Goal: Task Accomplishment & Management: Manage account settings

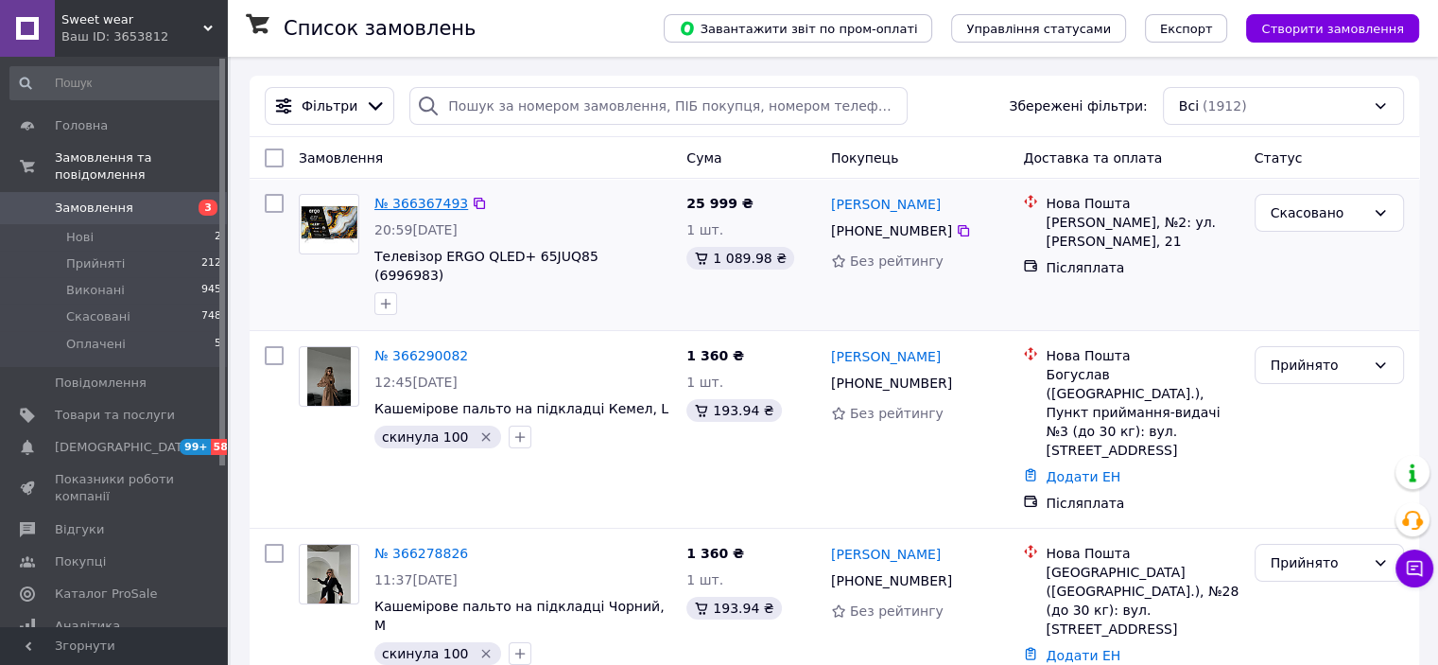
click at [404, 207] on link "№ 366367493" at bounding box center [421, 203] width 94 height 15
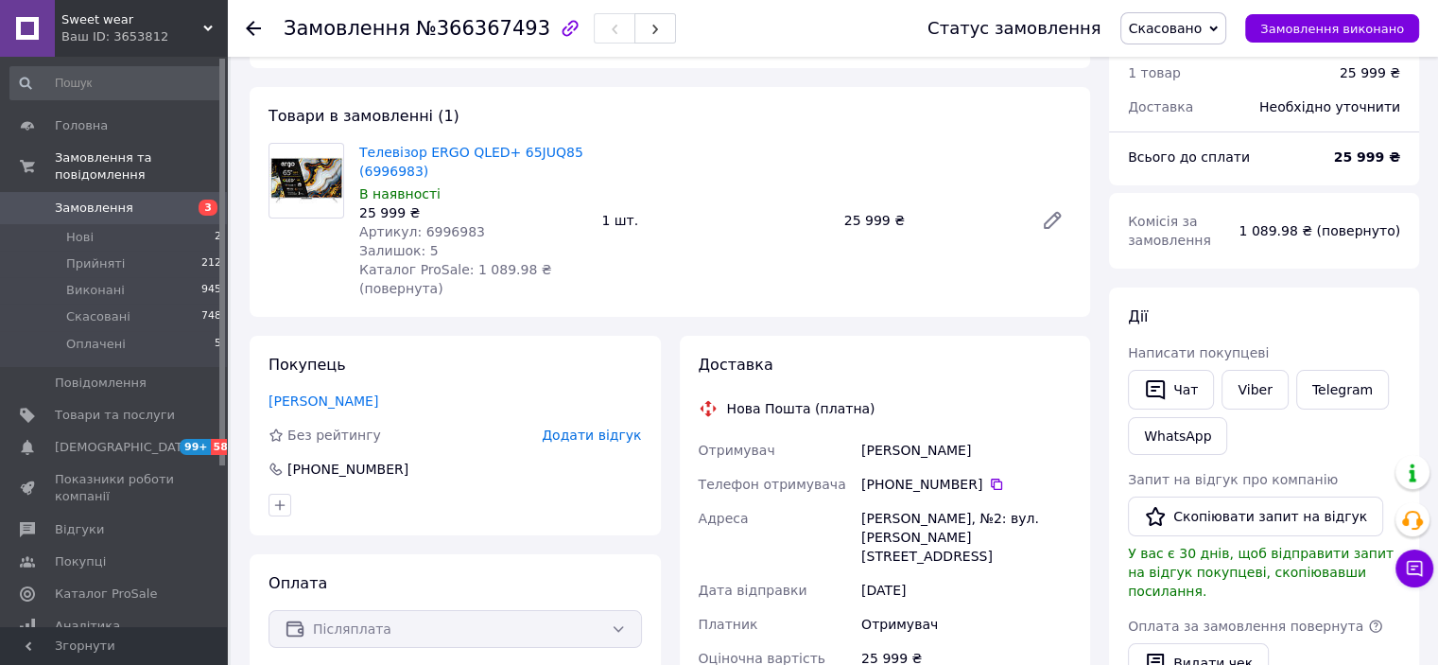
scroll to position [67, 0]
click at [257, 28] on use at bounding box center [253, 28] width 15 height 15
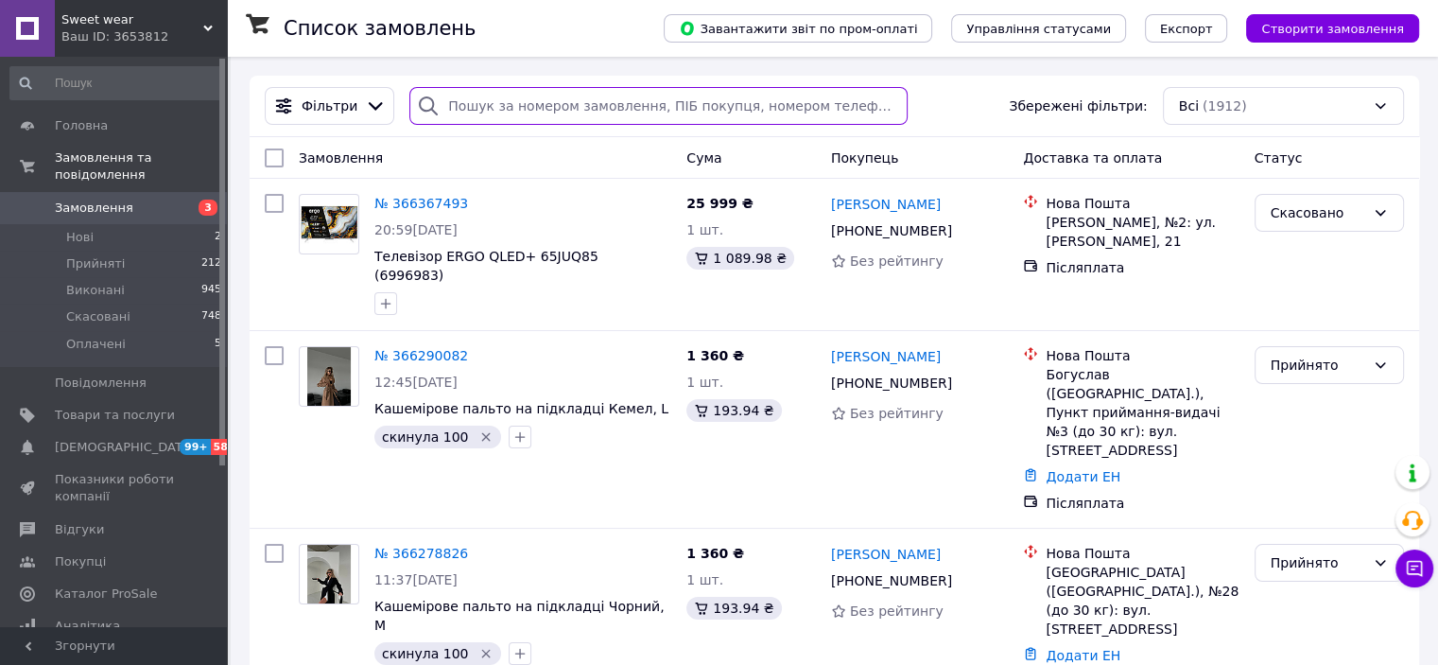
click at [460, 98] on input "search" at bounding box center [658, 106] width 498 height 38
paste input "380636514607"
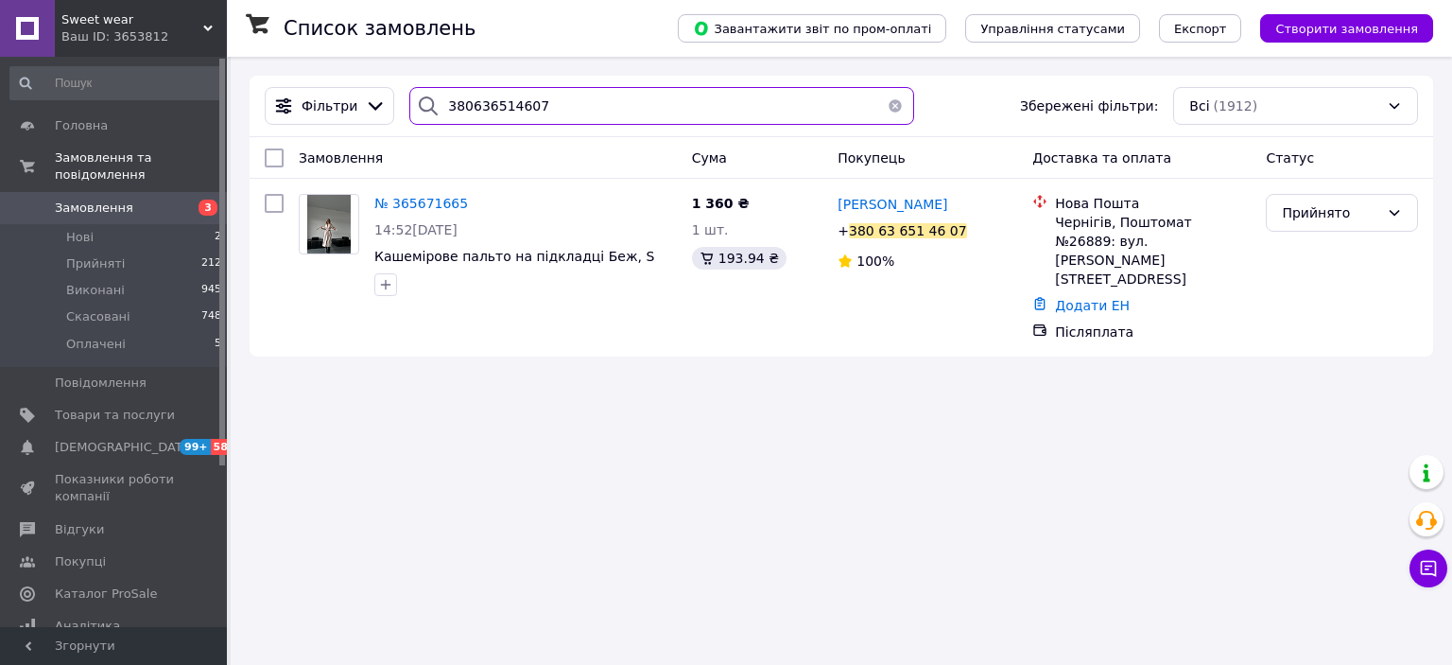
type input "380636514607"
click at [83, 199] on span "Замовлення" at bounding box center [94, 207] width 78 height 17
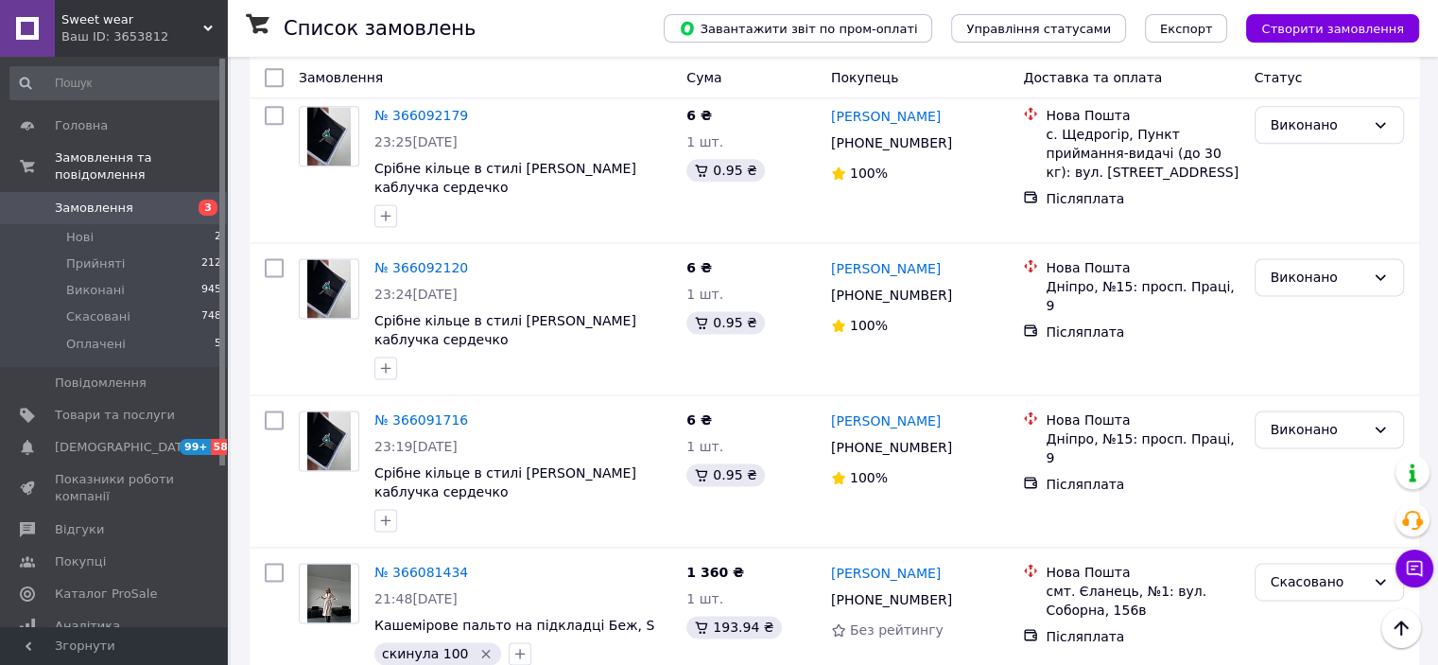
scroll to position [2511, 0]
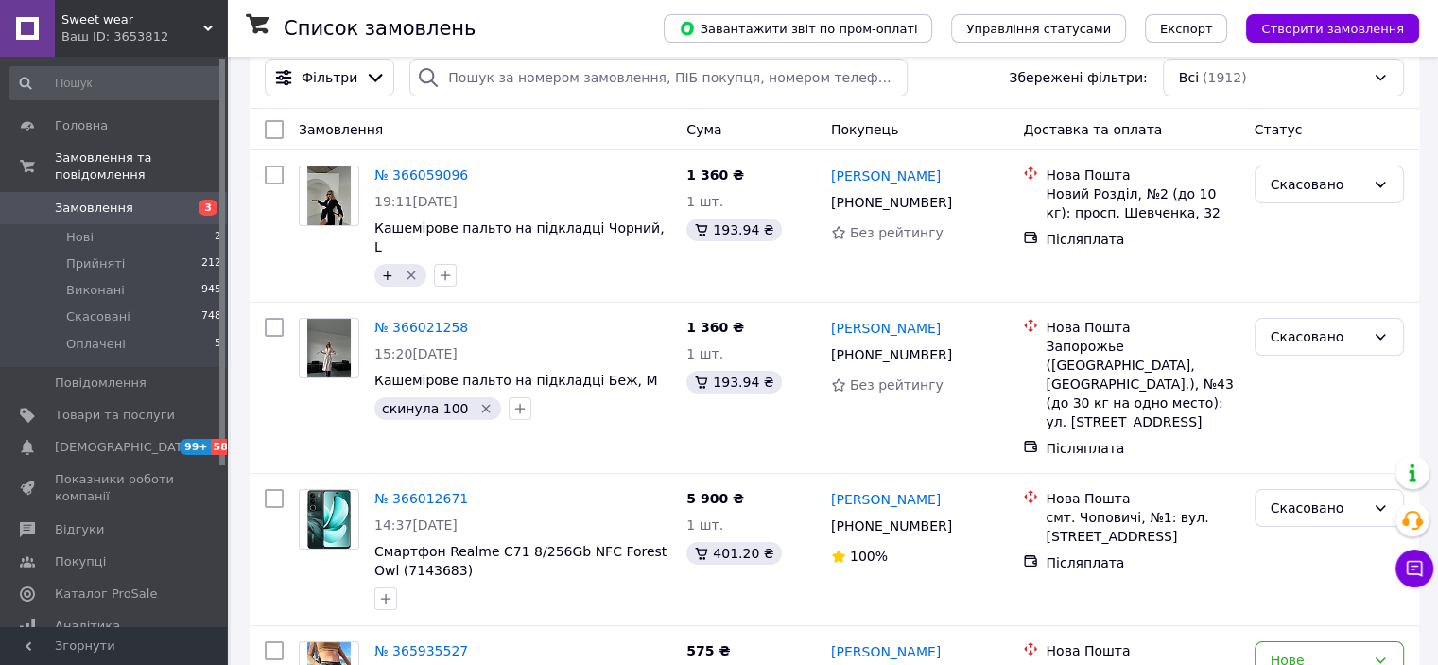
scroll to position [26, 0]
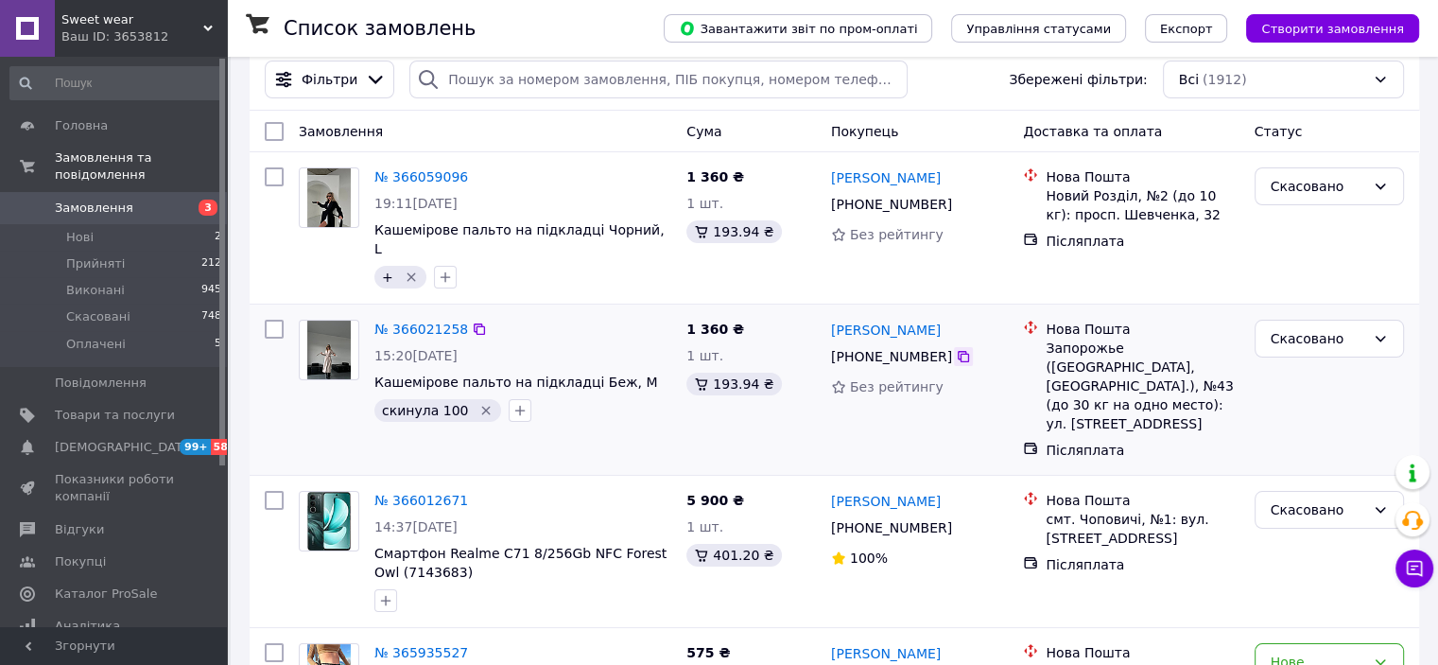
click at [956, 349] on icon at bounding box center [963, 356] width 15 height 15
drag, startPoint x: 955, startPoint y: 314, endPoint x: 839, endPoint y: 303, distance: 116.8
click at [839, 318] on div "[PERSON_NAME]" at bounding box center [920, 330] width 182 height 24
copy link "[PERSON_NAME]"
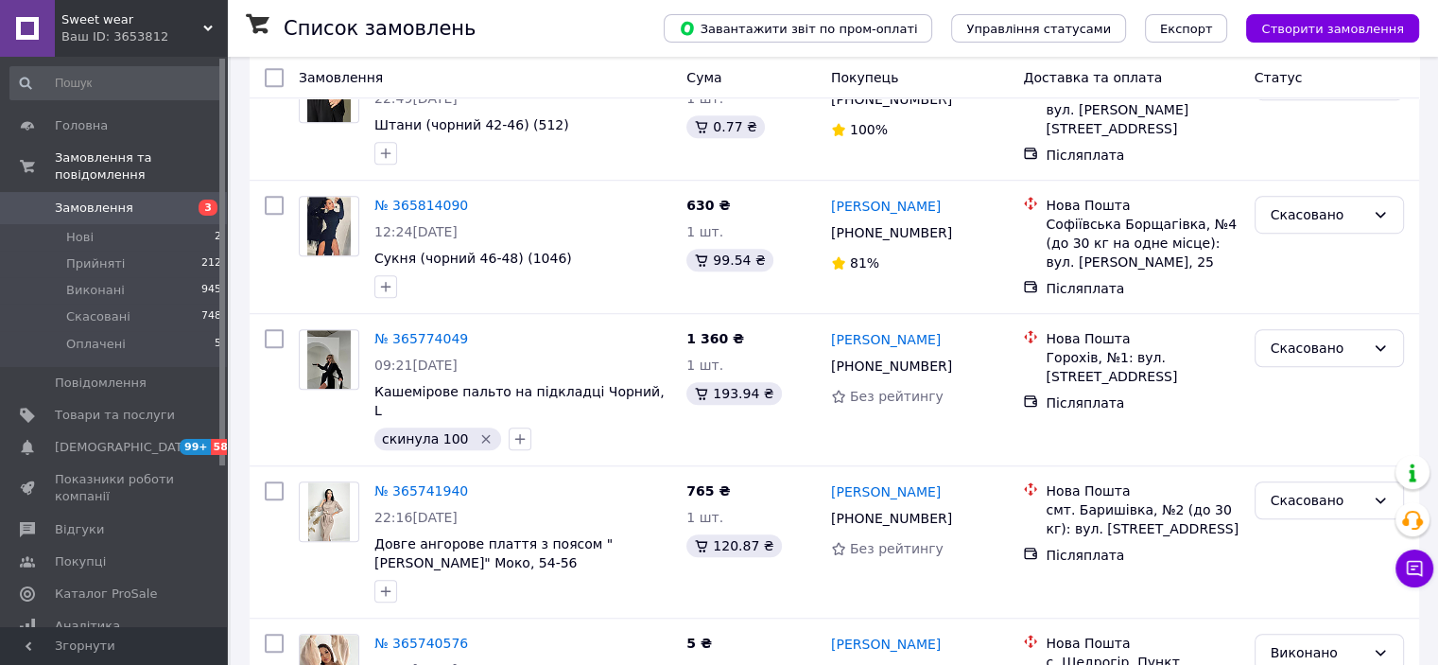
scroll to position [2371, 0]
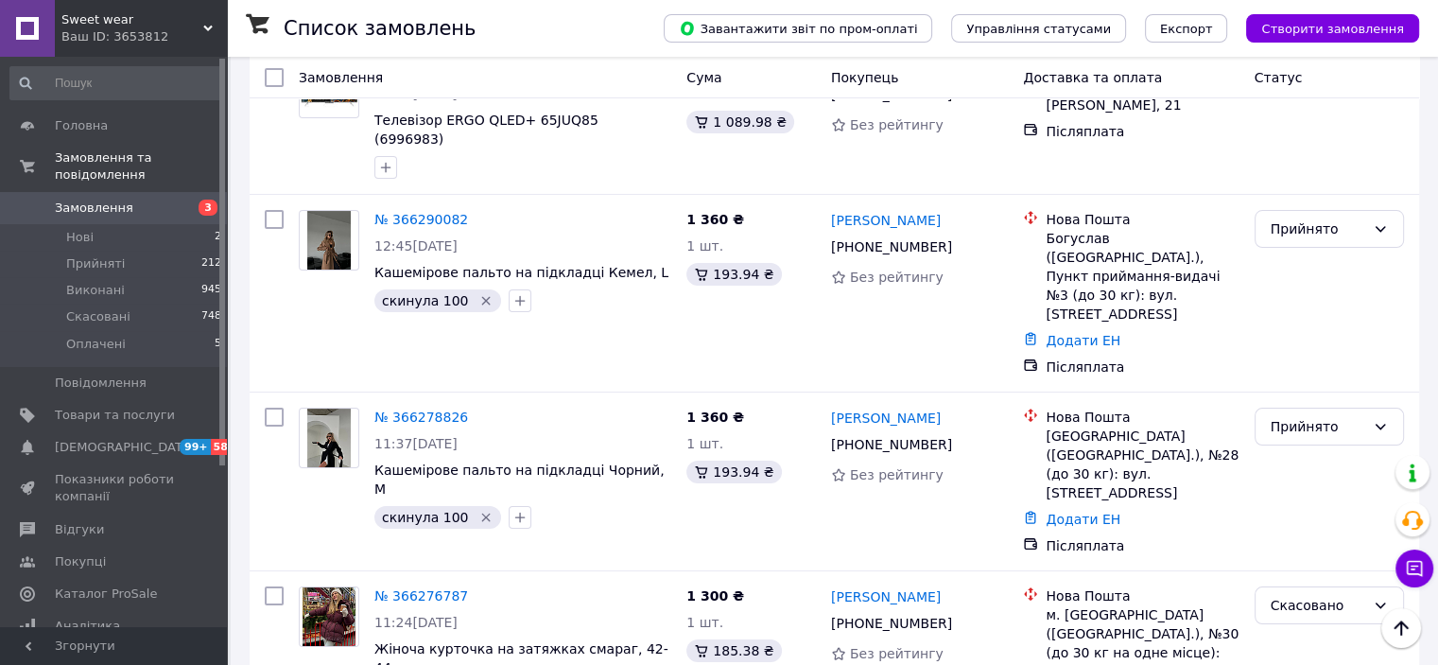
scroll to position [131, 0]
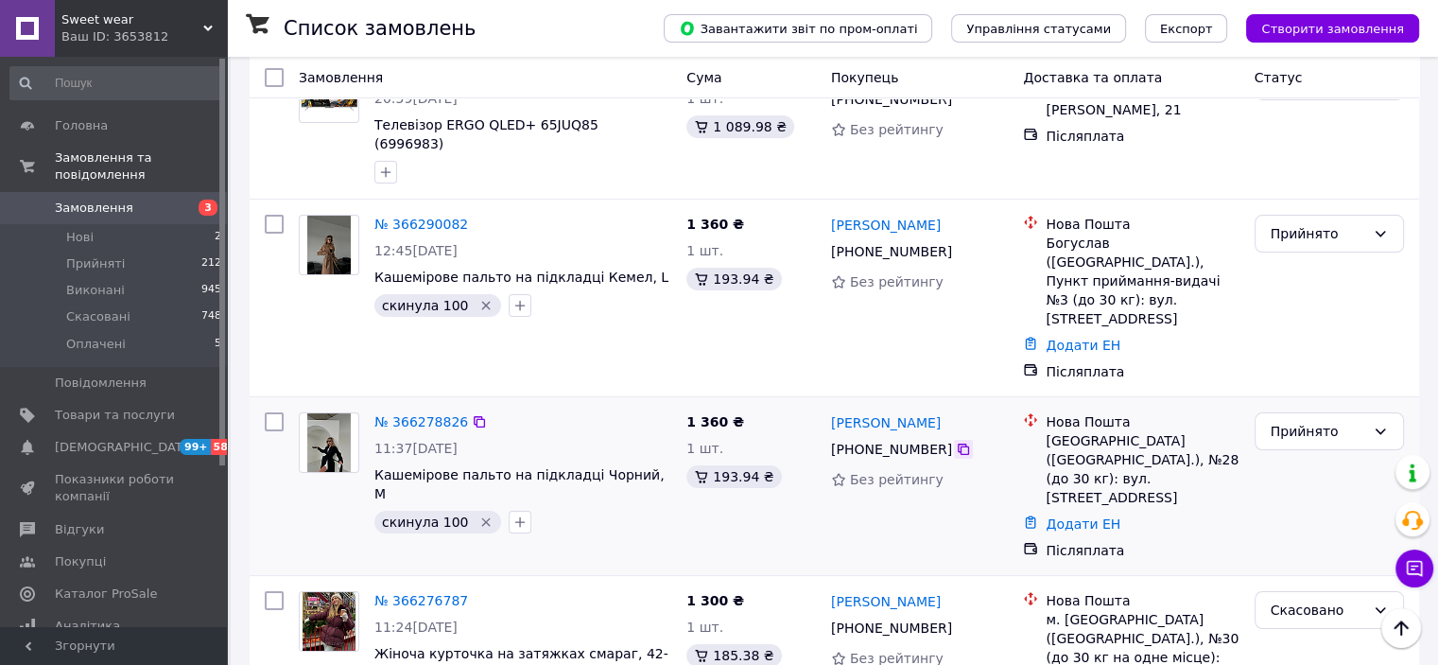
click at [958, 443] on icon at bounding box center [963, 448] width 11 height 11
drag, startPoint x: 952, startPoint y: 369, endPoint x: 832, endPoint y: 362, distance: 120.3
click at [832, 410] on div "[PERSON_NAME]" at bounding box center [920, 422] width 182 height 24
copy link "[PERSON_NAME]"
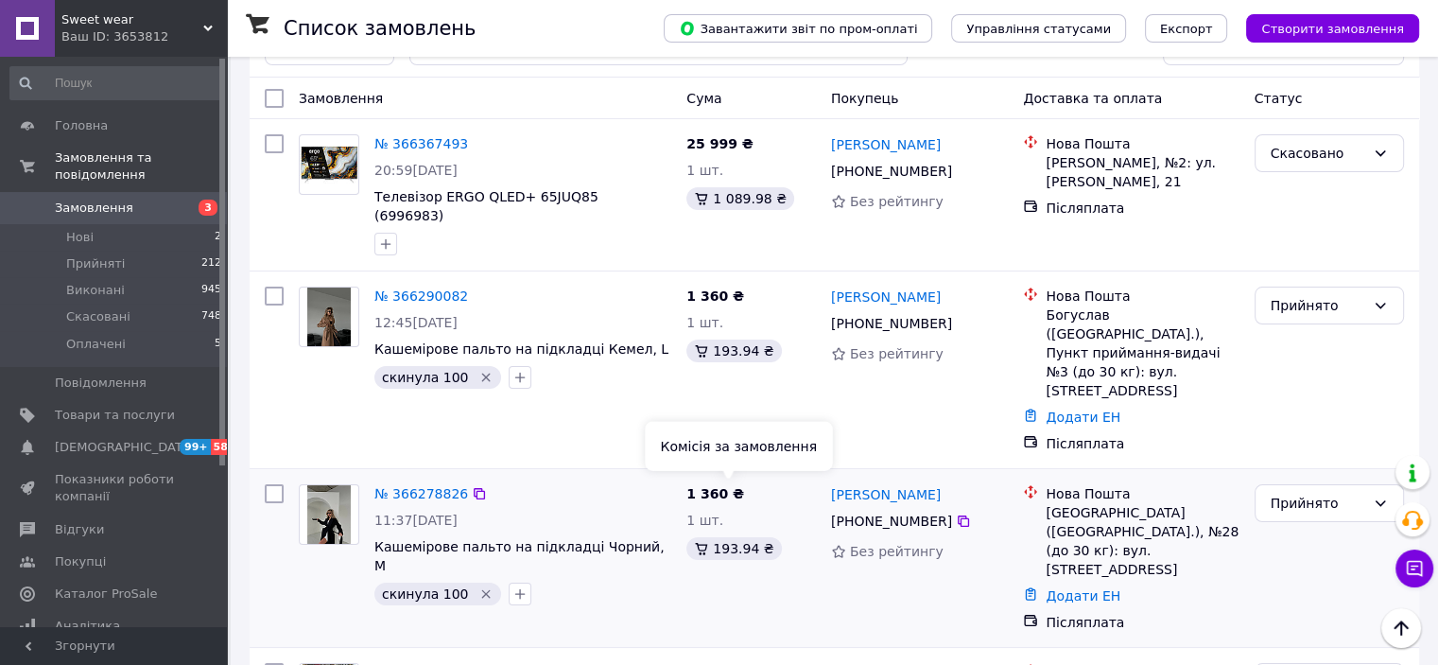
scroll to position [0, 0]
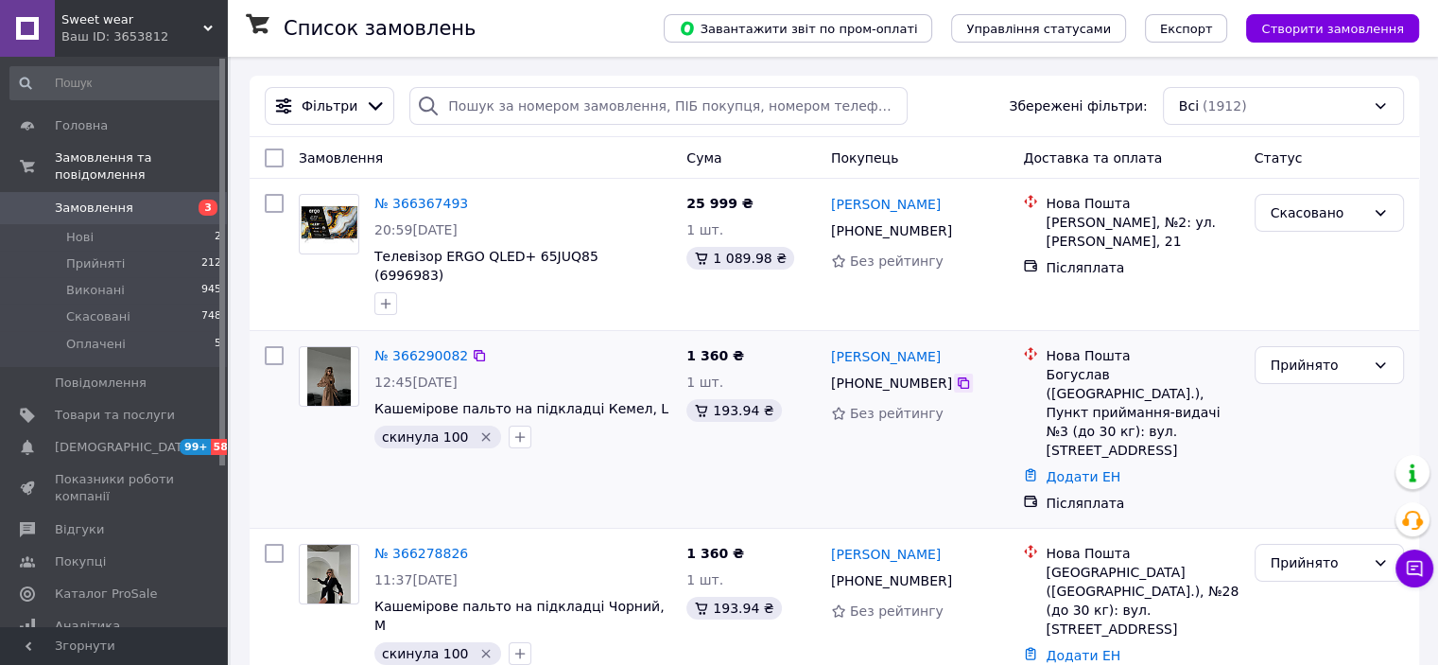
click at [956, 375] on icon at bounding box center [963, 382] width 15 height 15
drag, startPoint x: 974, startPoint y: 340, endPoint x: 831, endPoint y: 336, distance: 142.8
click at [831, 344] on div "[PERSON_NAME]" at bounding box center [920, 356] width 182 height 24
copy link "[PERSON_NAME]"
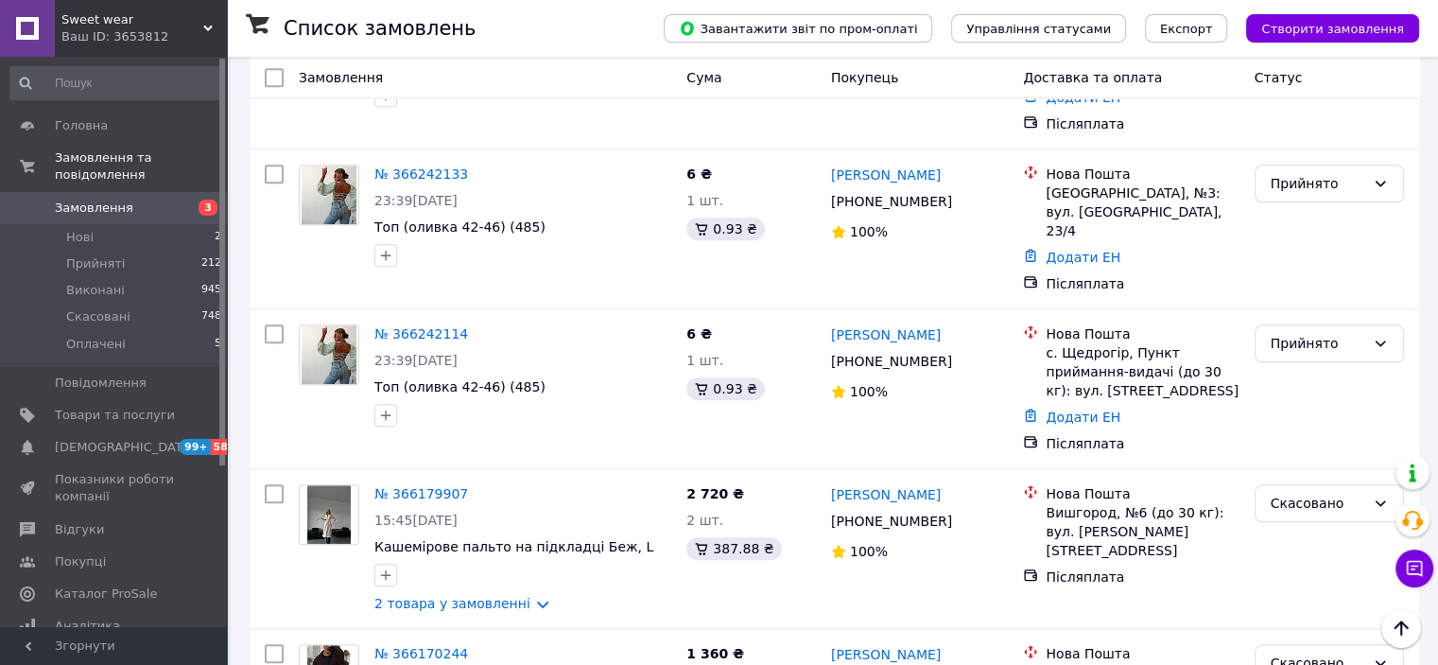
scroll to position [1403, 0]
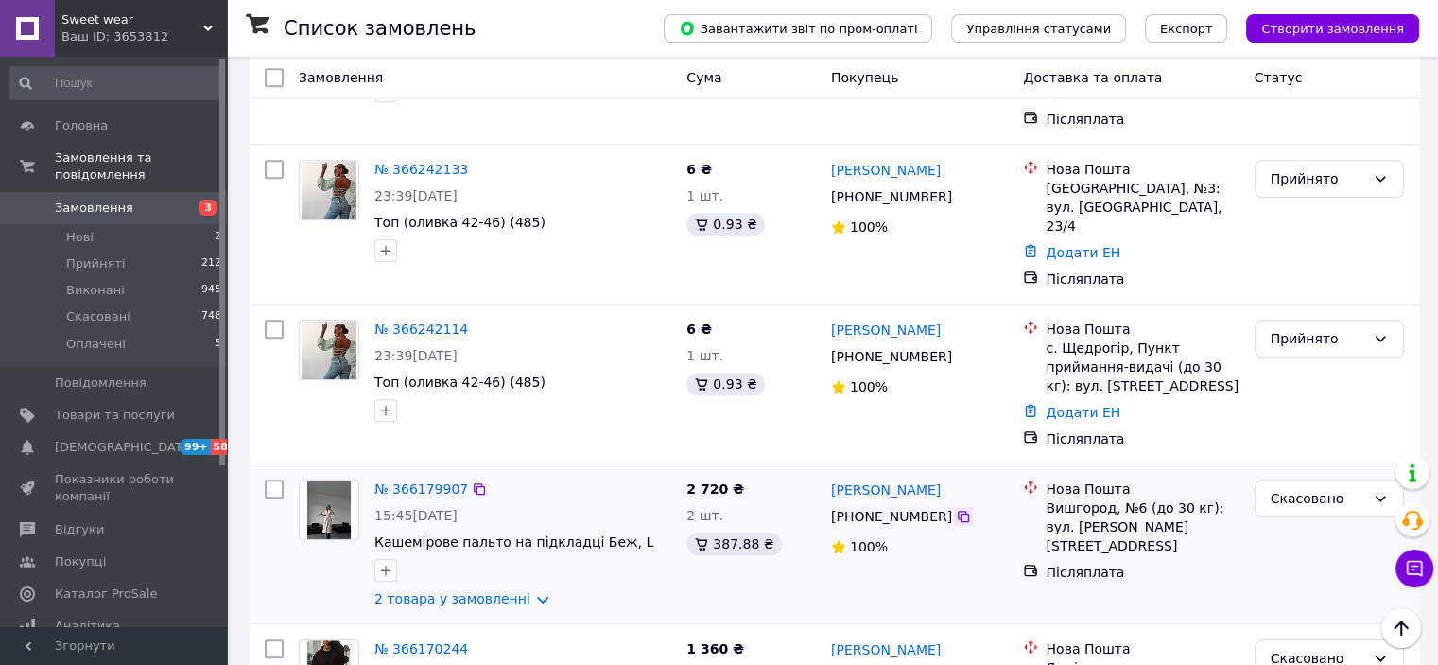
click at [956, 509] on icon at bounding box center [963, 516] width 15 height 15
drag, startPoint x: 914, startPoint y: 268, endPoint x: 840, endPoint y: 254, distance: 75.9
click at [840, 477] on div "[PERSON_NAME]" at bounding box center [920, 489] width 182 height 24
copy link "[PERSON_NAME]"
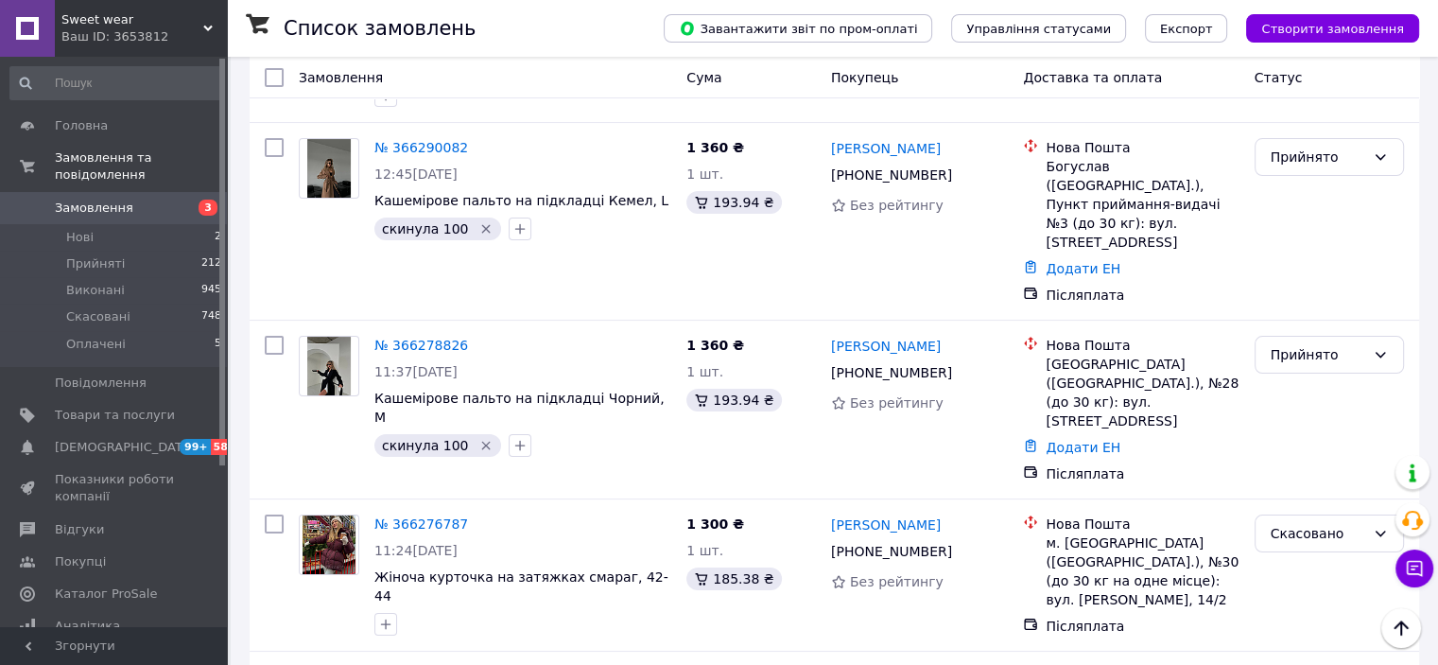
scroll to position [0, 0]
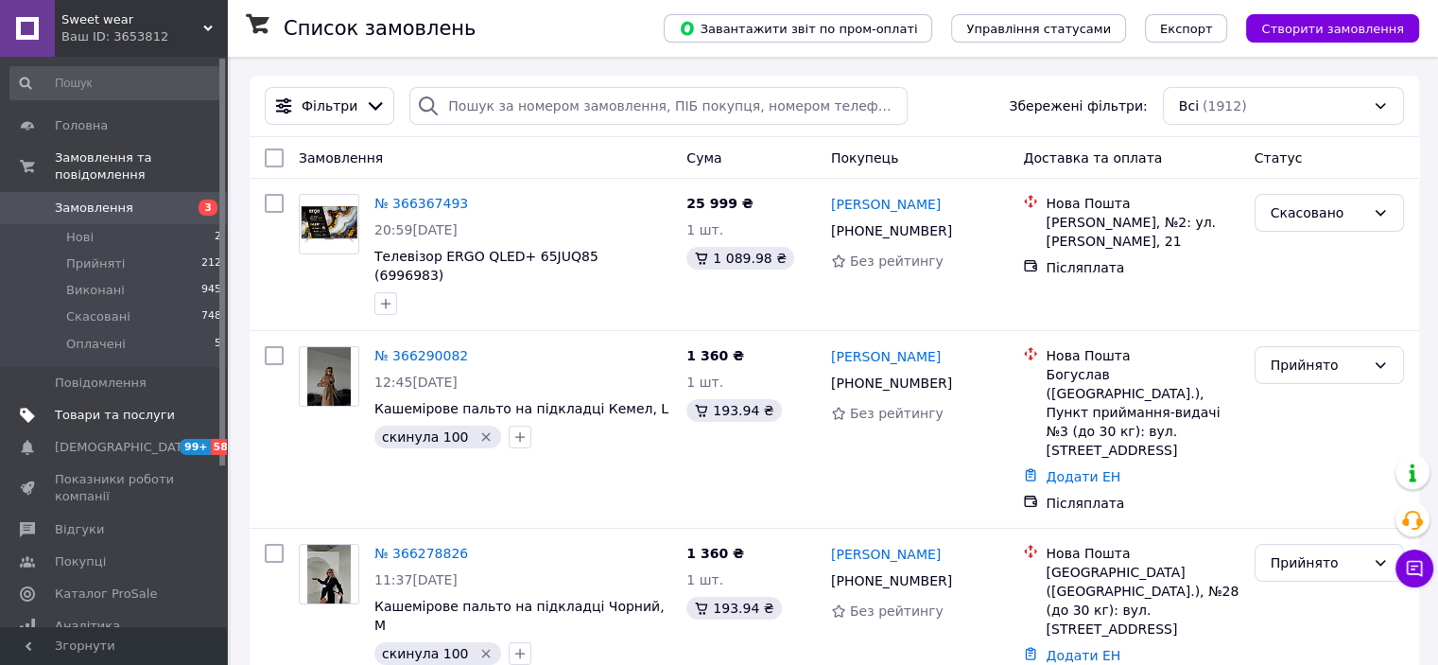
click at [133, 407] on span "Товари та послуги" at bounding box center [115, 415] width 120 height 17
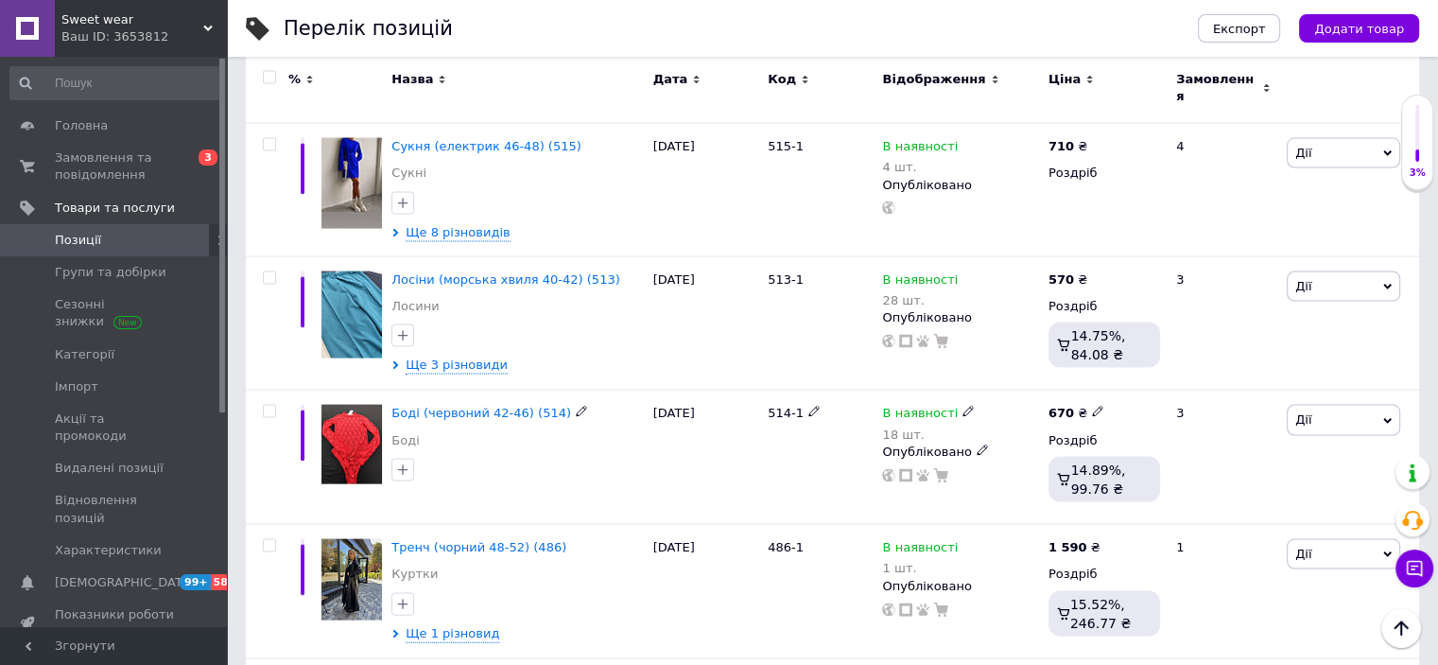
scroll to position [3884, 0]
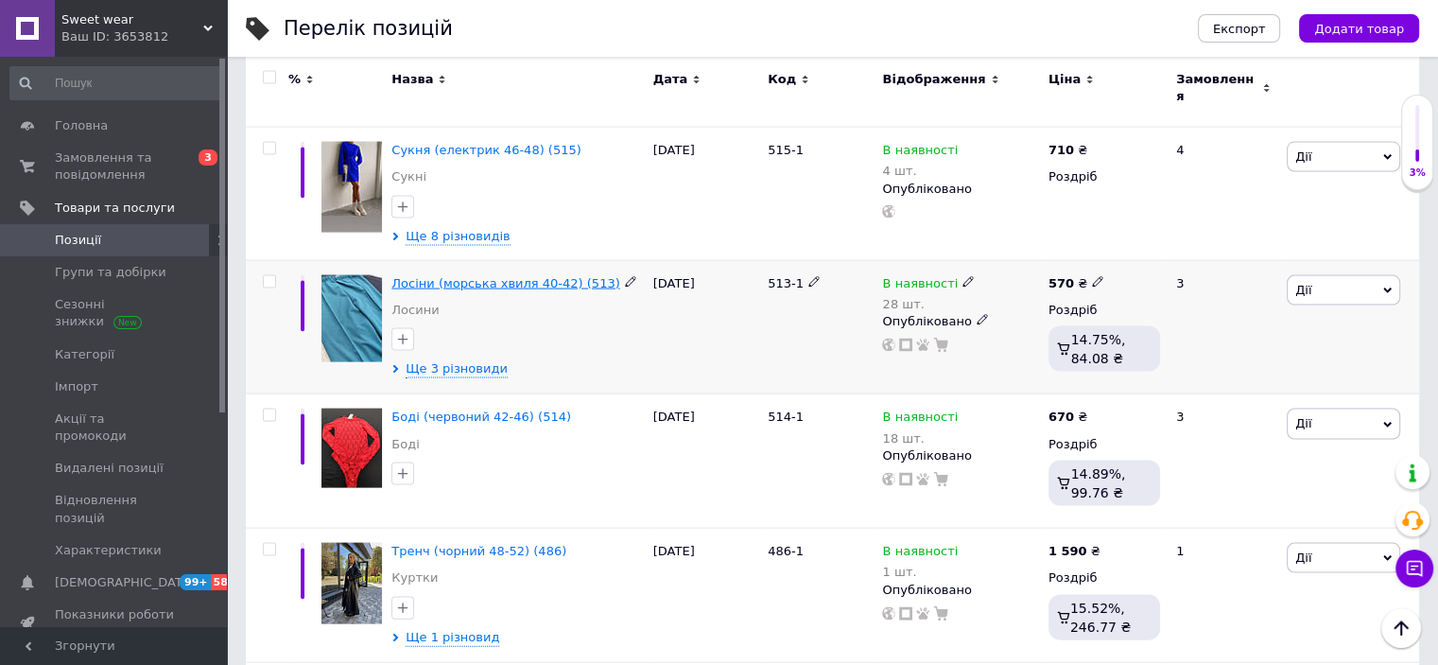
click at [487, 276] on span "Лосіни (морська хвиля 40-42) (513)" at bounding box center [505, 283] width 228 height 14
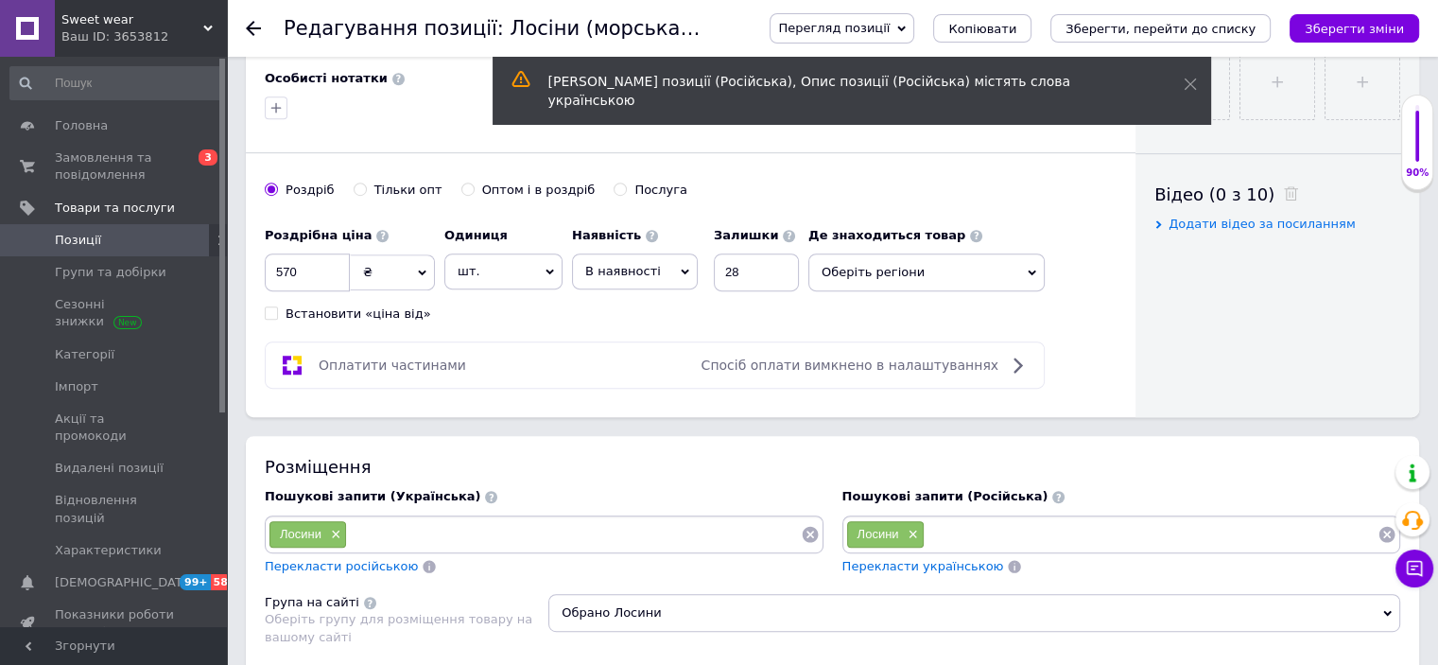
scroll to position [847, 0]
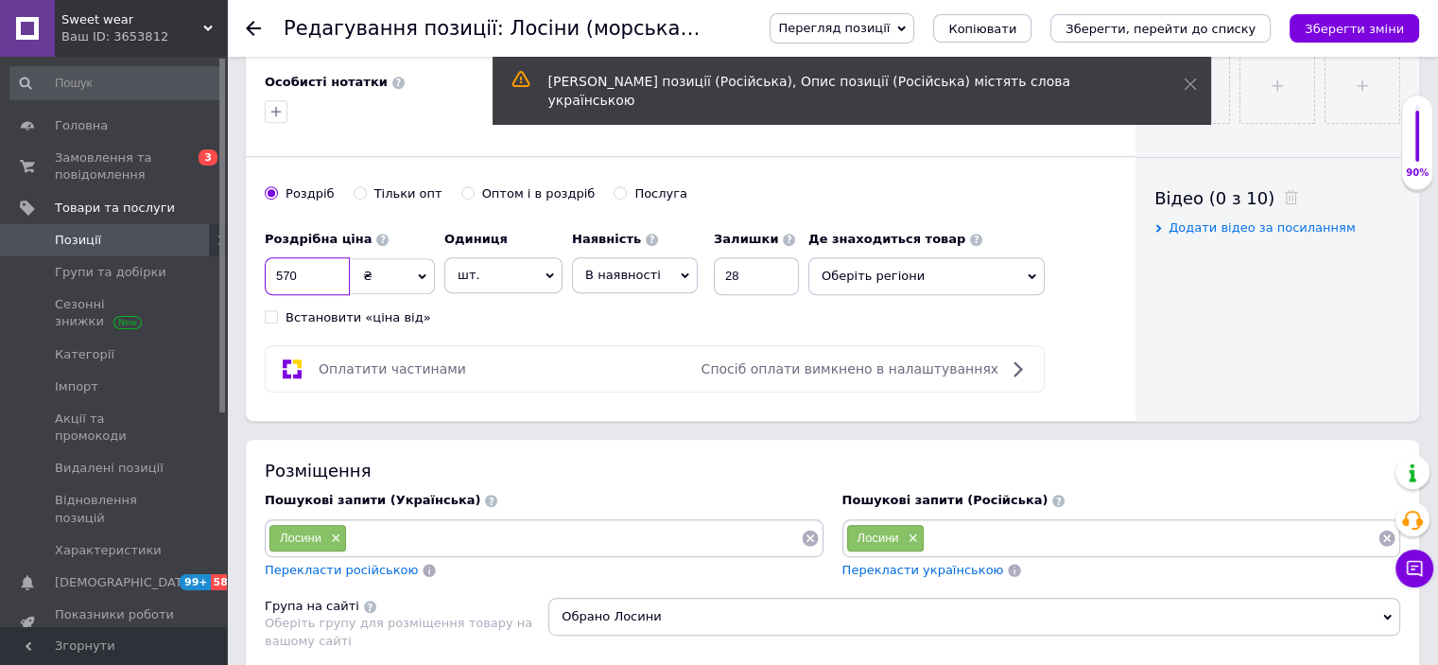
click at [310, 269] on input "570" at bounding box center [307, 276] width 85 height 38
click at [1390, 29] on icon "Зберегти зміни" at bounding box center [1354, 29] width 99 height 14
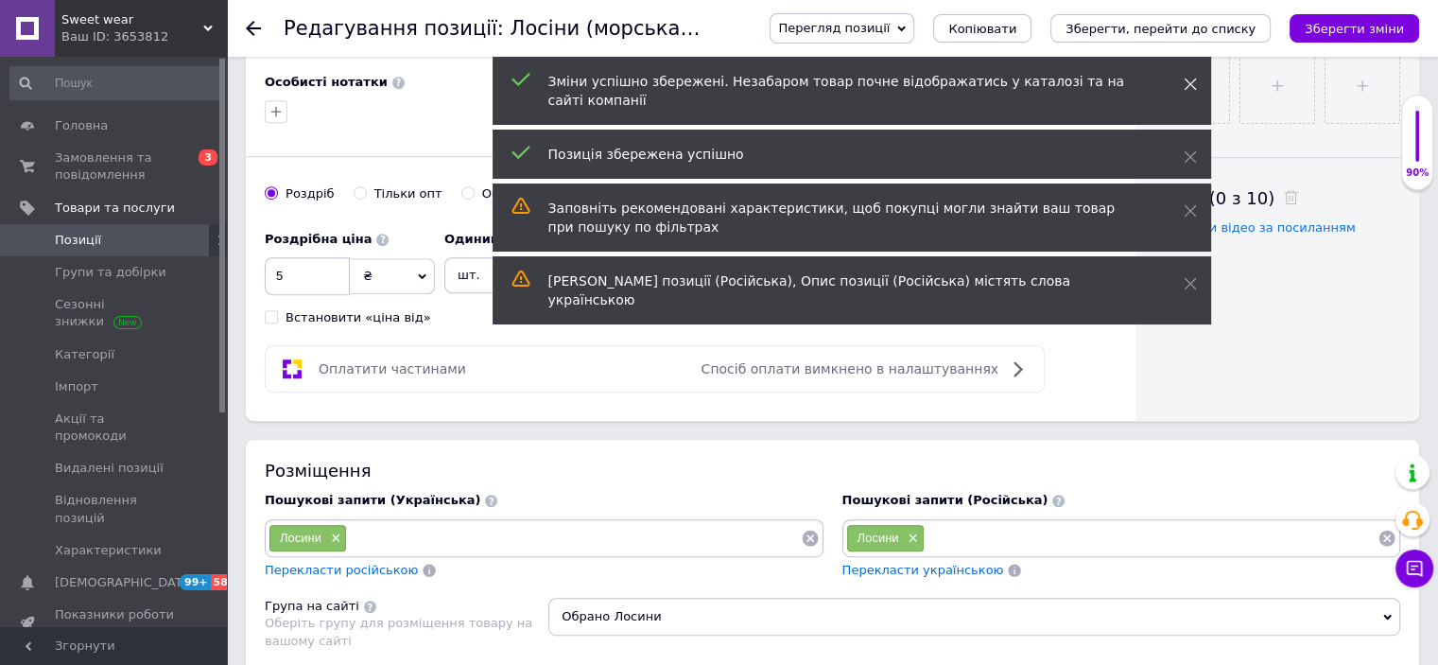
click at [1191, 86] on use at bounding box center [1190, 84] width 12 height 12
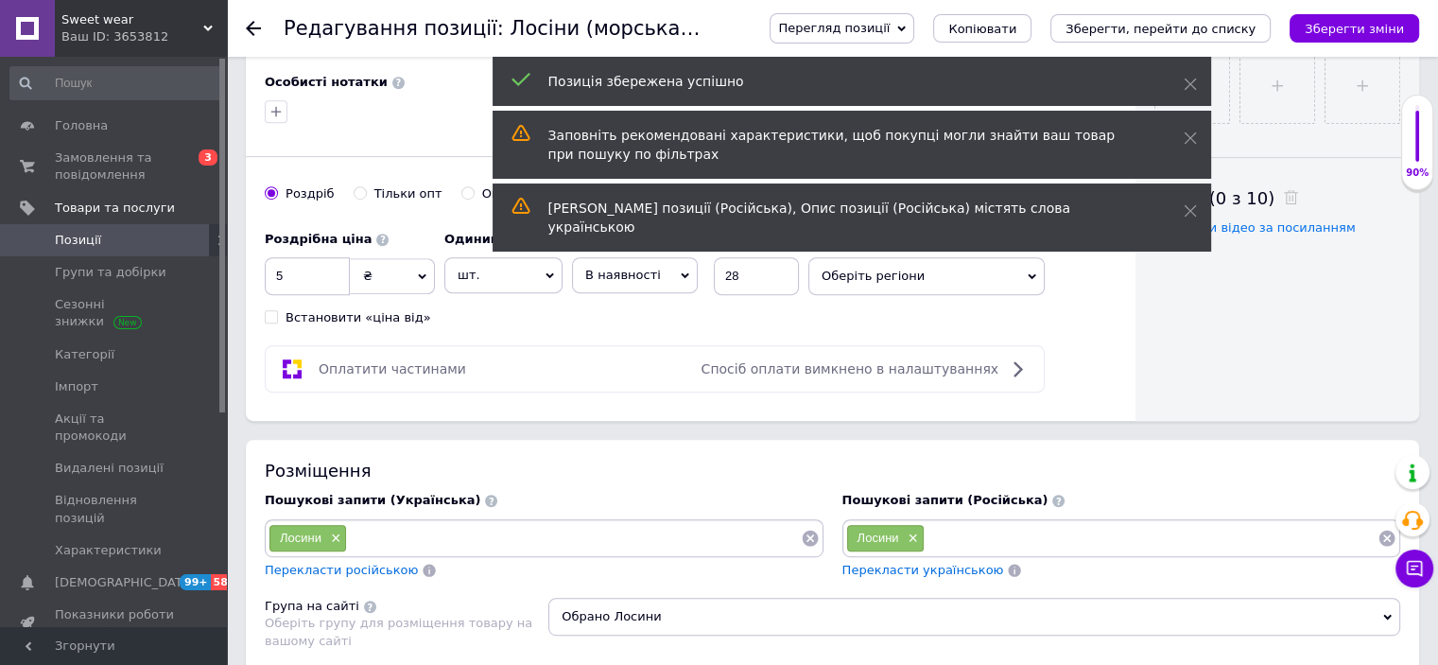
click at [1191, 86] on use at bounding box center [1190, 84] width 12 height 12
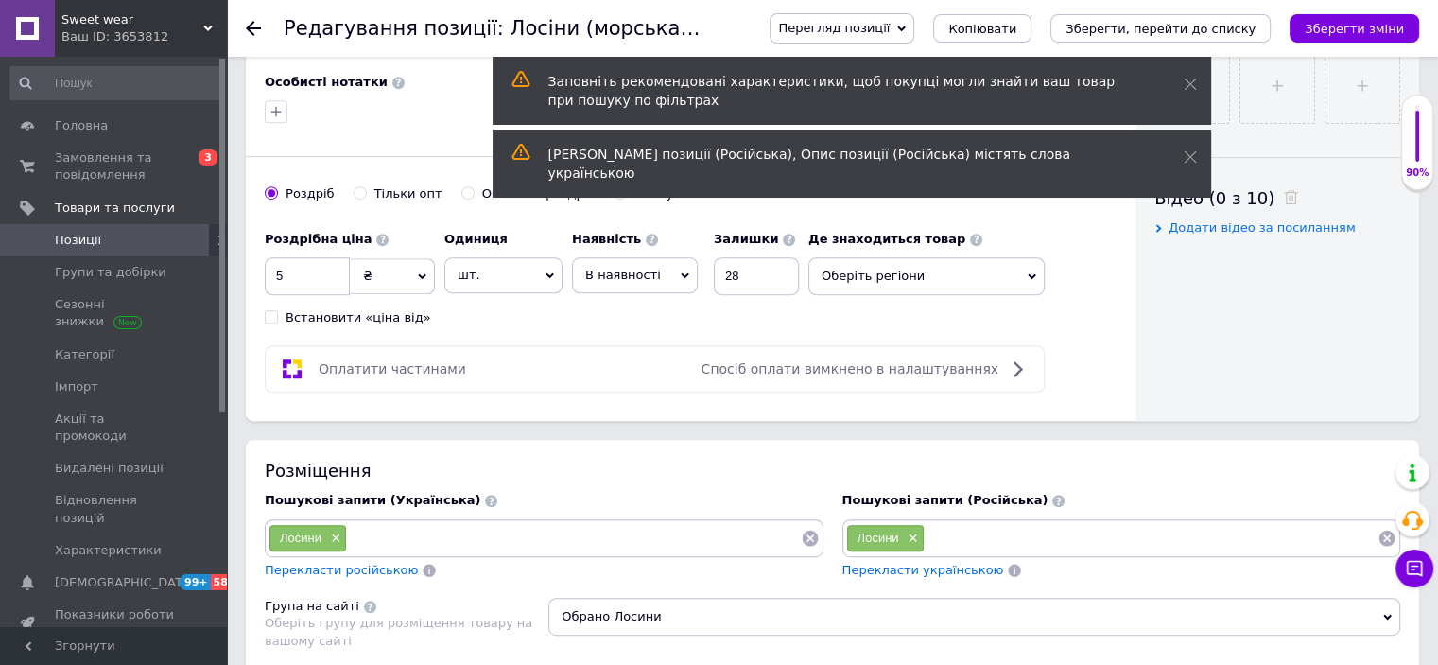
click at [1191, 86] on use at bounding box center [1190, 84] width 12 height 12
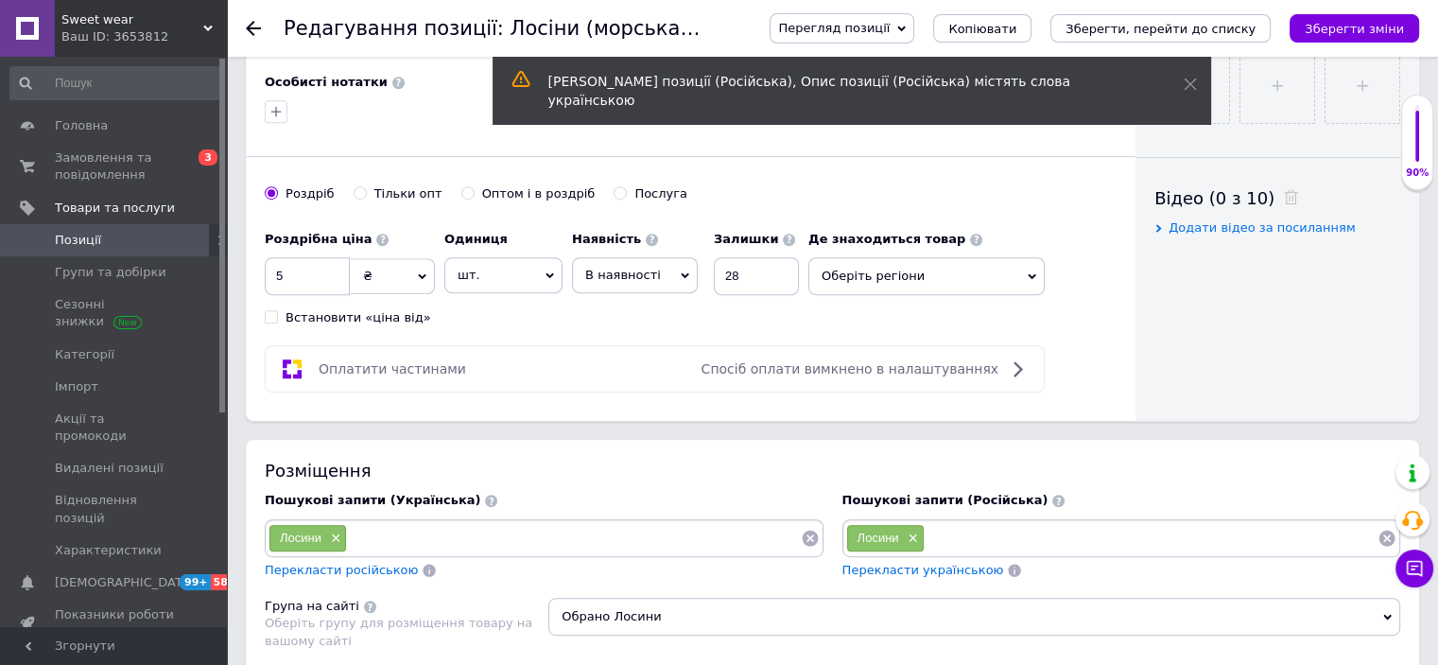
click at [1191, 86] on use at bounding box center [1190, 84] width 12 height 12
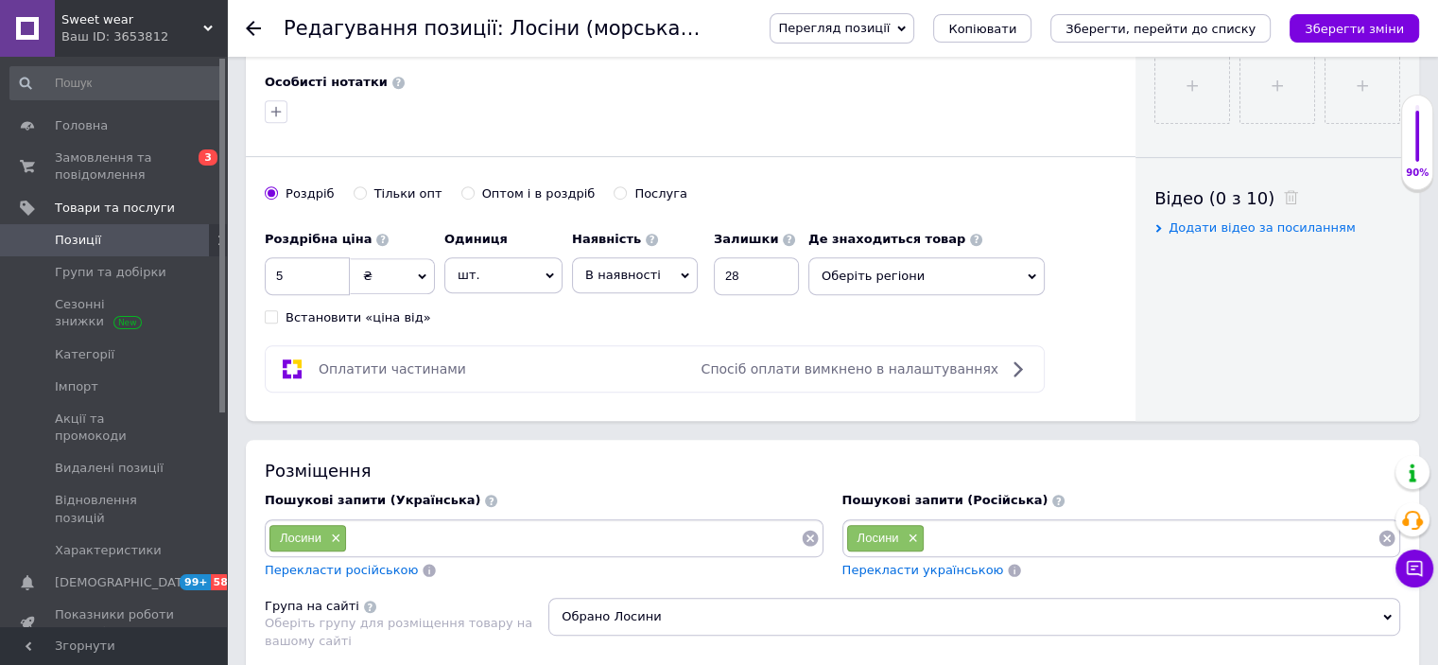
click at [906, 25] on icon at bounding box center [901, 29] width 9 height 9
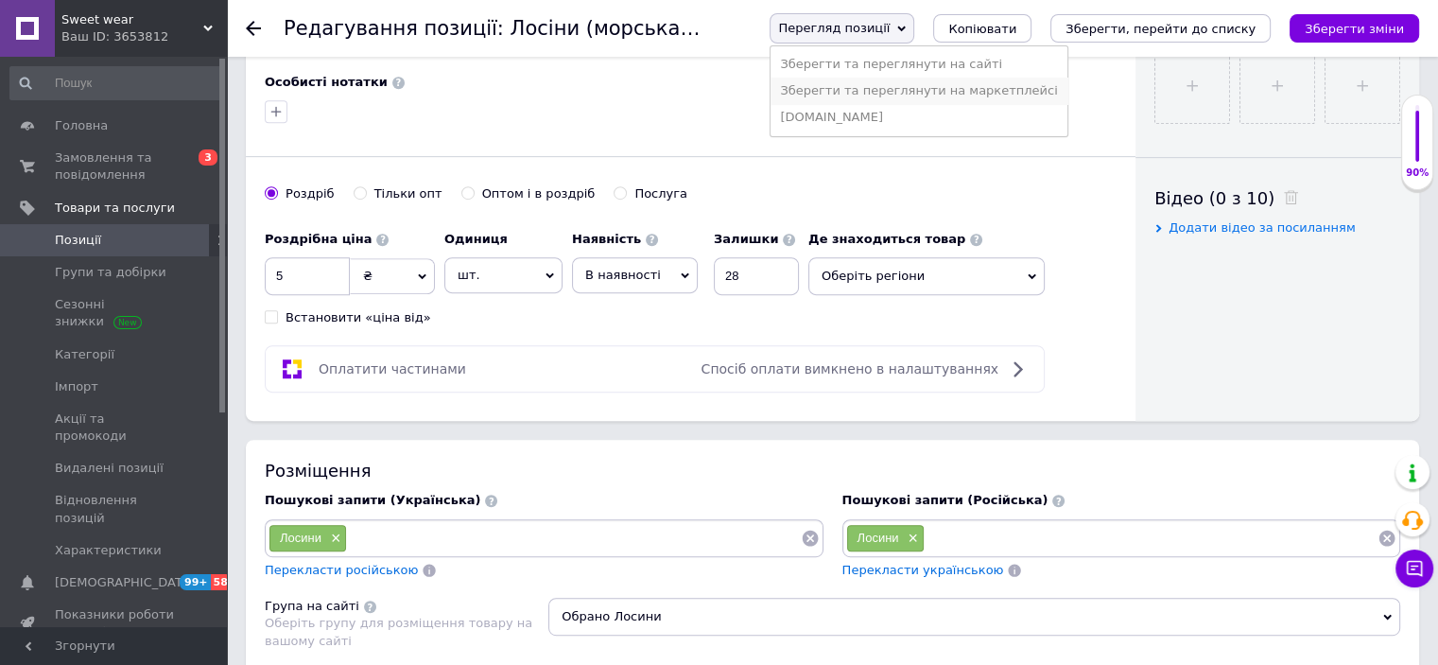
click at [938, 82] on li "Зберегти та переглянути на маркетплейсі" at bounding box center [919, 91] width 296 height 26
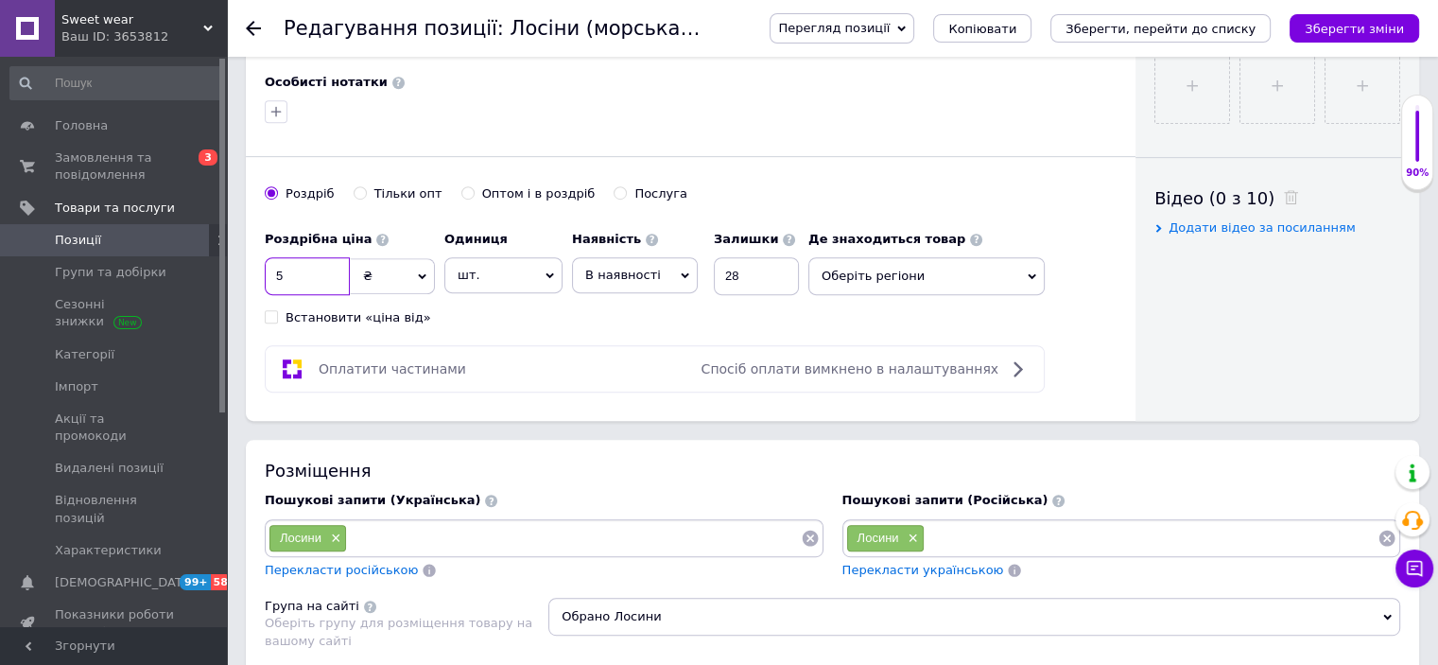
click at [311, 288] on input "5" at bounding box center [307, 276] width 85 height 38
type input "570"
click at [1369, 17] on button "Зберегти зміни" at bounding box center [1355, 28] width 130 height 28
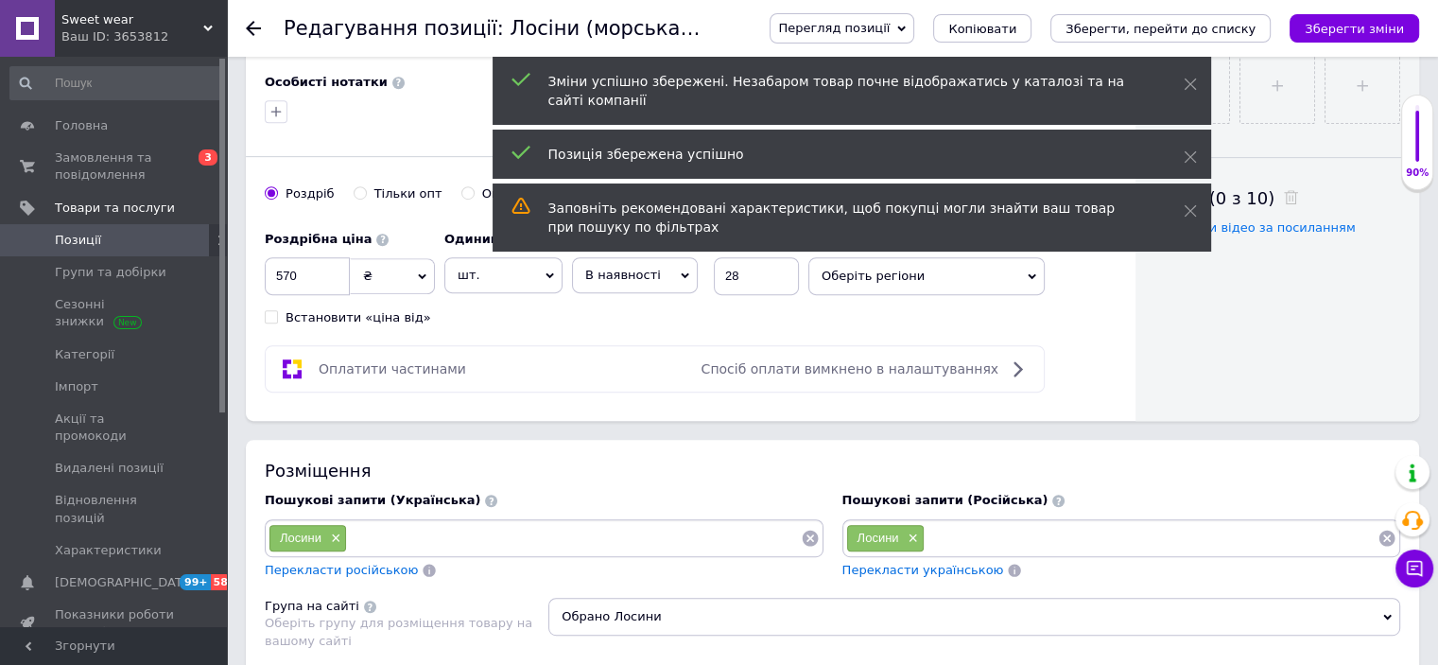
click at [253, 26] on icon at bounding box center [253, 28] width 15 height 15
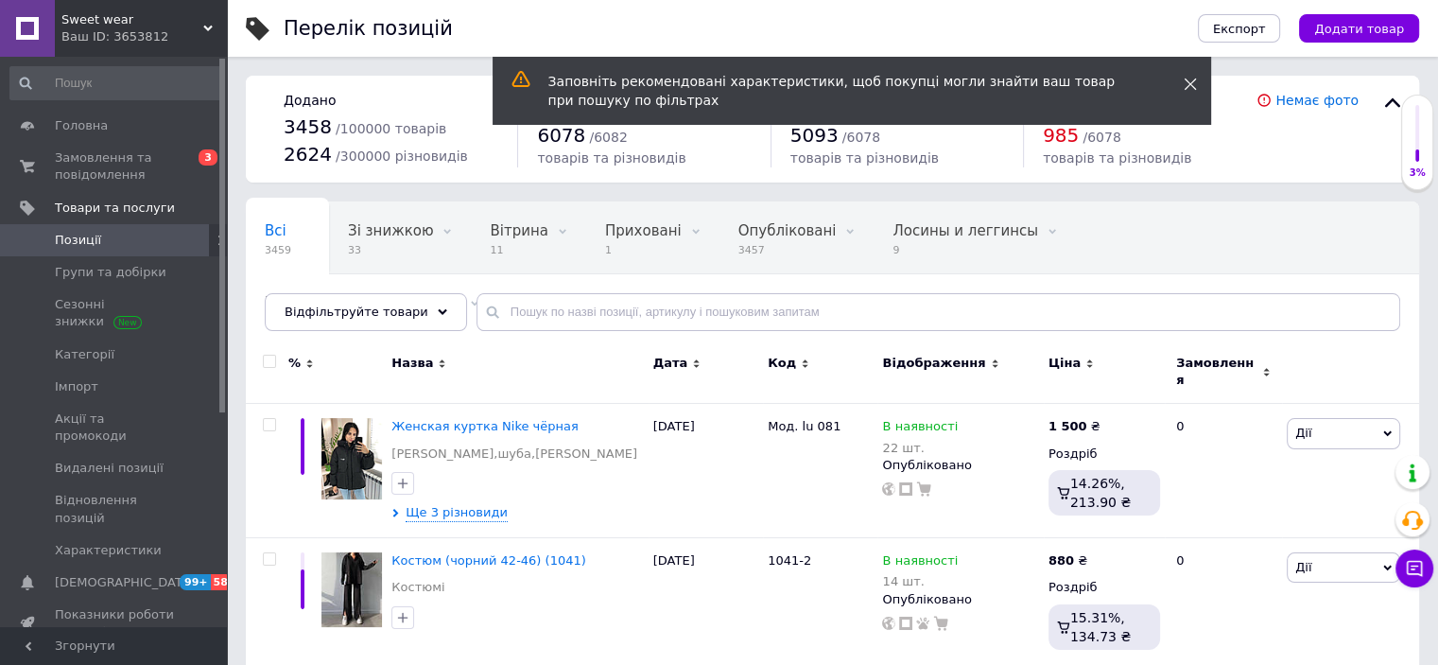
click at [1187, 85] on use at bounding box center [1190, 84] width 12 height 12
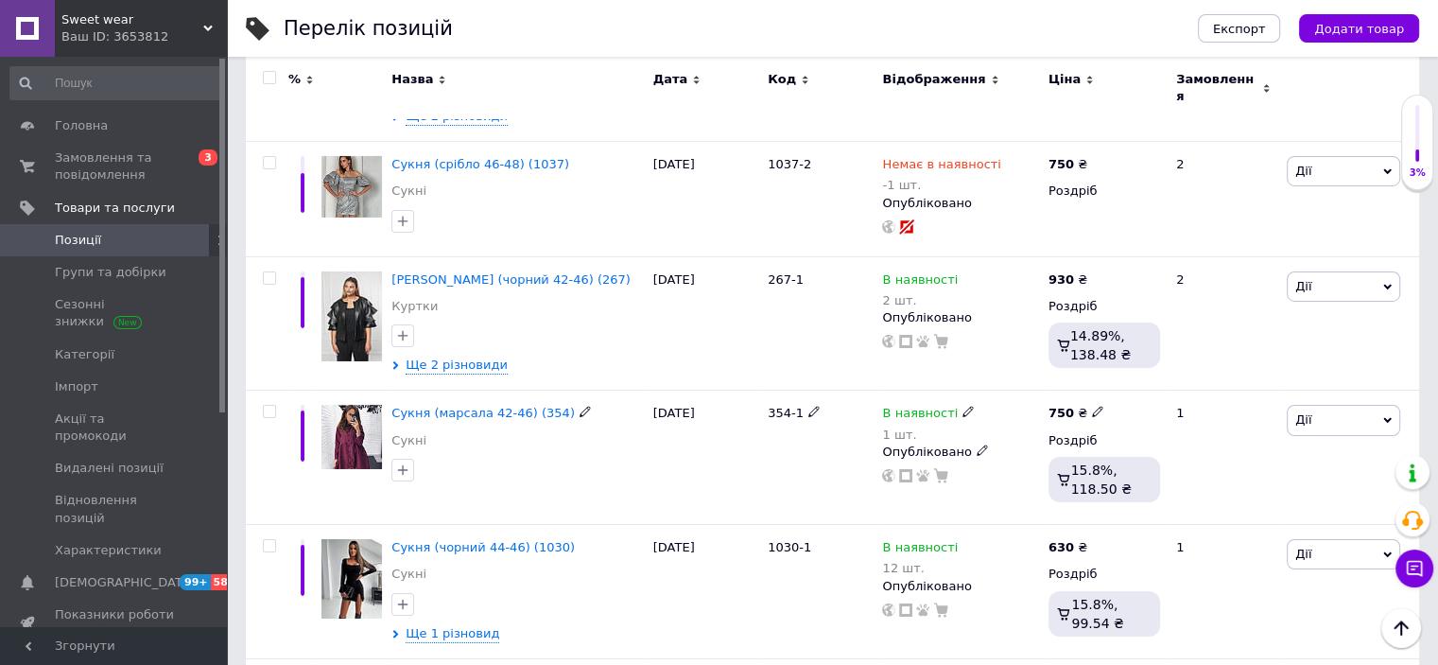
scroll to position [6558, 0]
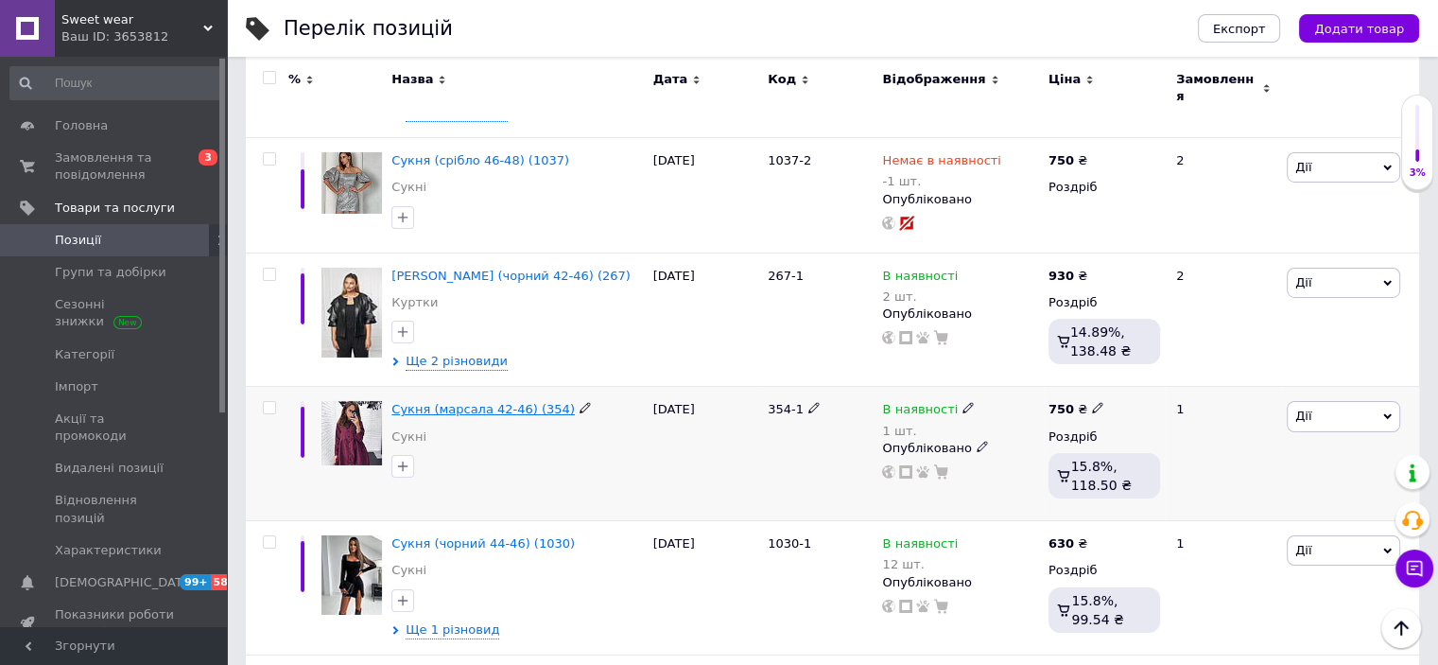
click at [475, 402] on span "Сукня (марсала 42-46) (354)" at bounding box center [482, 409] width 183 height 14
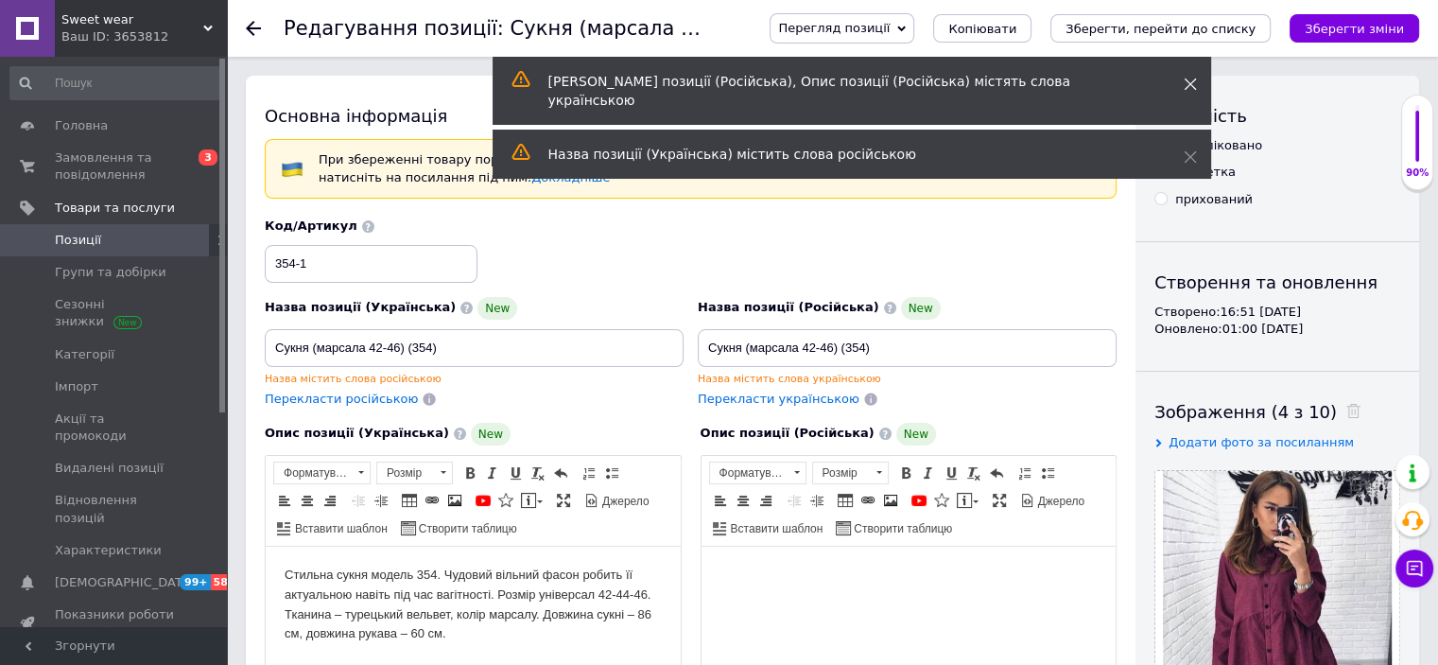
click at [1187, 89] on icon at bounding box center [1190, 84] width 13 height 13
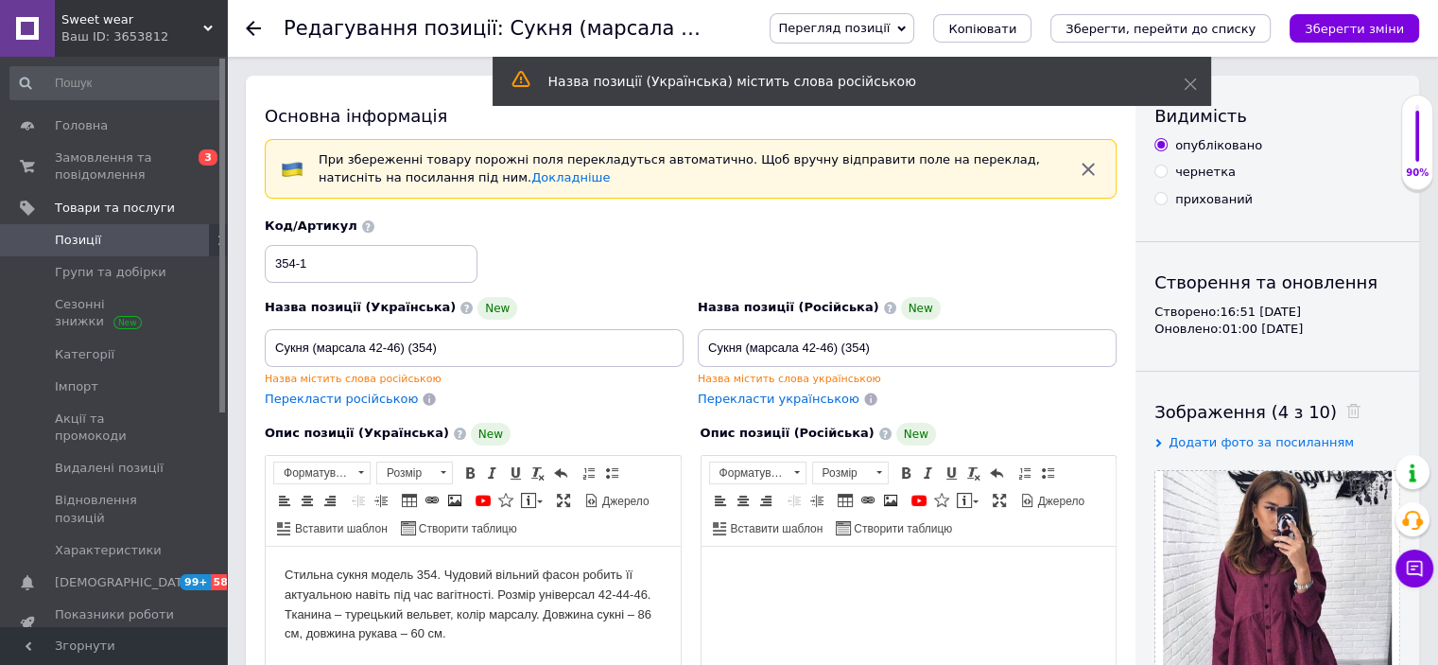
click at [1187, 89] on icon at bounding box center [1190, 84] width 13 height 13
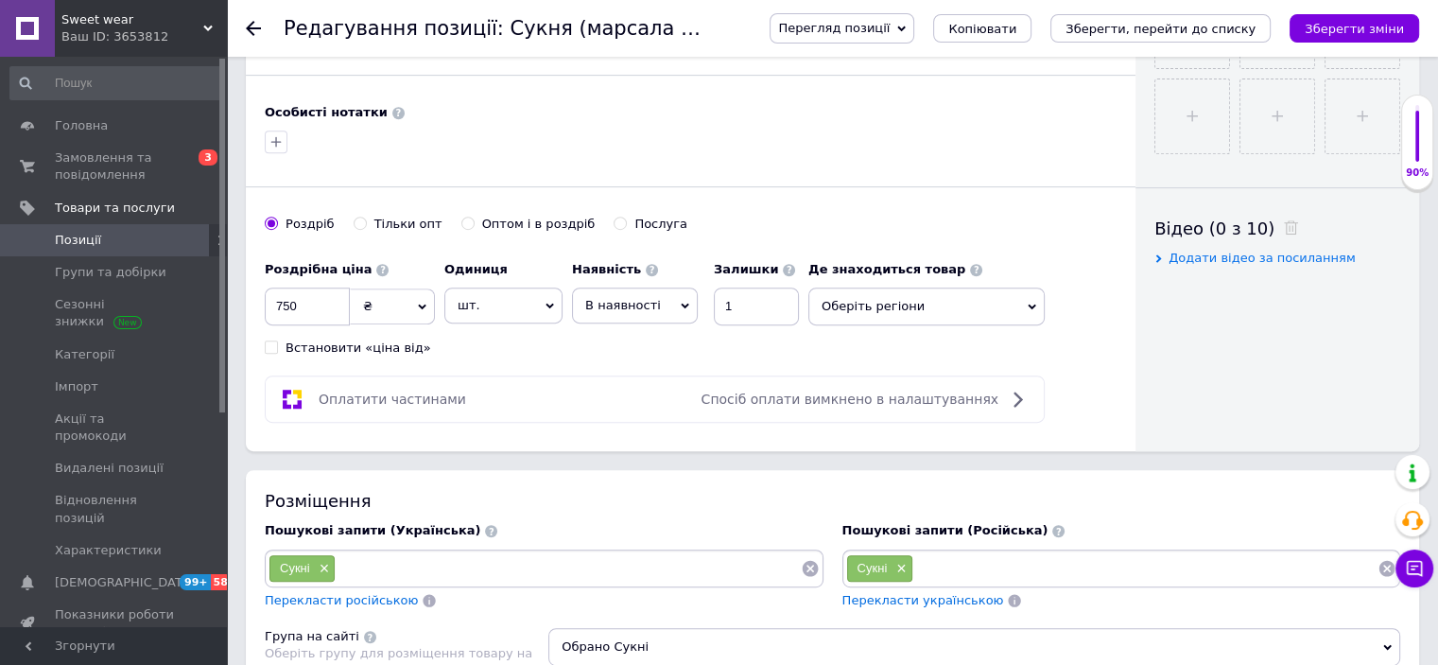
scroll to position [781, 0]
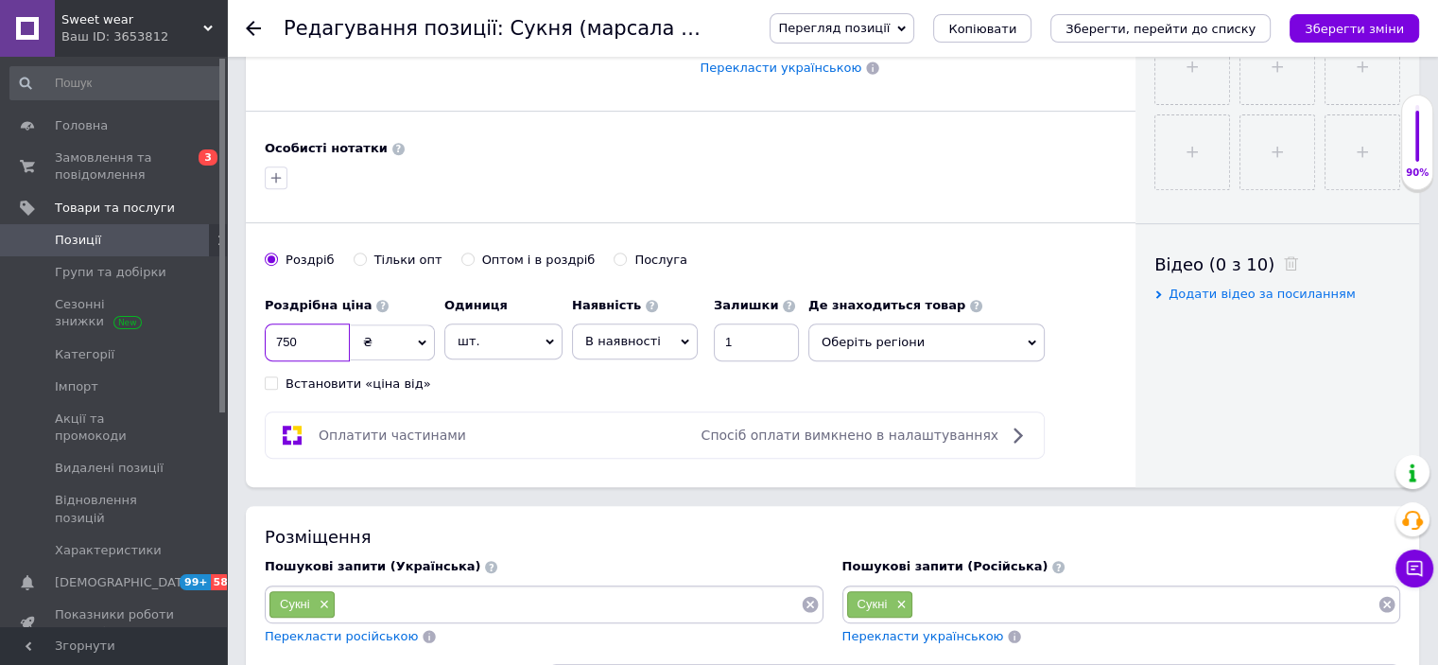
click at [306, 346] on input "750" at bounding box center [307, 342] width 85 height 38
click at [1348, 26] on icon "Зберегти зміни" at bounding box center [1354, 29] width 99 height 14
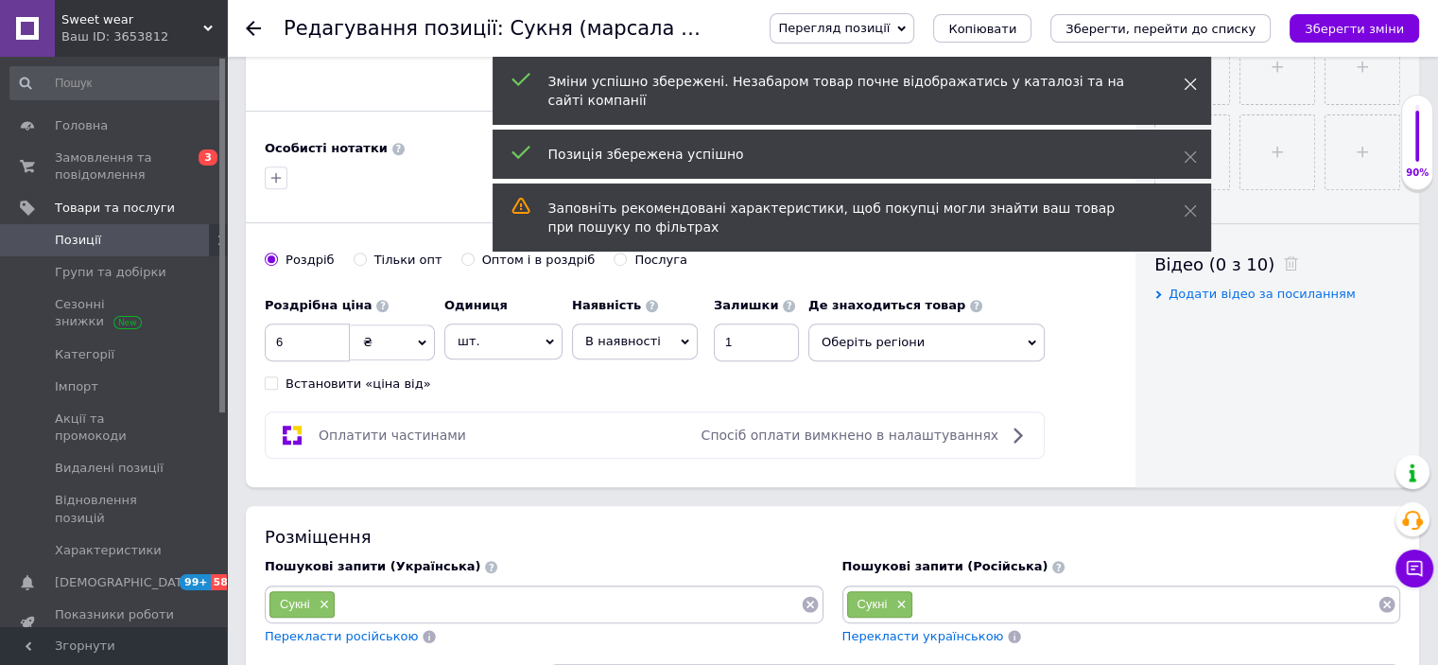
click at [1184, 91] on span at bounding box center [1190, 84] width 13 height 19
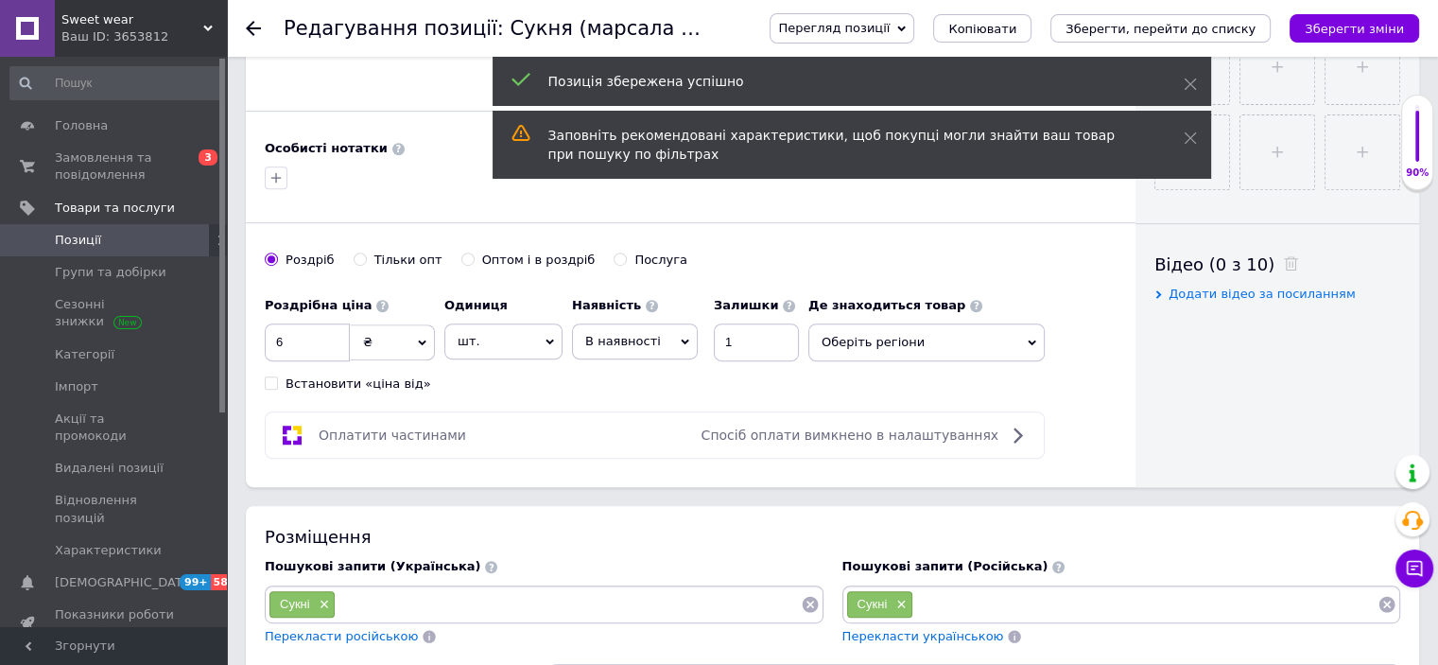
click at [1184, 91] on span at bounding box center [1190, 84] width 13 height 19
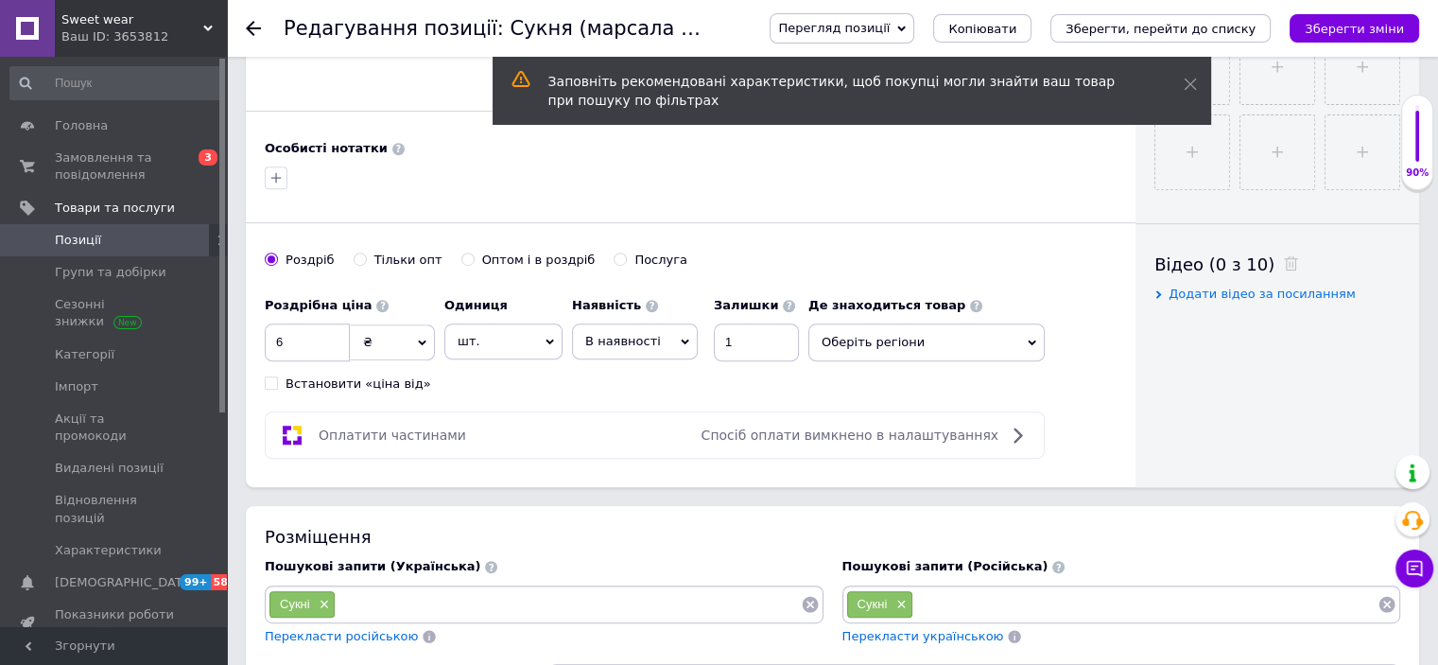
click at [1184, 91] on span at bounding box center [1190, 84] width 13 height 19
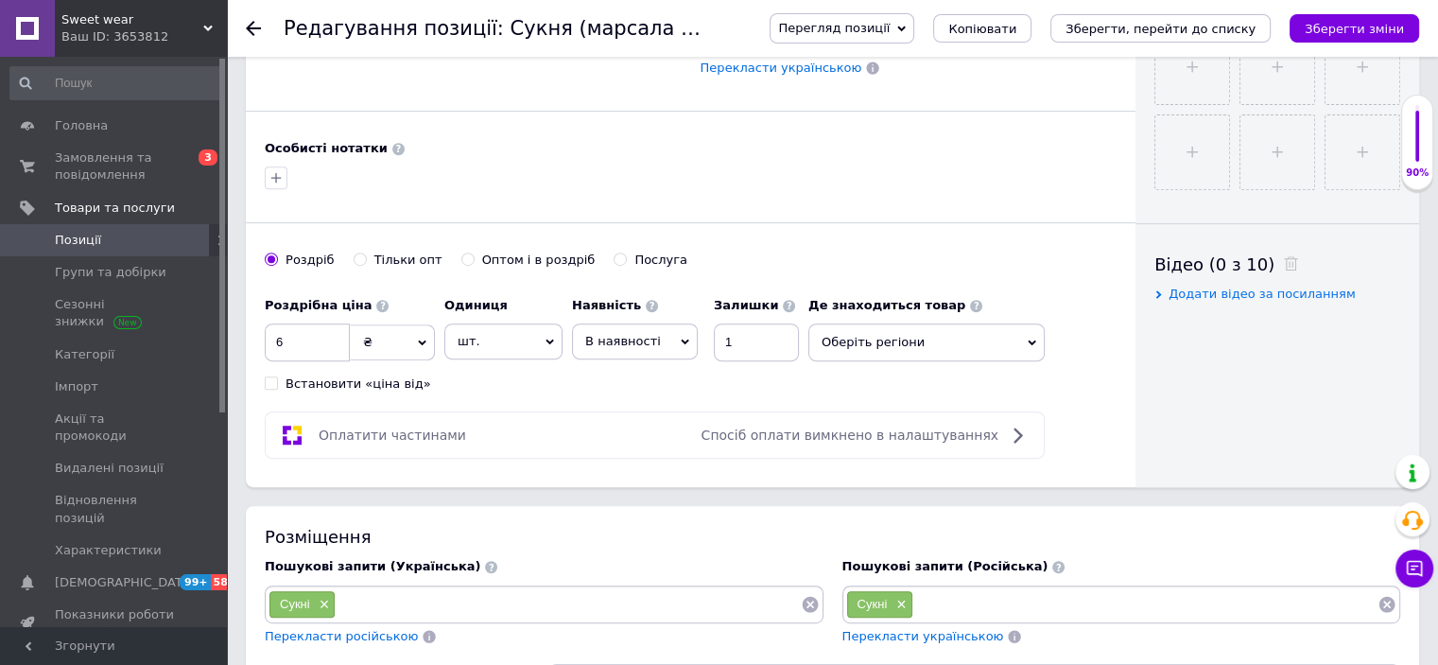
click at [890, 25] on span "Перегляд позиції" at bounding box center [834, 28] width 112 height 14
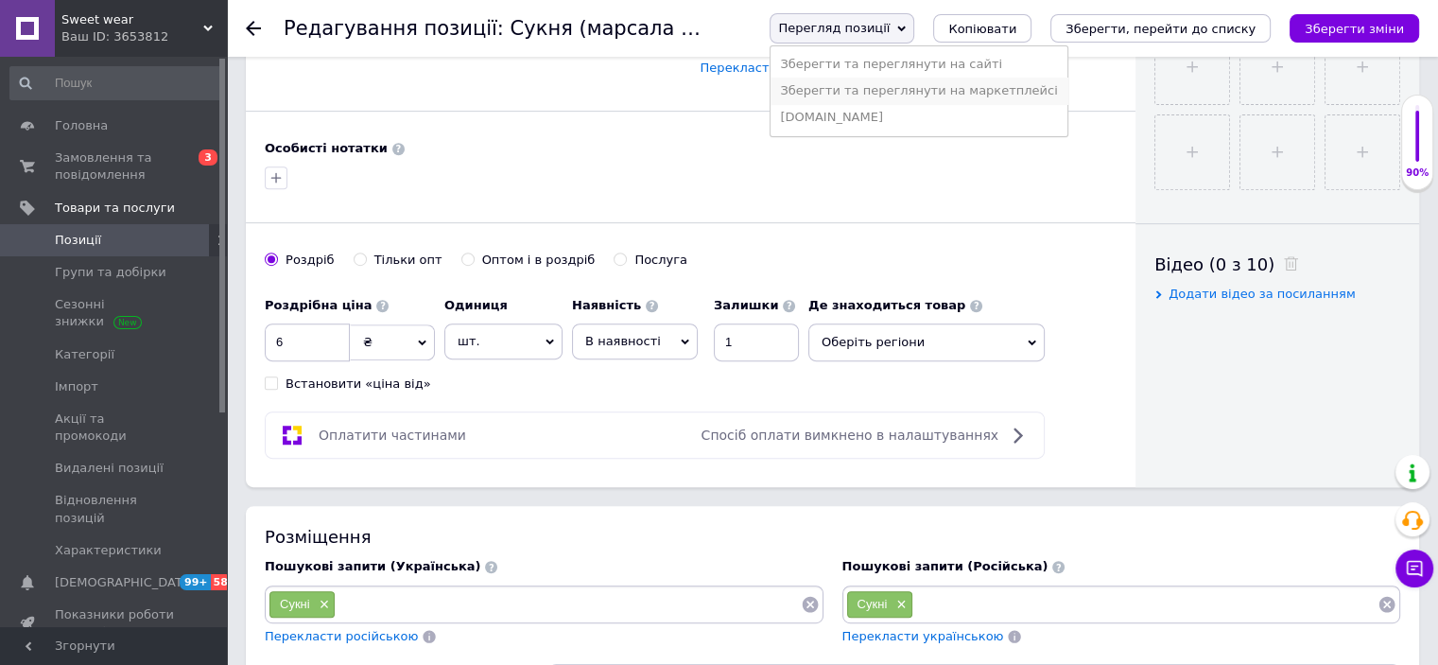
click at [933, 88] on li "Зберегти та переглянути на маркетплейсі" at bounding box center [919, 91] width 296 height 26
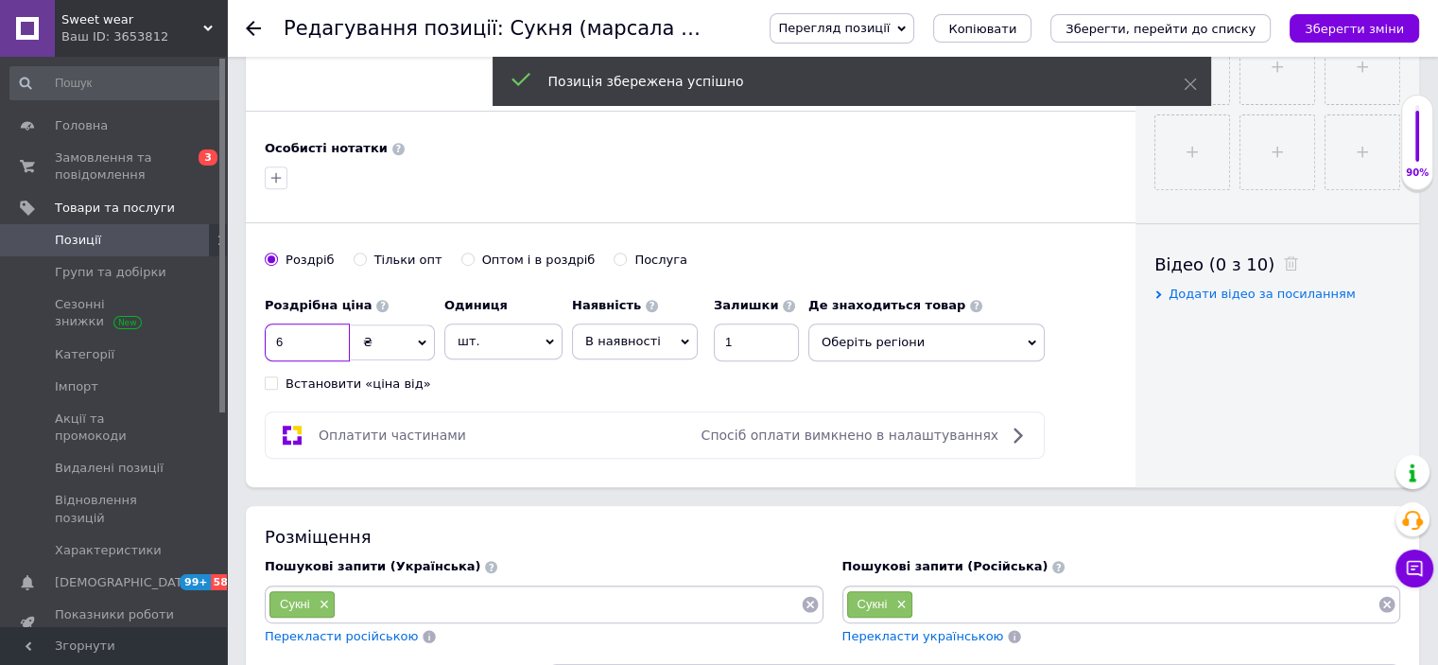
click at [306, 326] on input "6" at bounding box center [307, 342] width 85 height 38
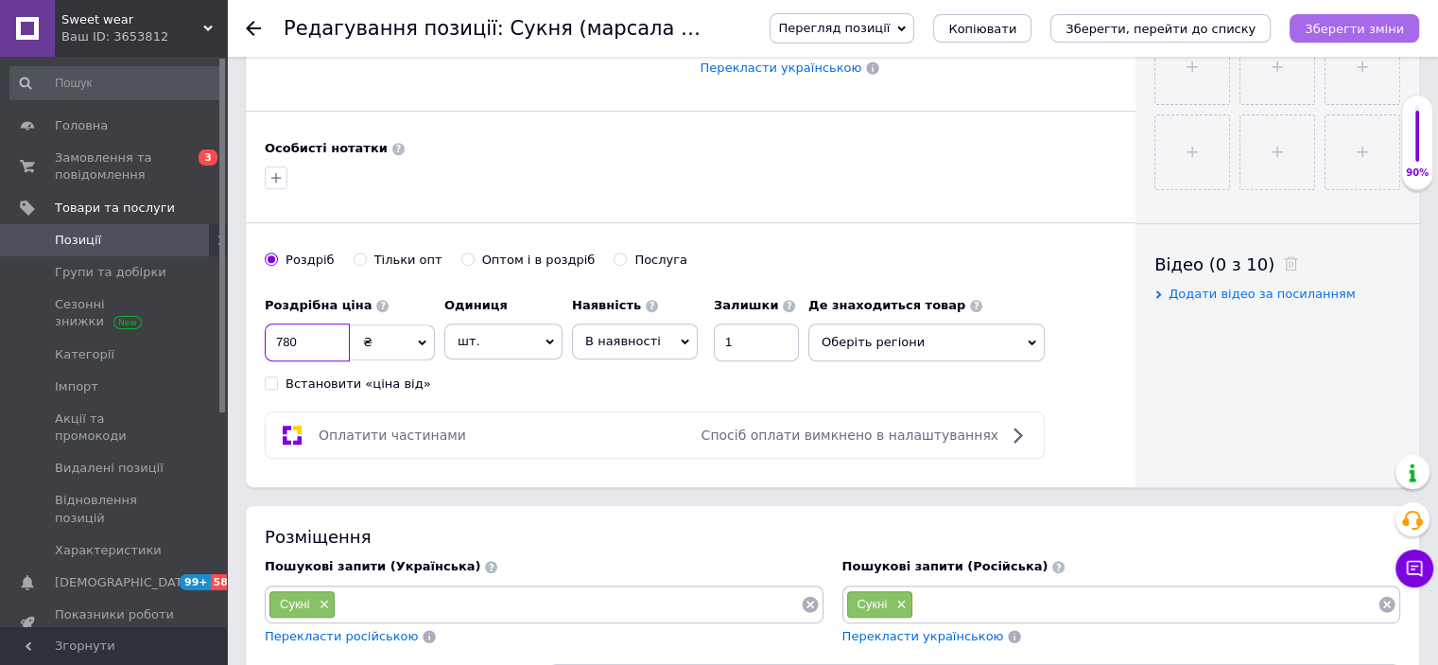
type input "780"
click at [1349, 23] on icon "Зберегти зміни" at bounding box center [1354, 29] width 99 height 14
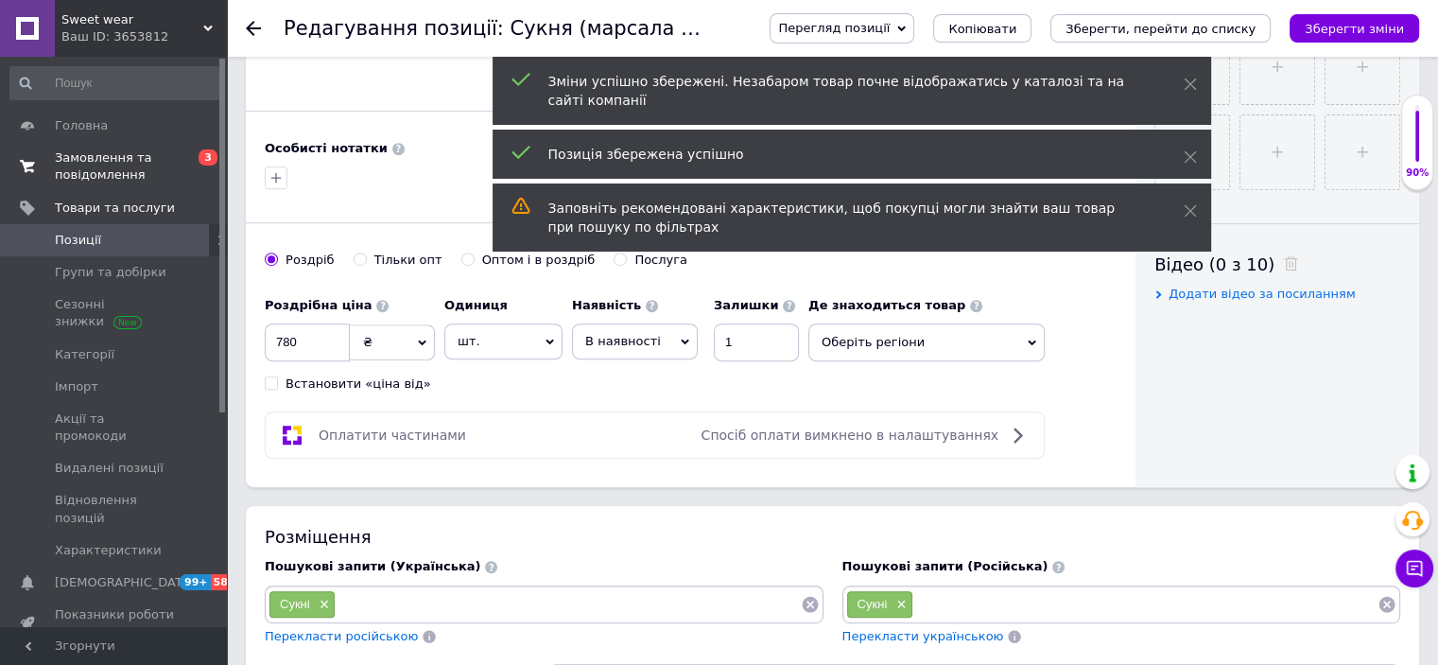
click at [110, 166] on span "Замовлення та повідомлення" at bounding box center [115, 166] width 120 height 34
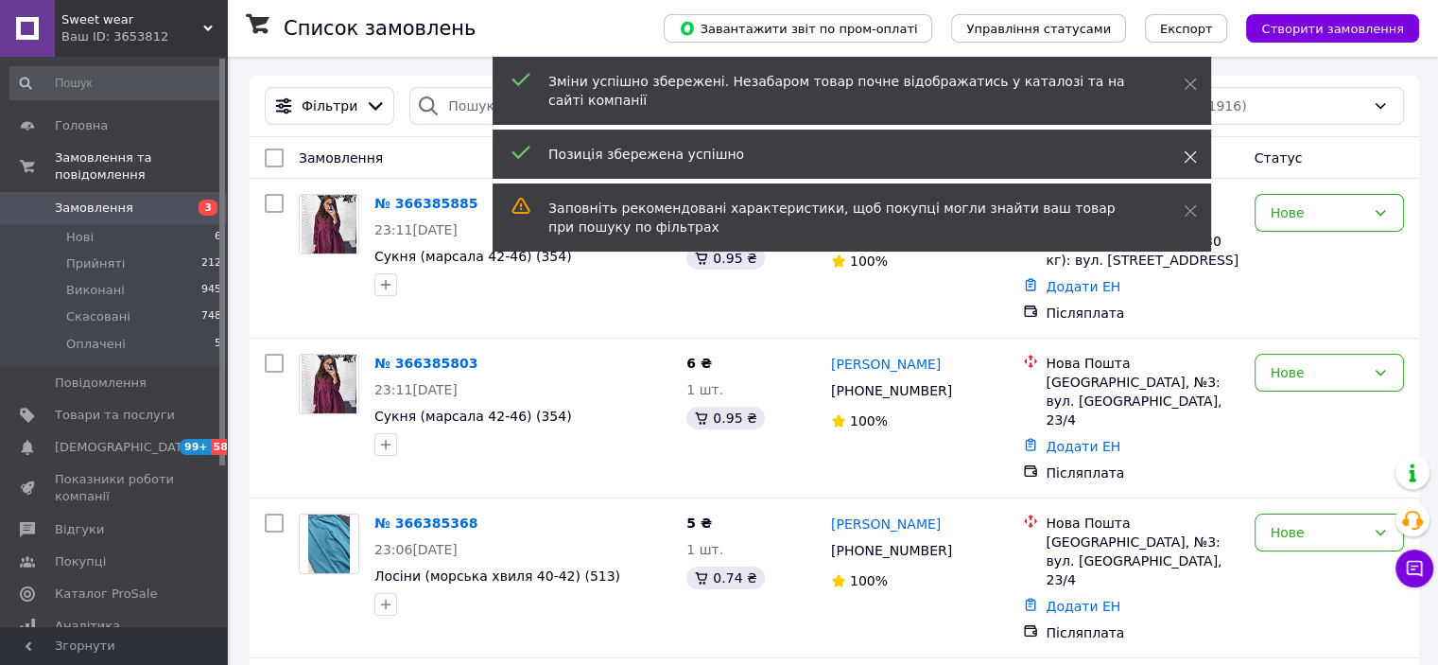
click at [1187, 150] on icon at bounding box center [1190, 156] width 13 height 13
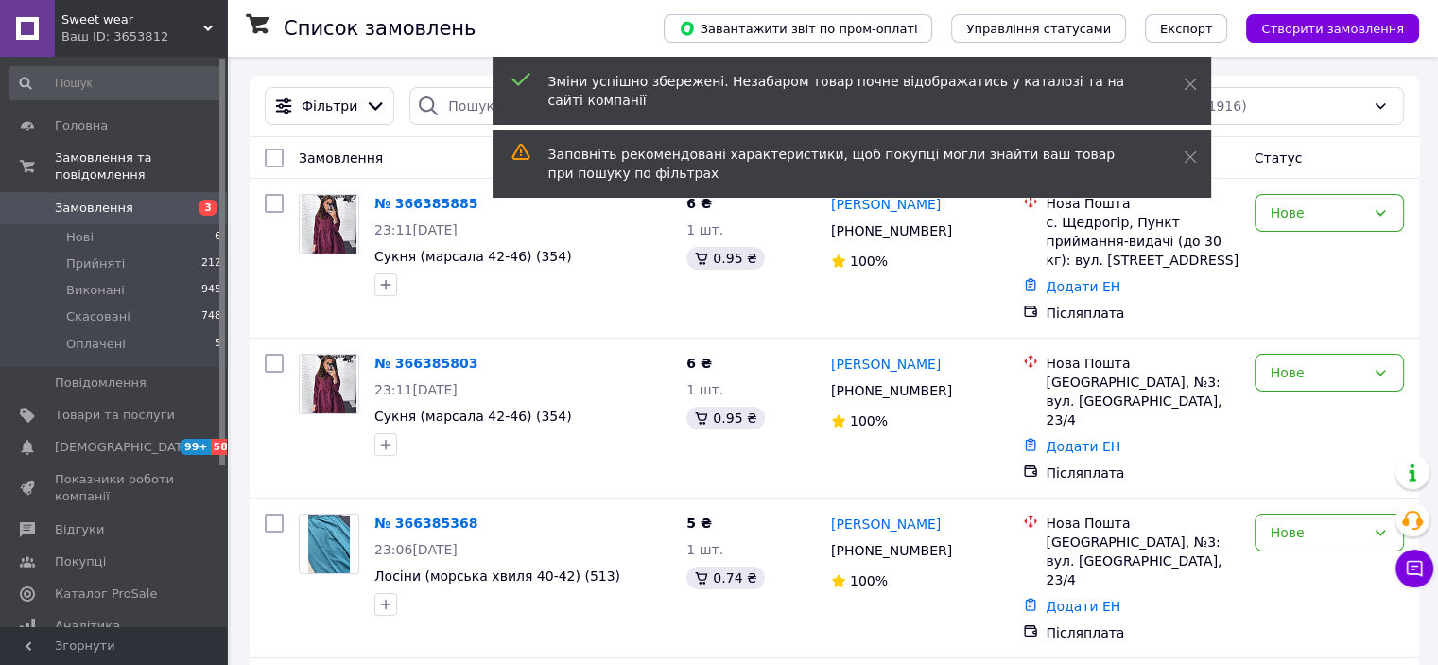
click at [1187, 150] on icon at bounding box center [1190, 156] width 13 height 13
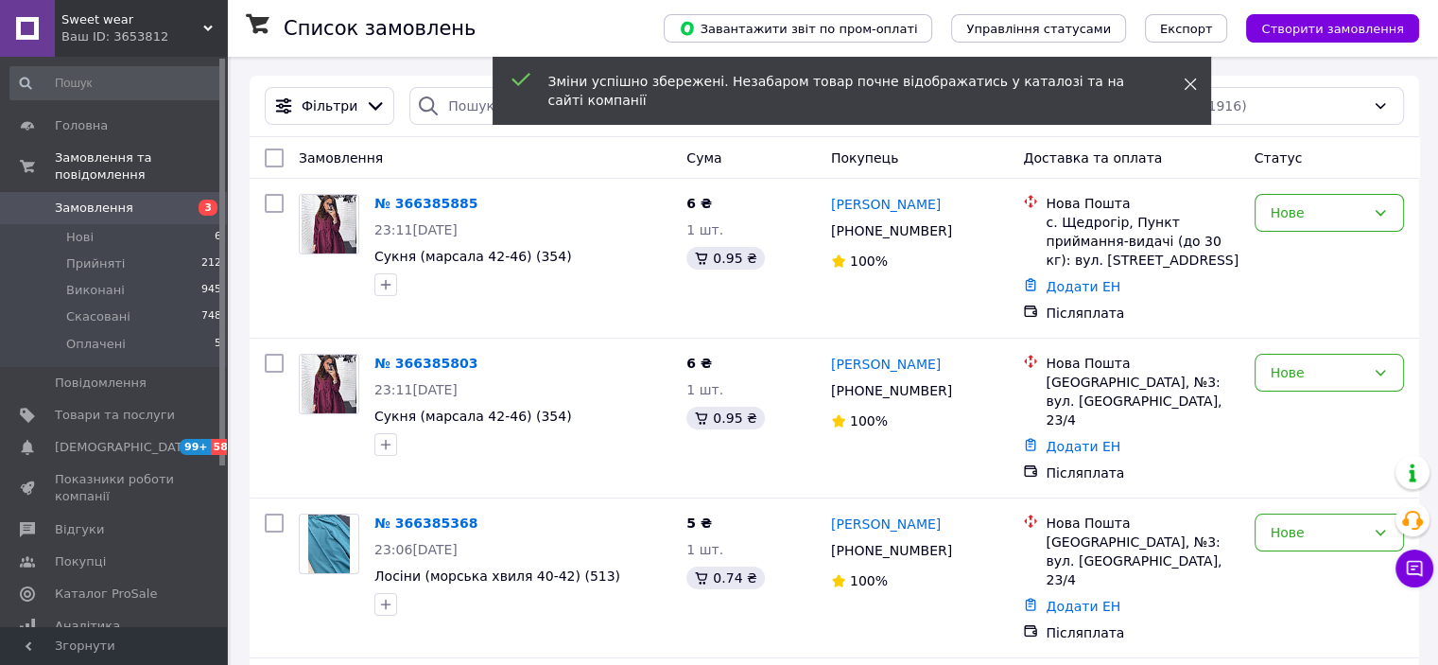
click at [1188, 82] on use at bounding box center [1190, 84] width 12 height 12
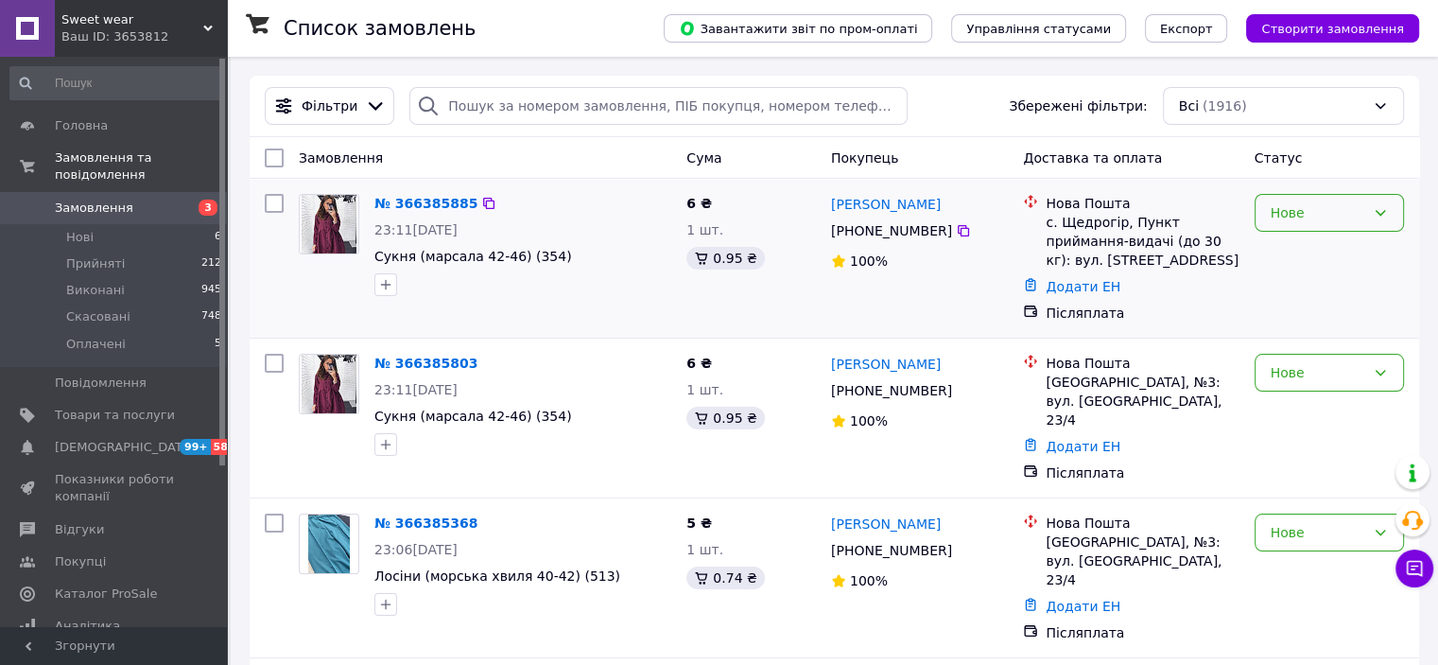
click at [1309, 218] on div "Нове" at bounding box center [1318, 212] width 95 height 21
click at [1297, 286] on li "Виконано" at bounding box center [1328, 288] width 147 height 34
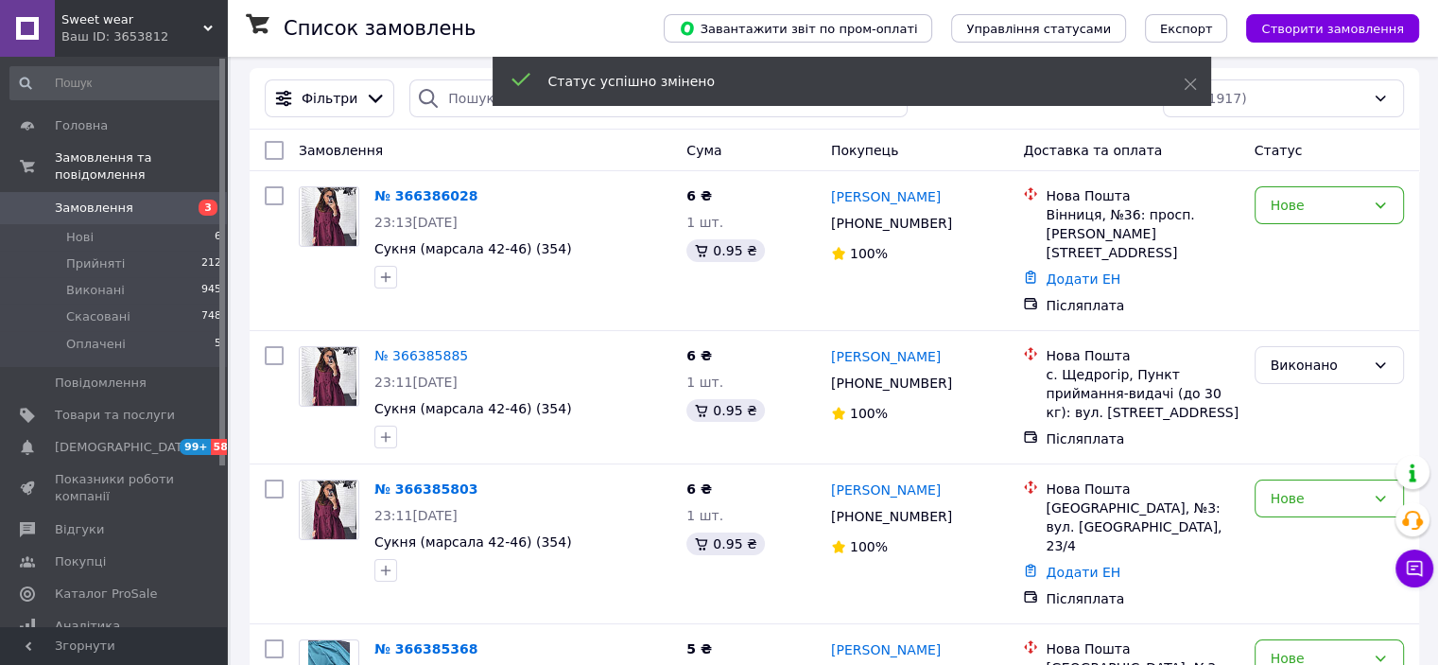
scroll to position [4, 0]
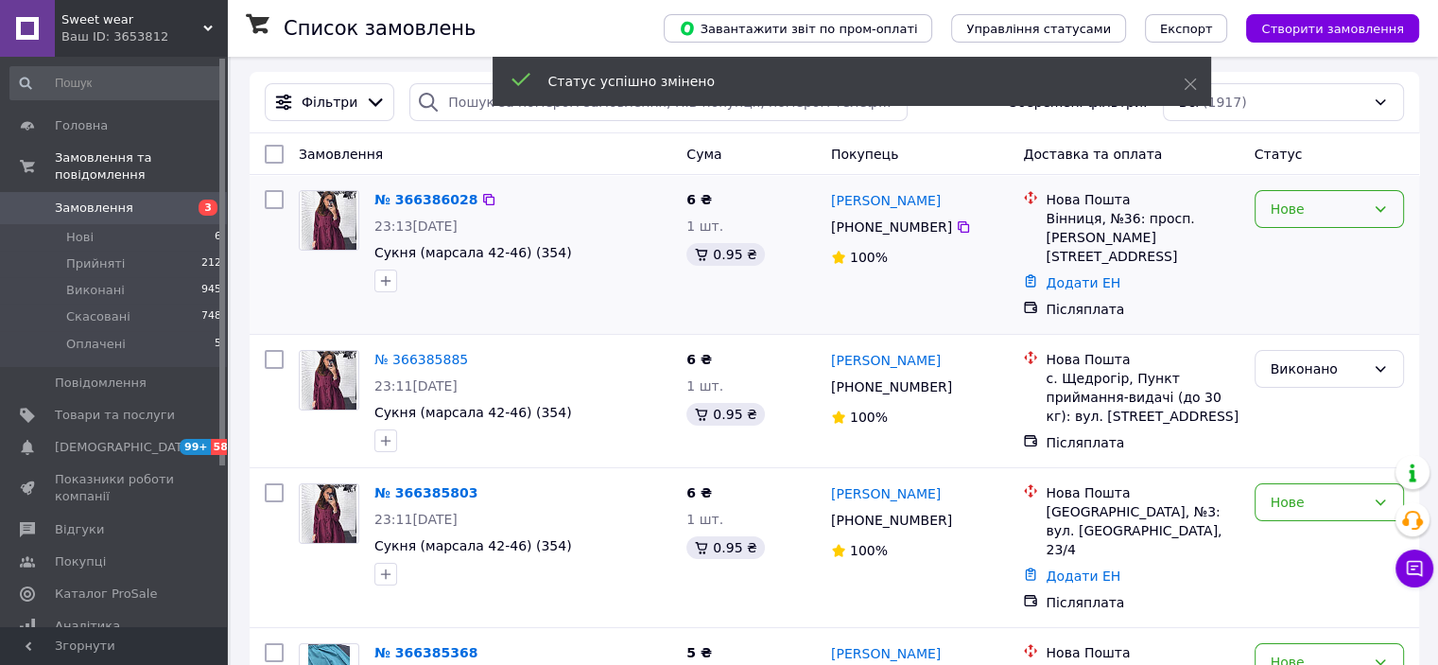
click at [1308, 219] on div "Нове" at bounding box center [1318, 209] width 95 height 21
click at [1290, 286] on li "Виконано" at bounding box center [1328, 285] width 147 height 34
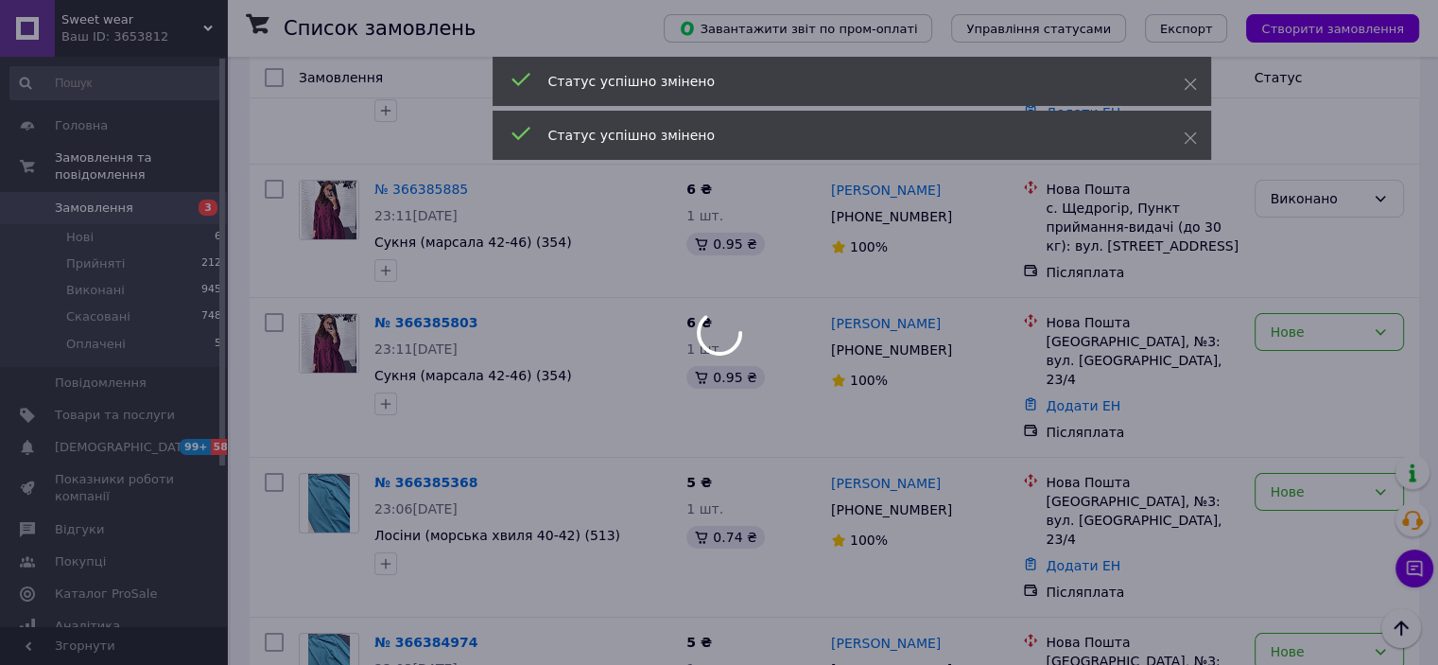
scroll to position [180, 0]
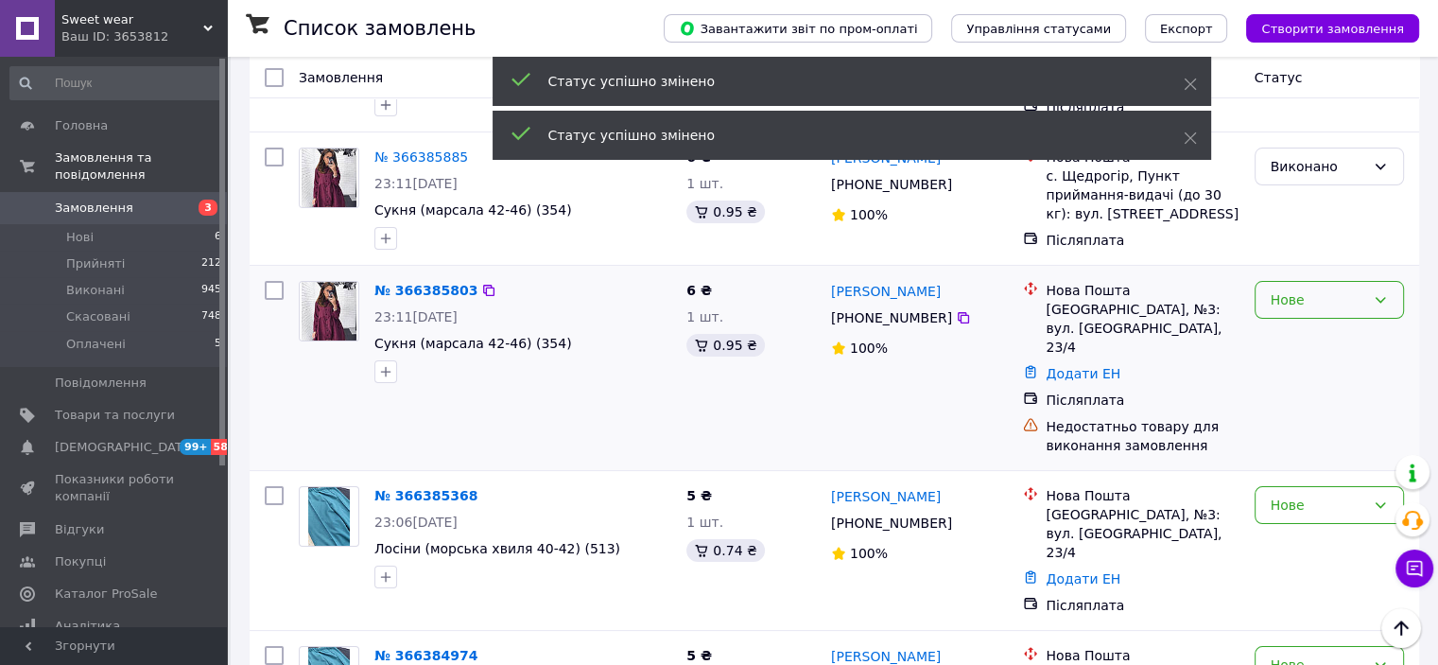
click at [1290, 300] on div "Нове" at bounding box center [1318, 299] width 95 height 21
click at [1290, 371] on li "Виконано" at bounding box center [1328, 375] width 147 height 34
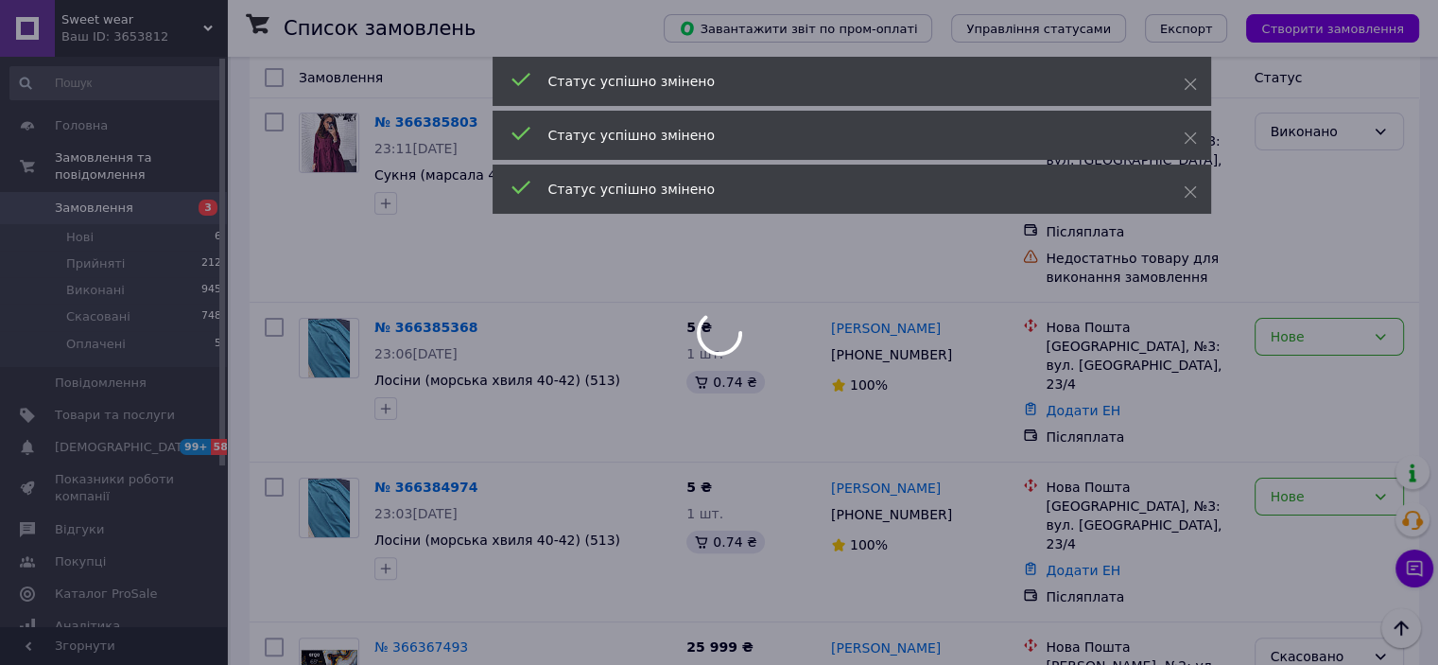
scroll to position [352, 0]
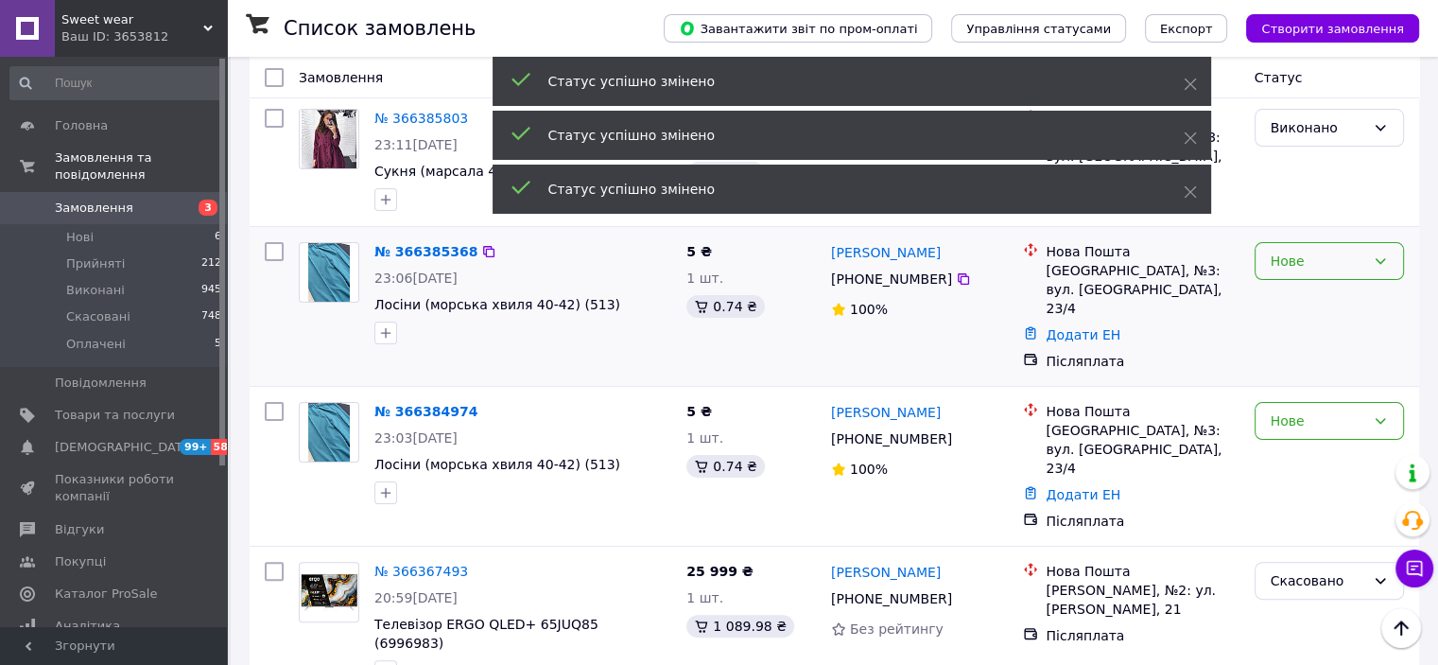
click at [1286, 256] on div "Нове" at bounding box center [1318, 261] width 95 height 21
click at [1282, 338] on li "Виконано" at bounding box center [1328, 337] width 147 height 34
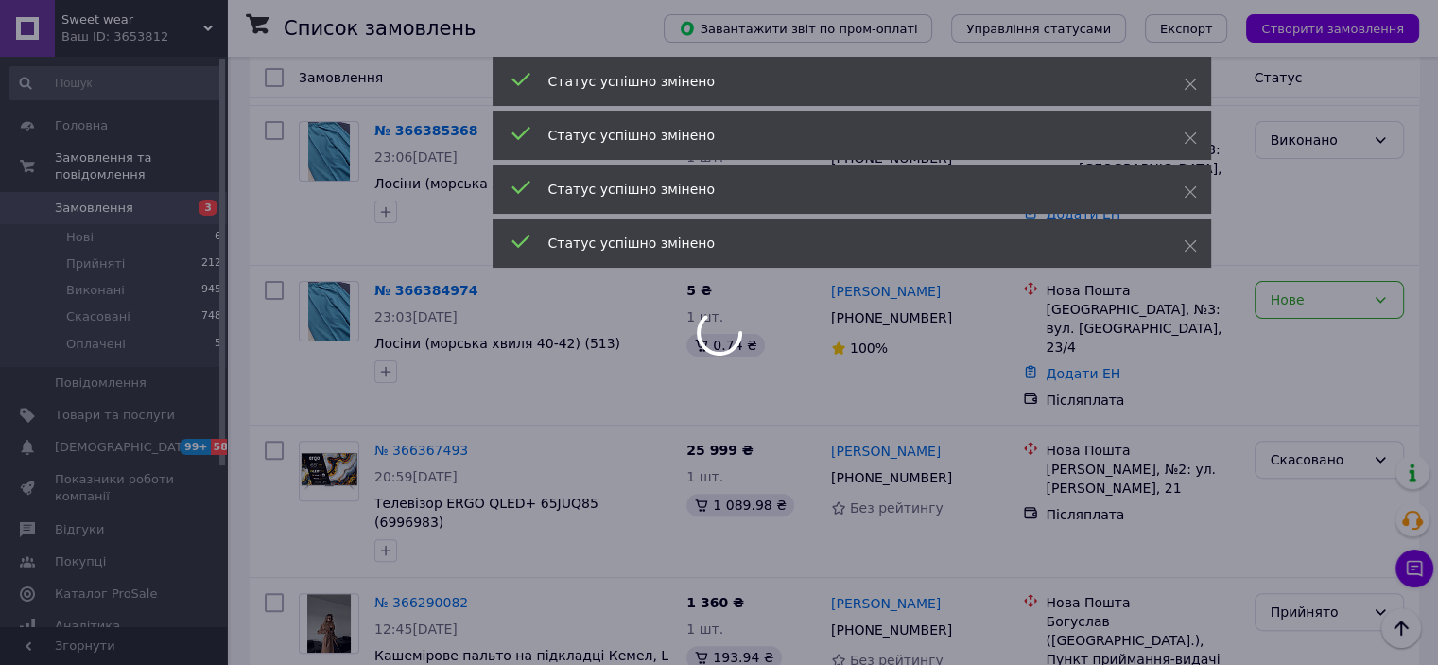
scroll to position [473, 0]
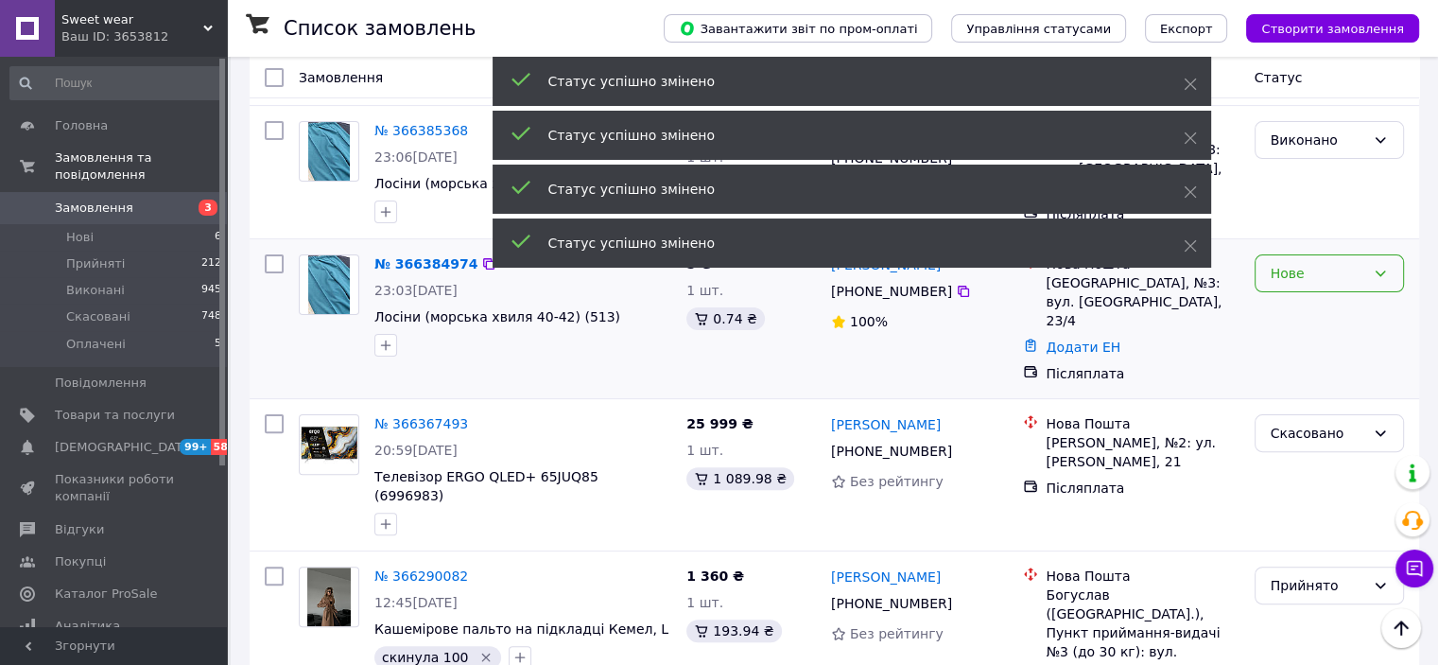
click at [1297, 284] on div "Нове" at bounding box center [1318, 273] width 95 height 21
click at [1299, 341] on li "Виконано" at bounding box center [1328, 349] width 147 height 34
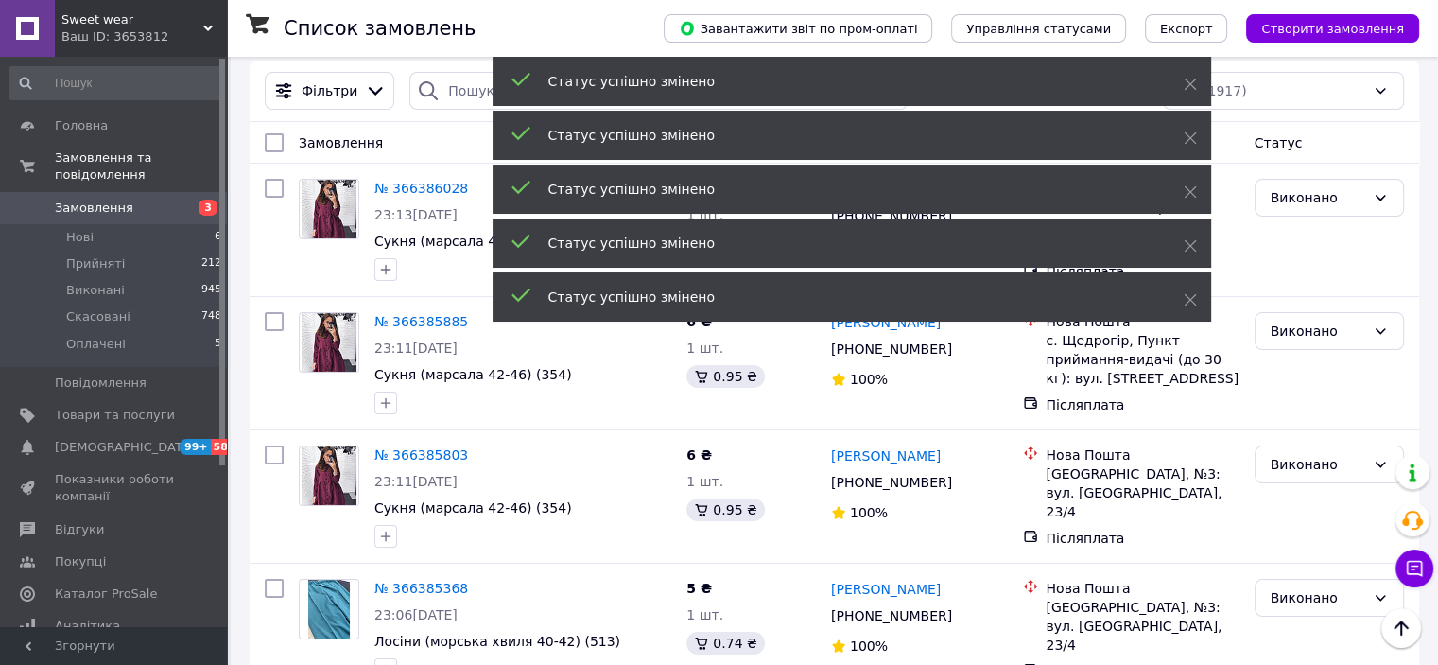
scroll to position [0, 0]
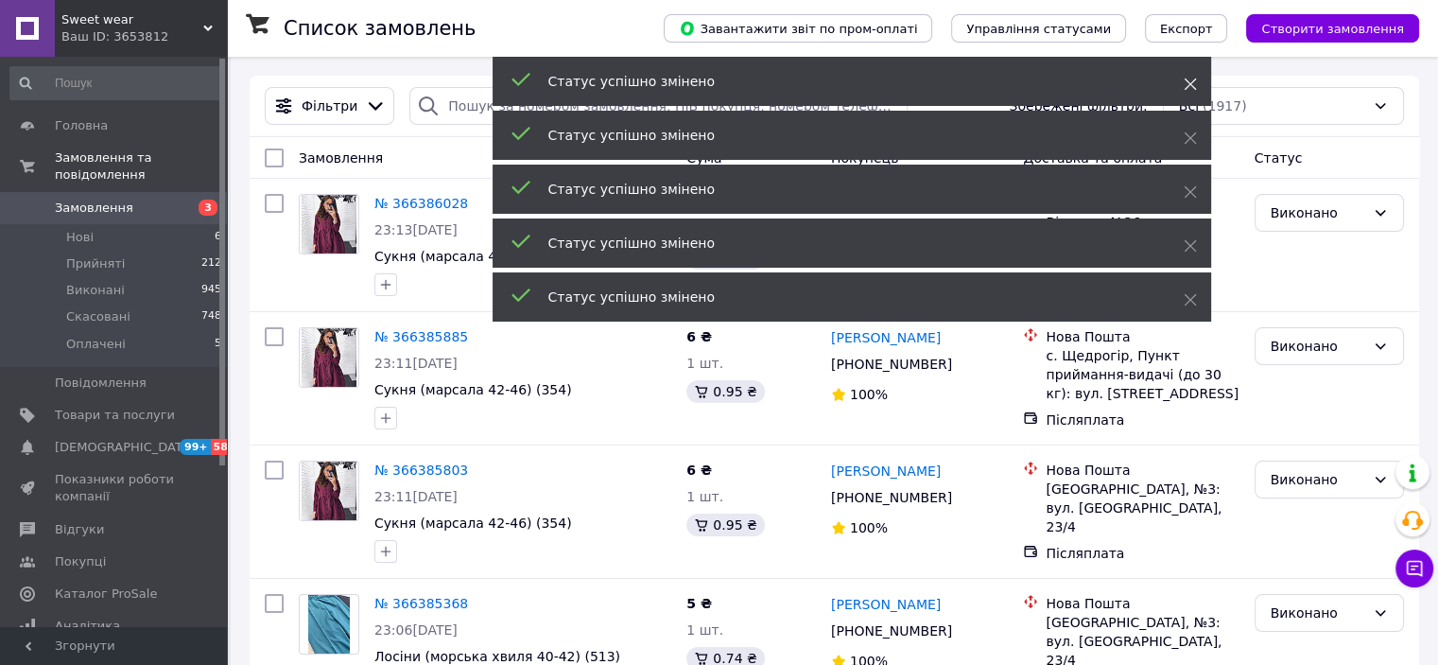
click at [1187, 82] on use at bounding box center [1190, 84] width 12 height 12
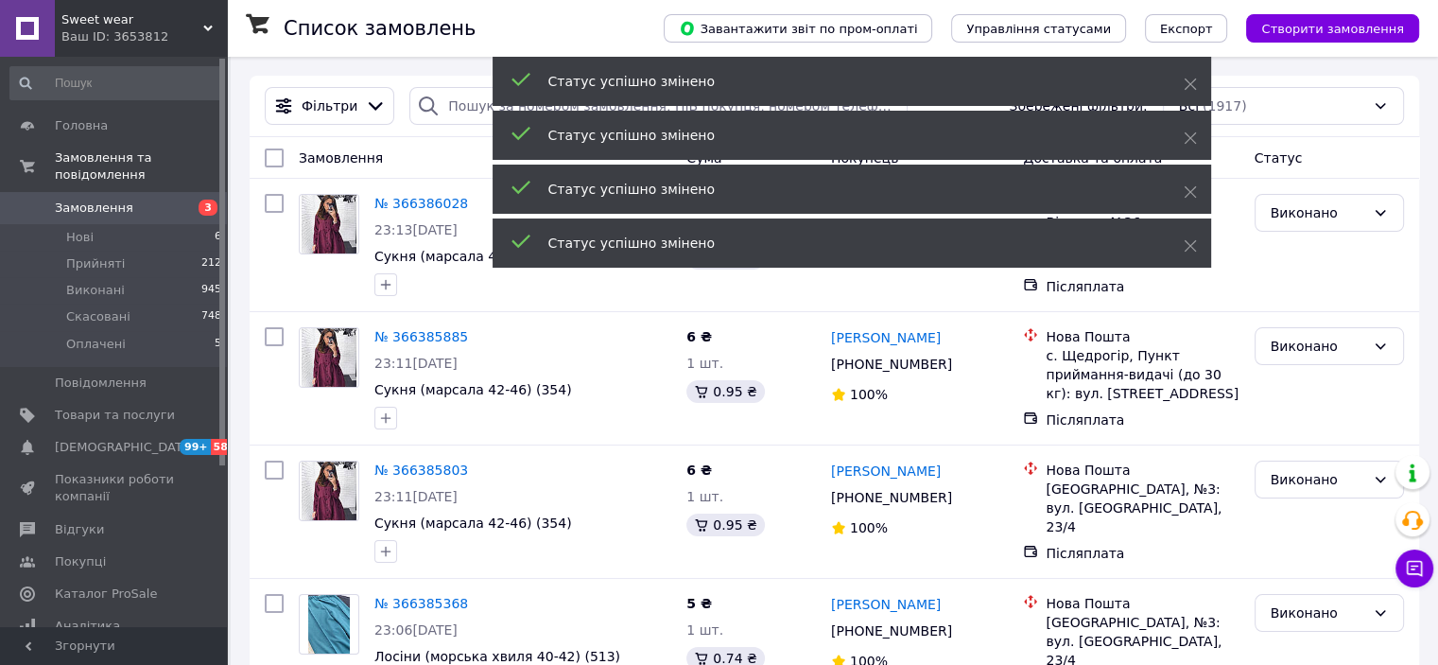
click at [1187, 82] on use at bounding box center [1190, 84] width 12 height 12
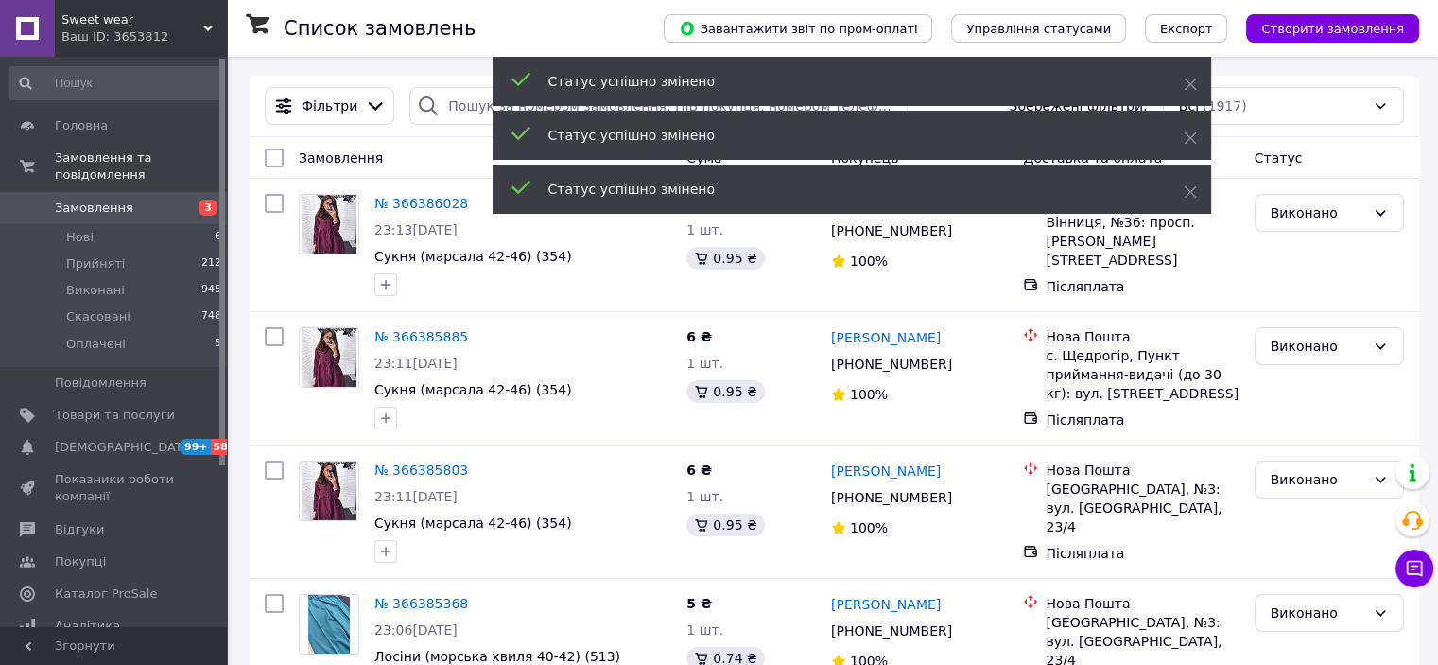
click at [1187, 82] on use at bounding box center [1190, 84] width 12 height 12
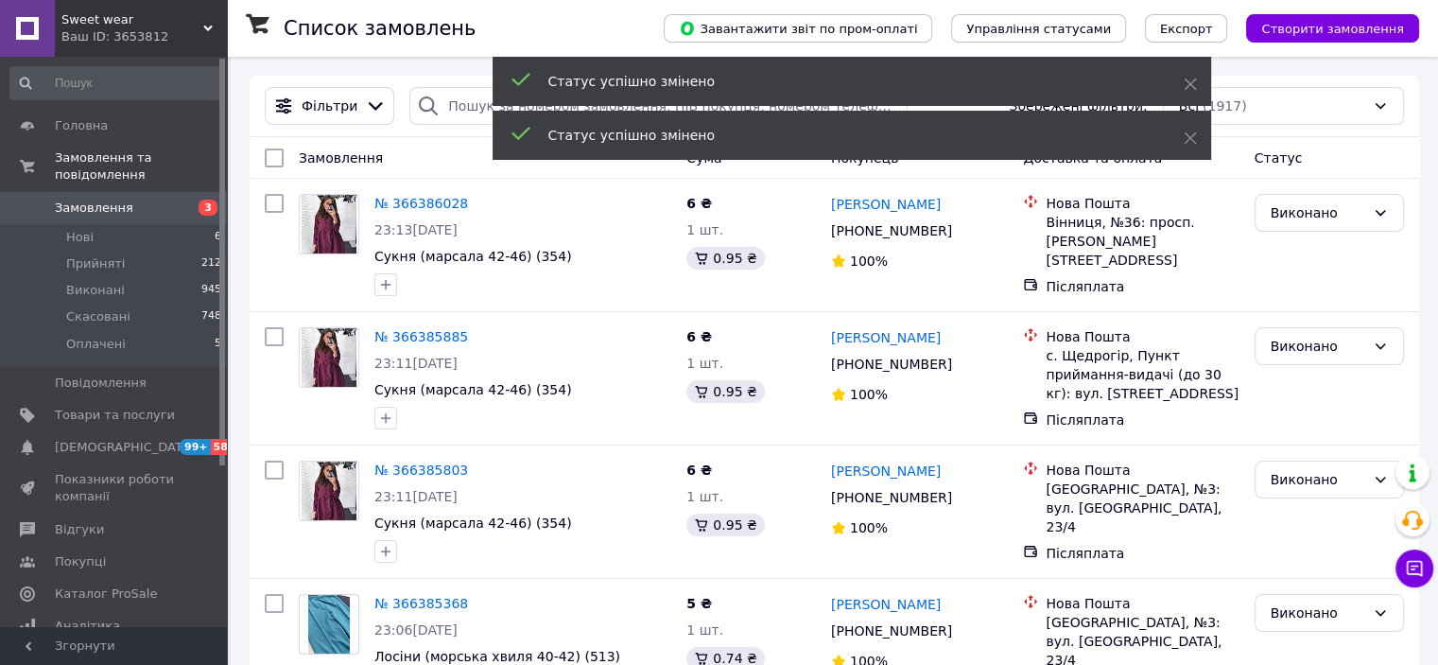
click at [1187, 82] on use at bounding box center [1190, 84] width 12 height 12
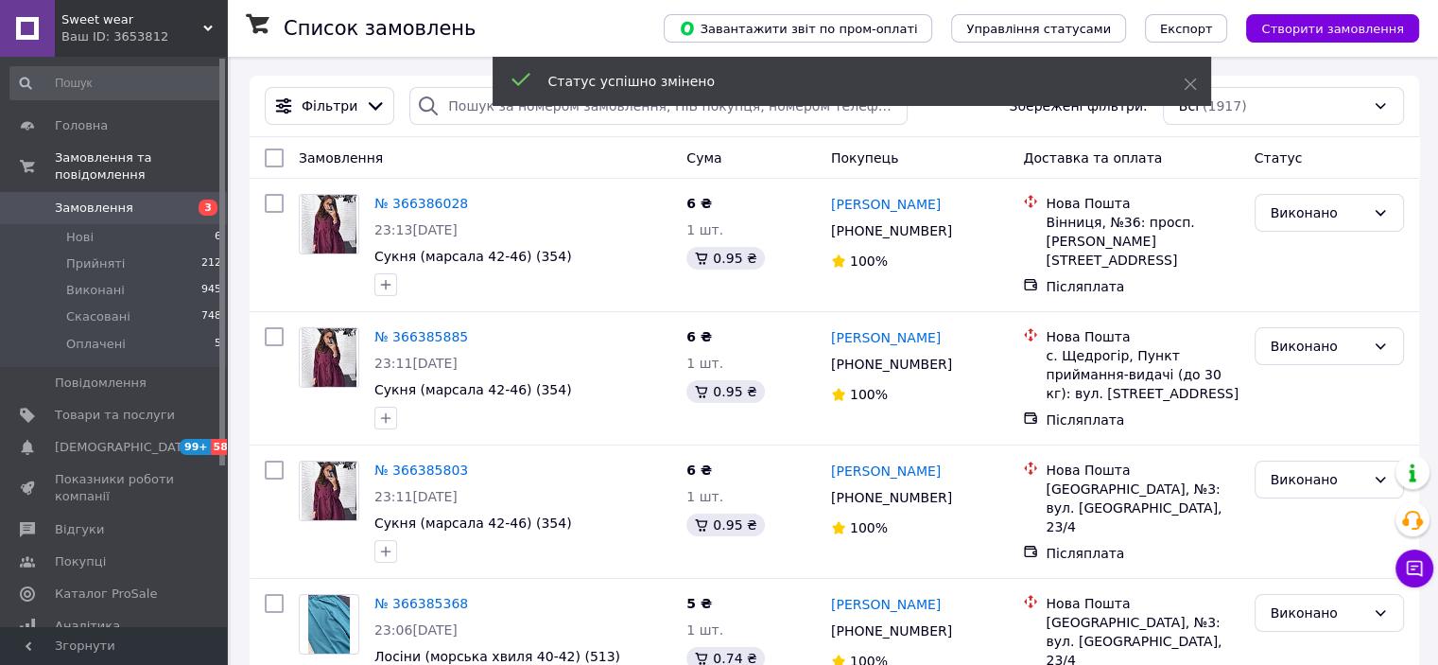
click at [1187, 82] on use at bounding box center [1190, 84] width 12 height 12
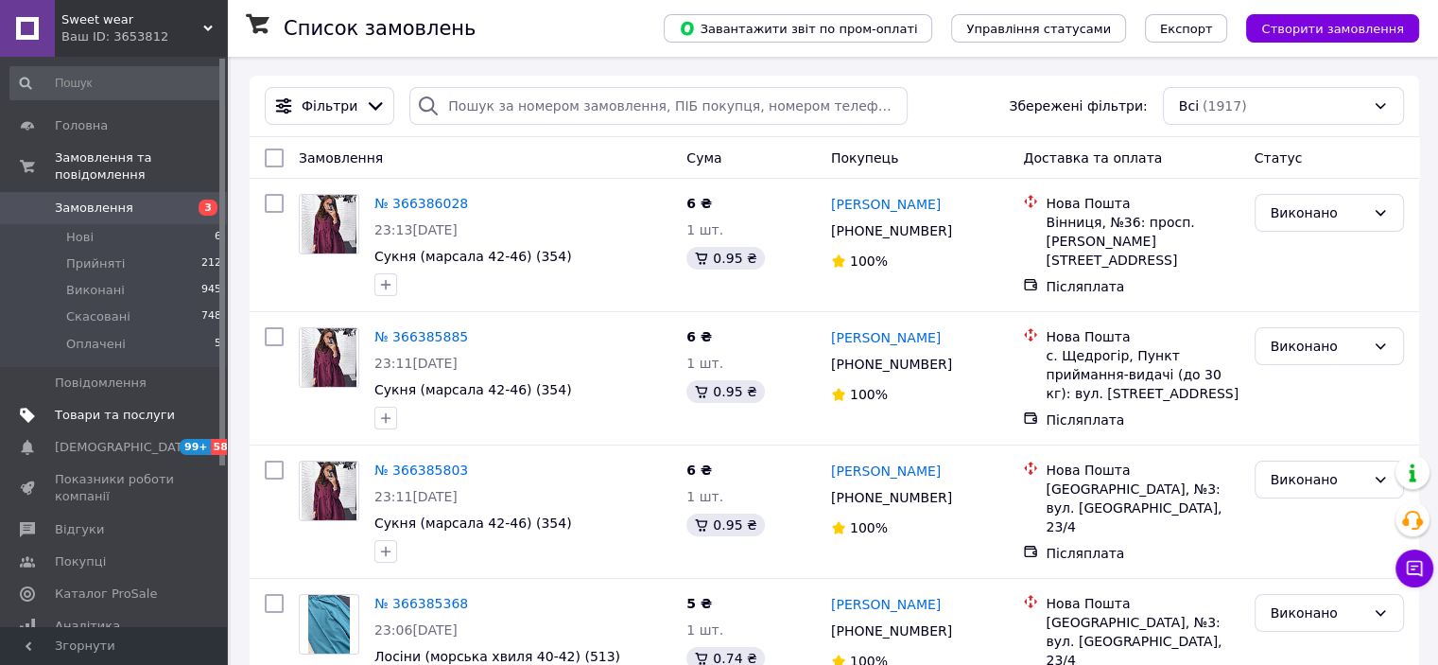
click at [95, 407] on span "Товари та послуги" at bounding box center [115, 415] width 120 height 17
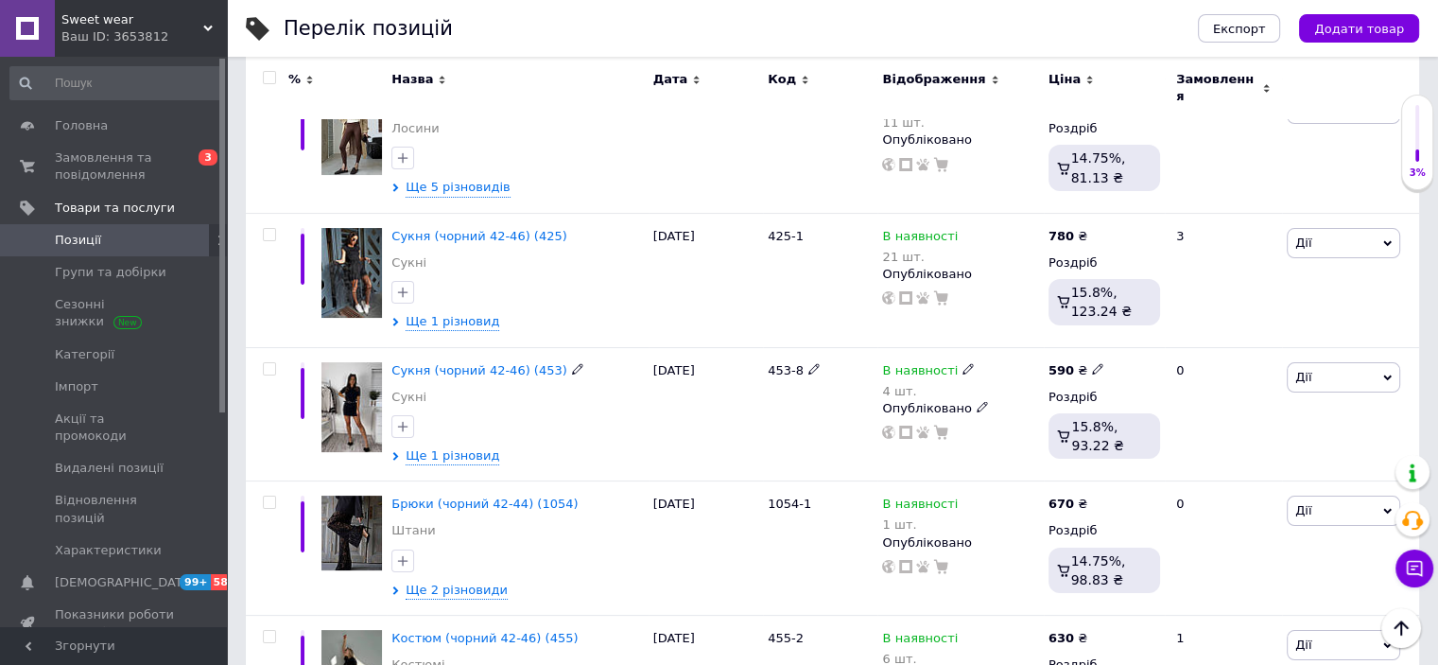
scroll to position [7459, 0]
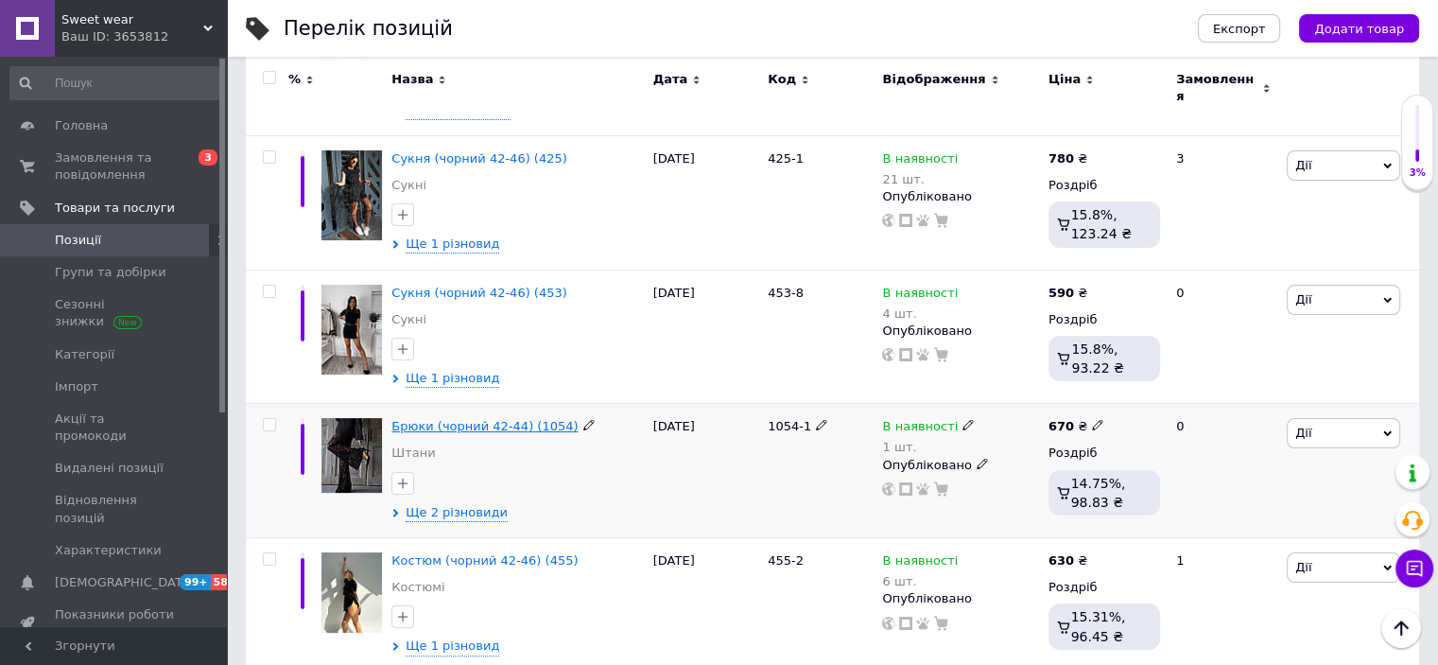
click at [438, 419] on span "Брюки (чорний 42-44) (1054)" at bounding box center [484, 426] width 186 height 14
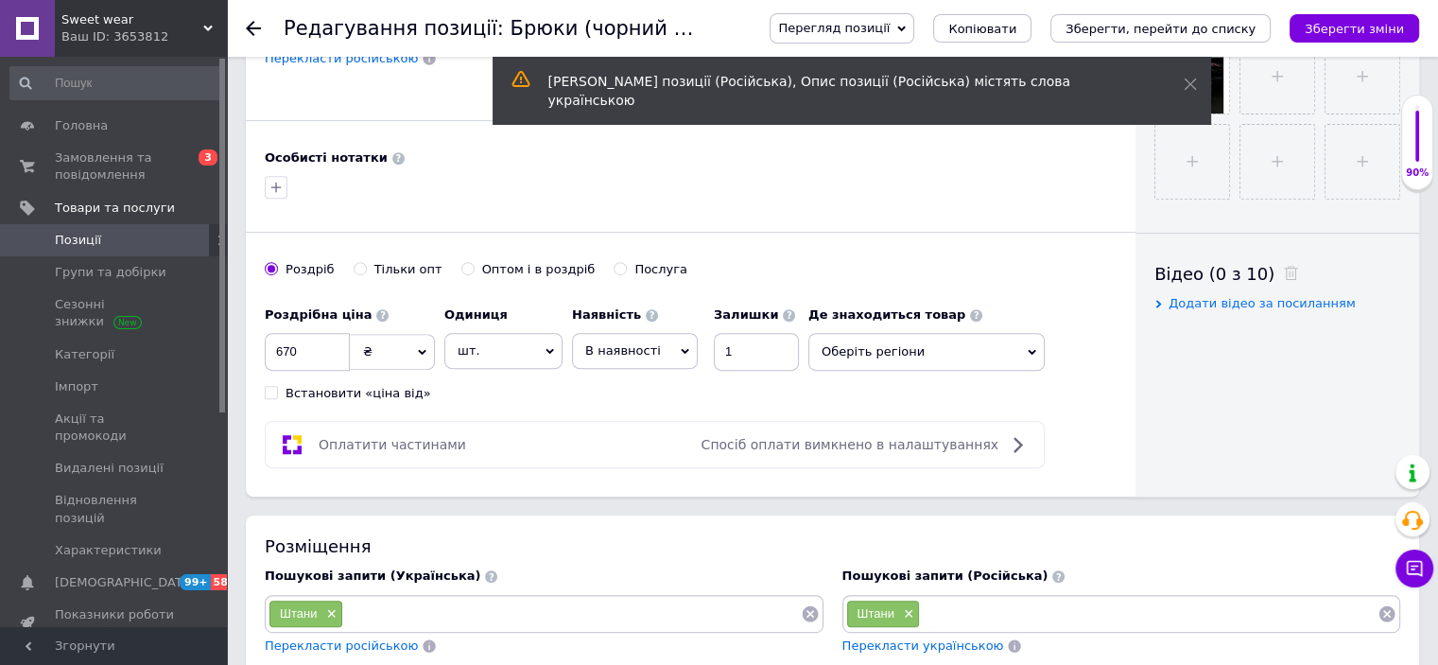
scroll to position [787, 0]
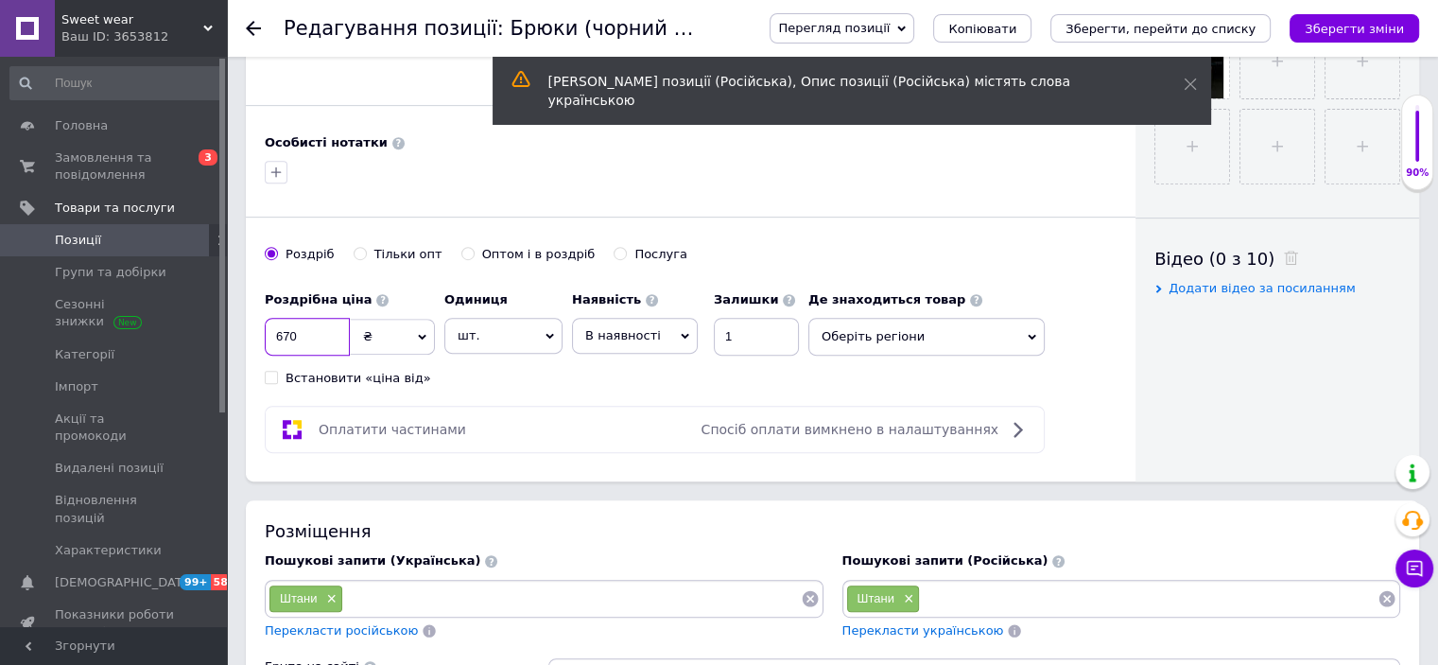
click at [303, 328] on input "670" at bounding box center [307, 337] width 85 height 38
click at [1374, 23] on icon "Зберегти зміни" at bounding box center [1354, 29] width 99 height 14
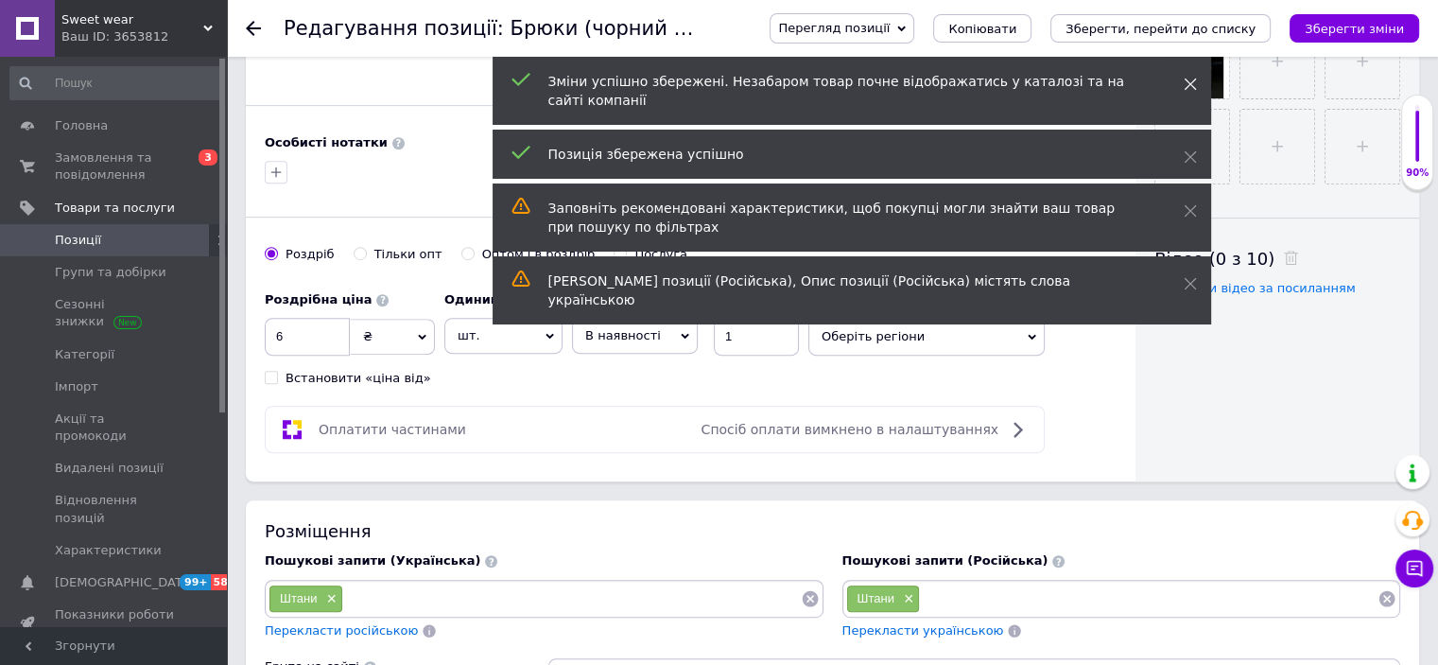
click at [1187, 83] on icon at bounding box center [1190, 84] width 13 height 13
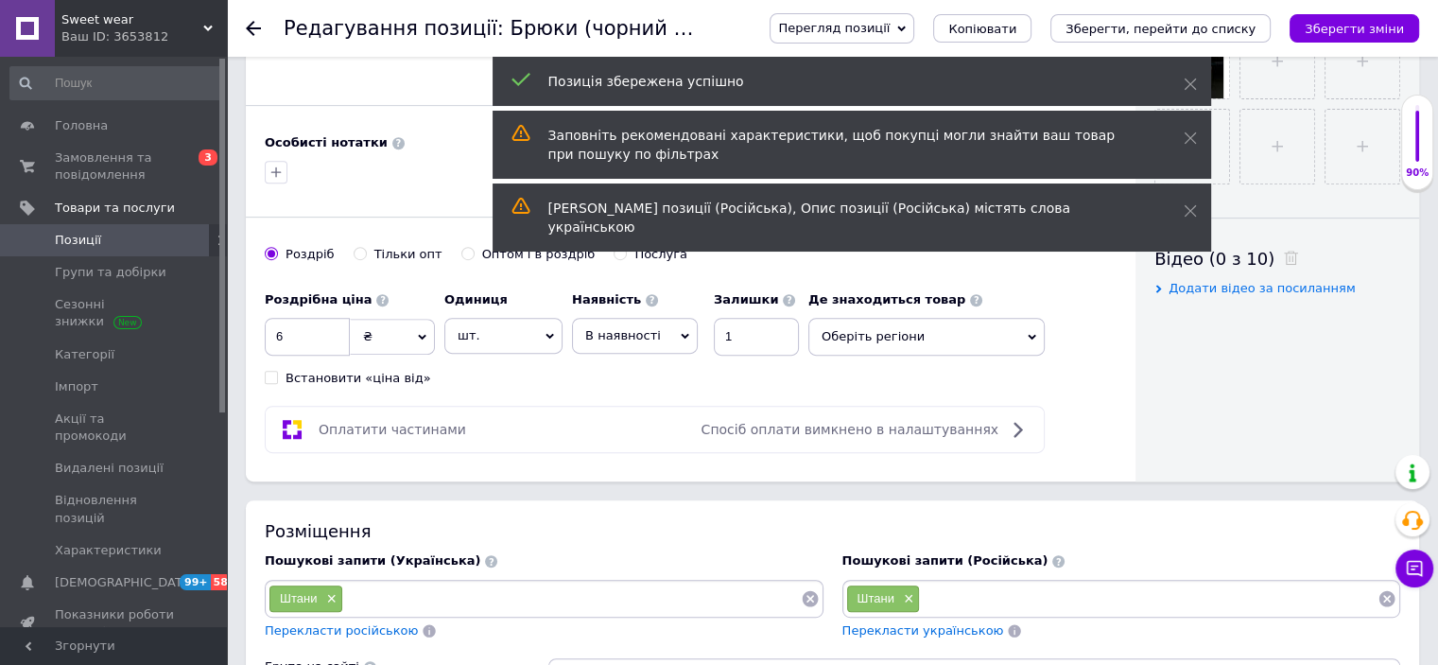
click at [1187, 83] on icon at bounding box center [1190, 84] width 13 height 13
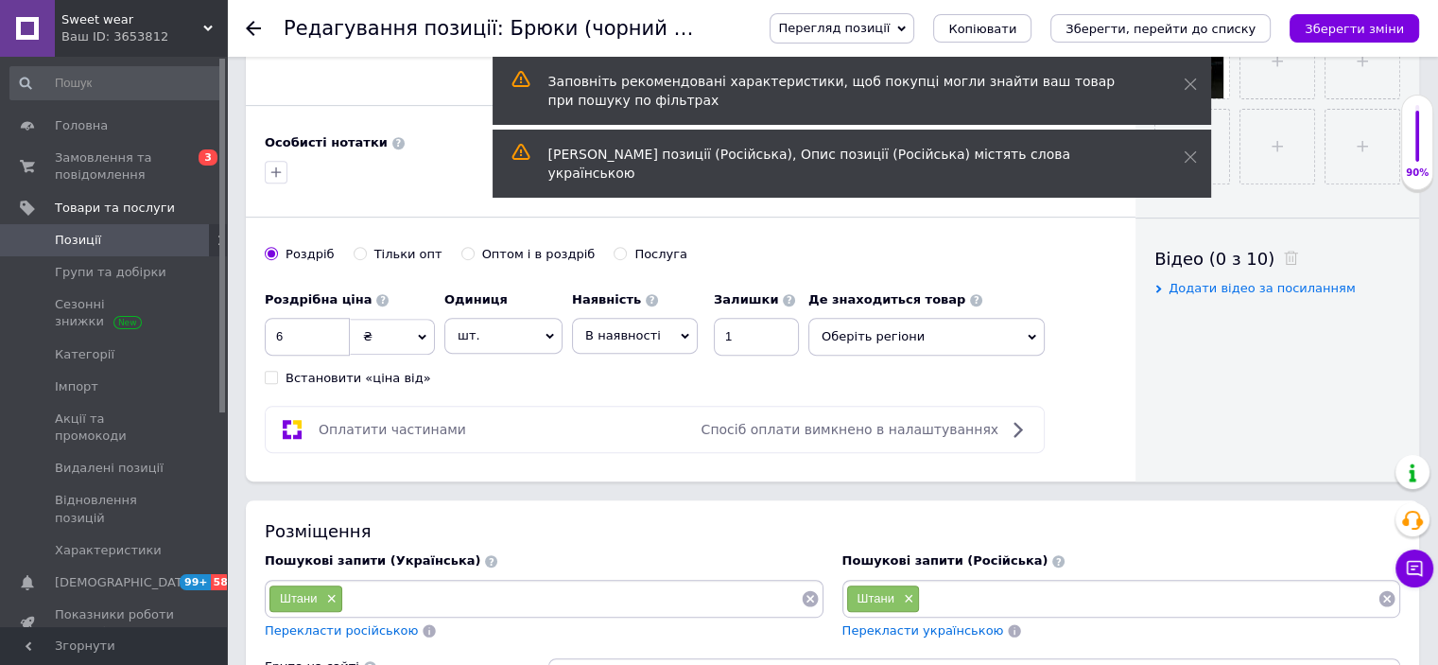
click at [1187, 83] on icon at bounding box center [1190, 84] width 13 height 13
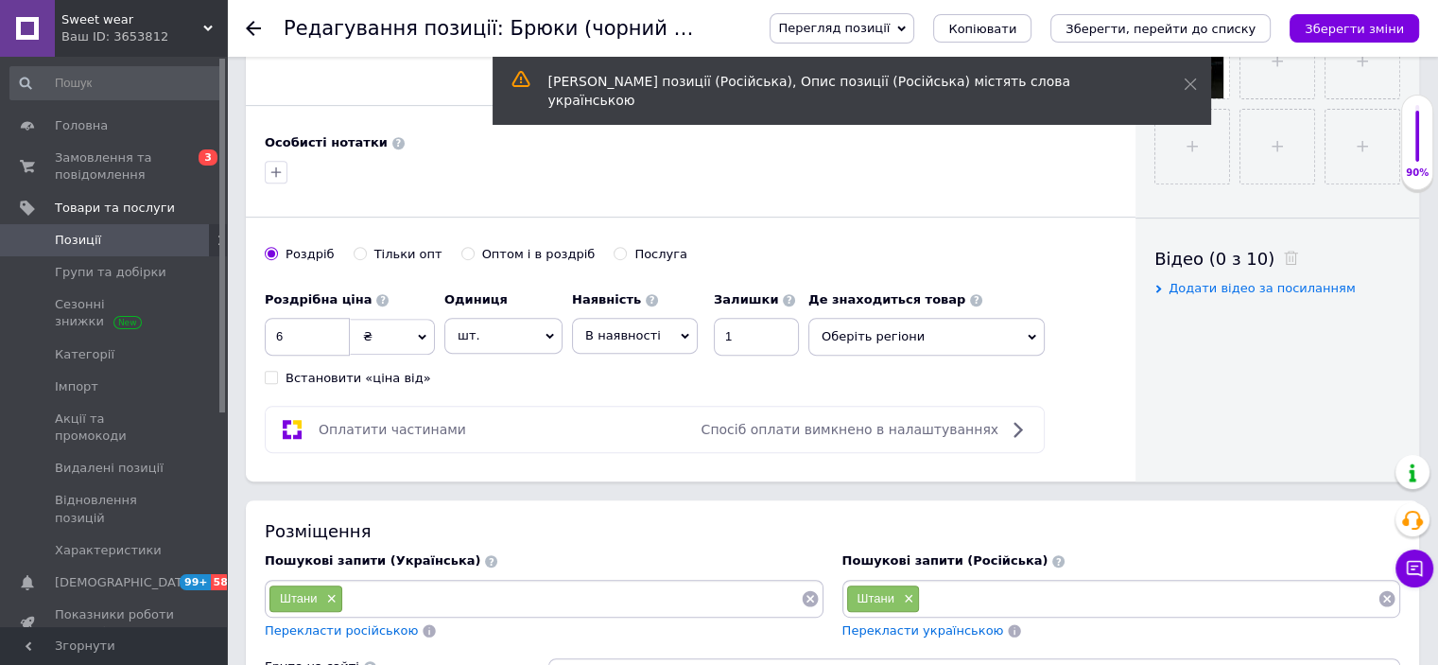
click at [1187, 83] on icon at bounding box center [1190, 84] width 13 height 13
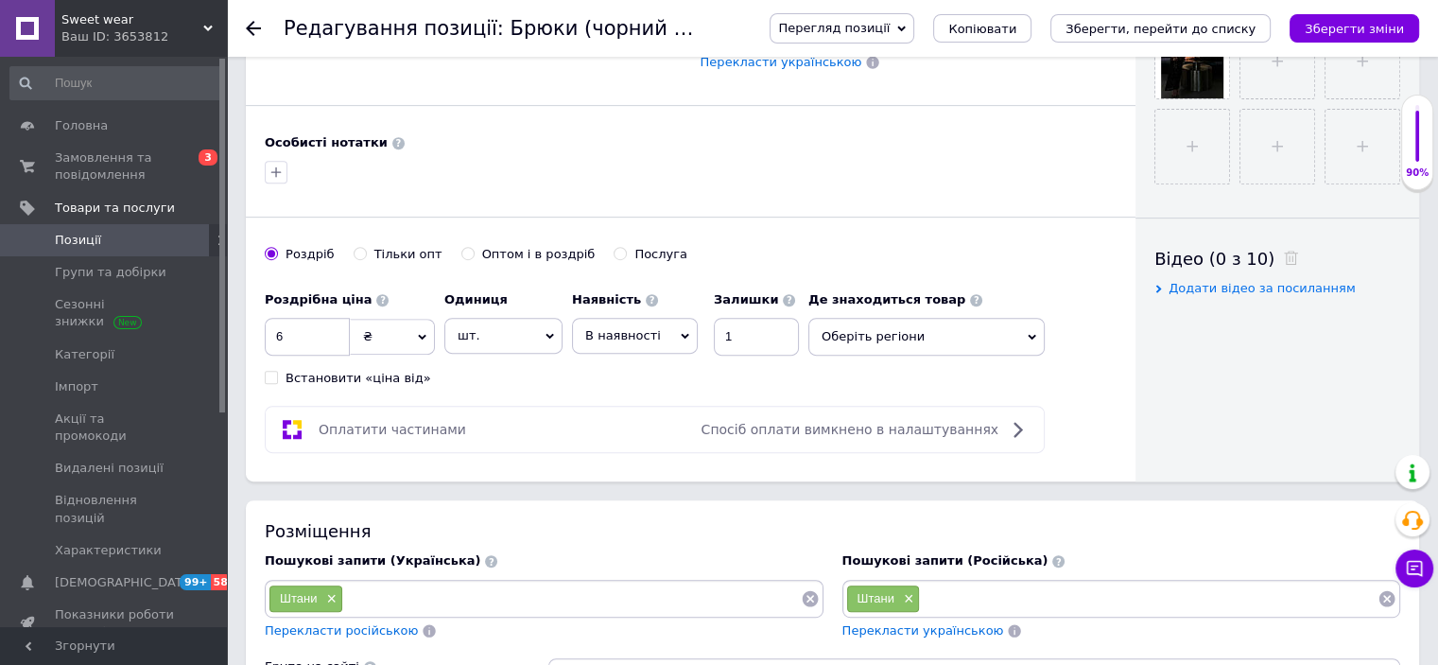
click at [890, 33] on span "Перегляд позиції" at bounding box center [834, 28] width 112 height 14
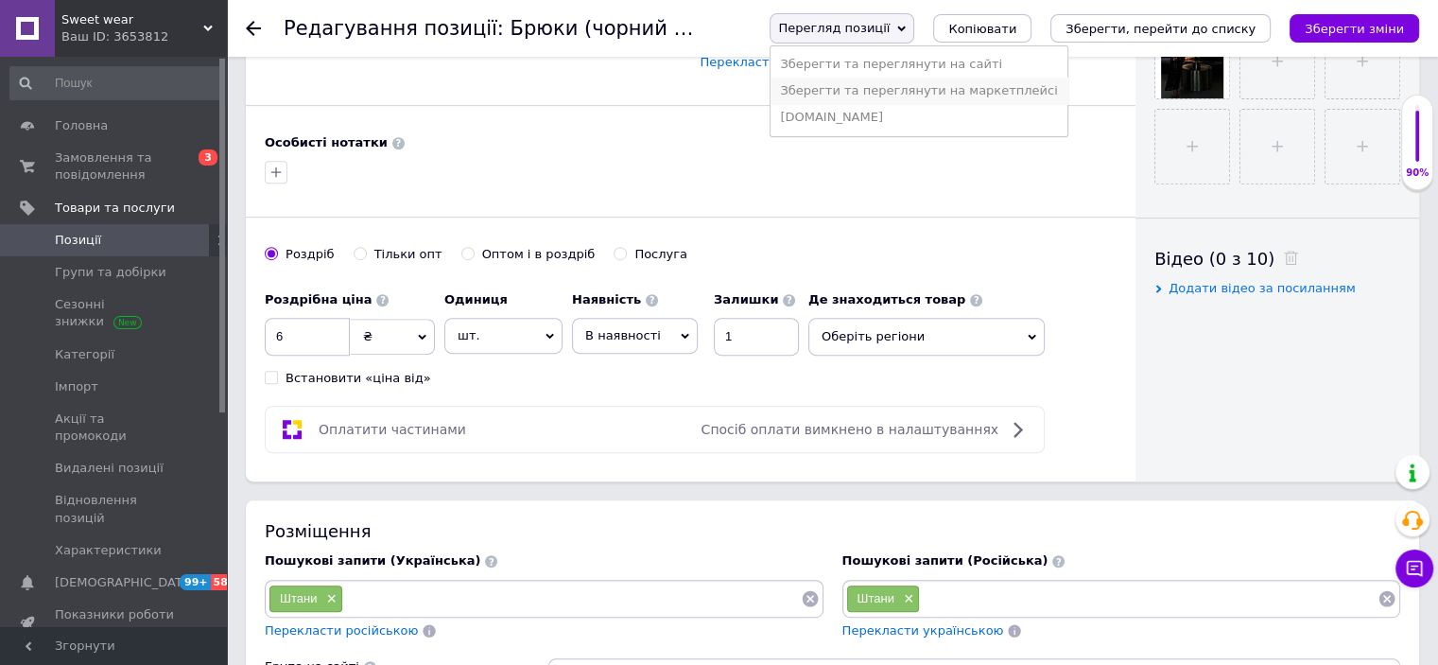
click at [930, 88] on li "Зберегти та переглянути на маркетплейсі" at bounding box center [919, 91] width 296 height 26
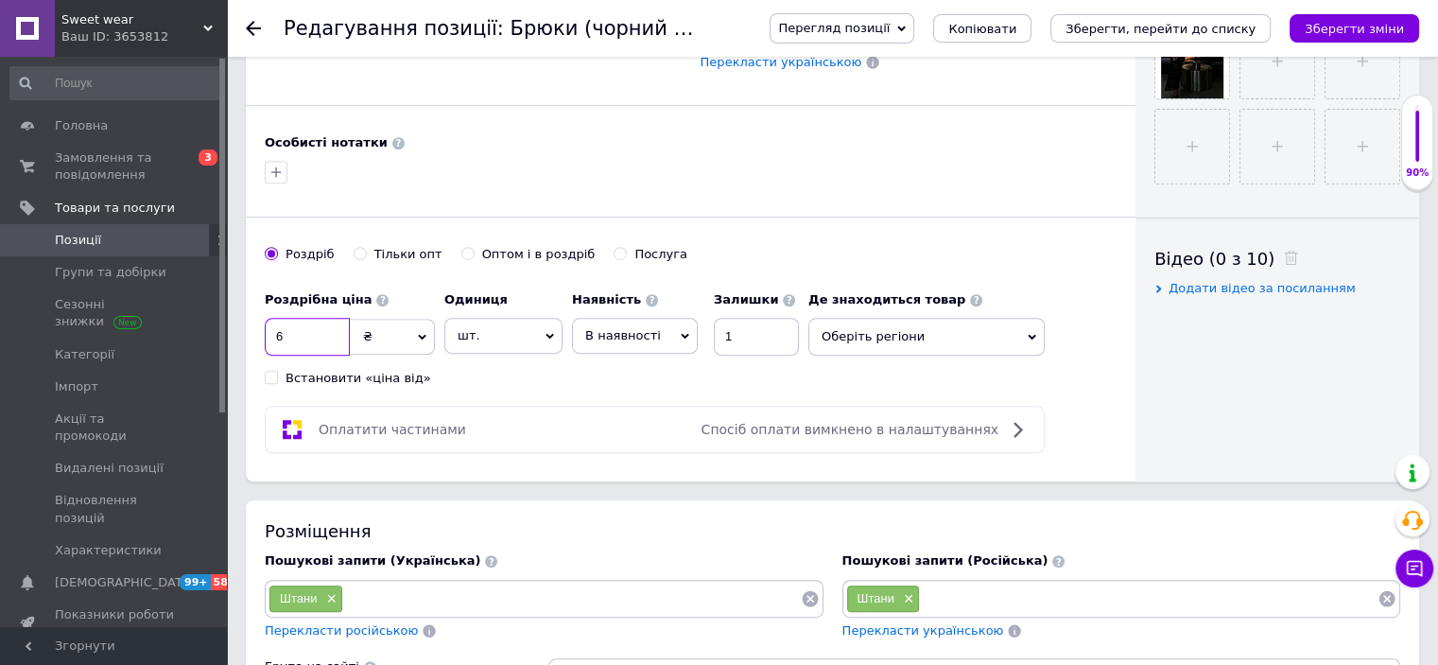
click at [308, 337] on input "6" at bounding box center [307, 337] width 85 height 38
type input "670"
click at [1331, 22] on icon "Зберегти зміни" at bounding box center [1354, 29] width 99 height 14
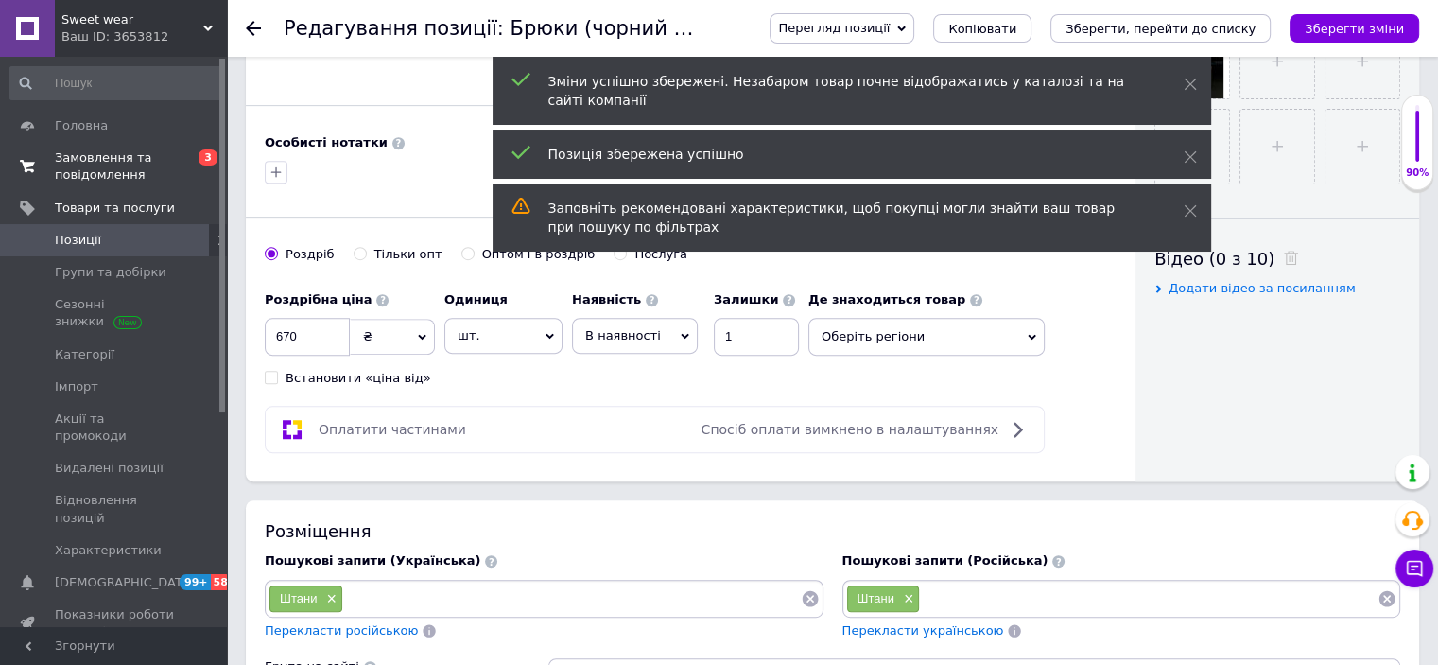
click at [56, 157] on span "Замовлення та повідомлення" at bounding box center [115, 166] width 120 height 34
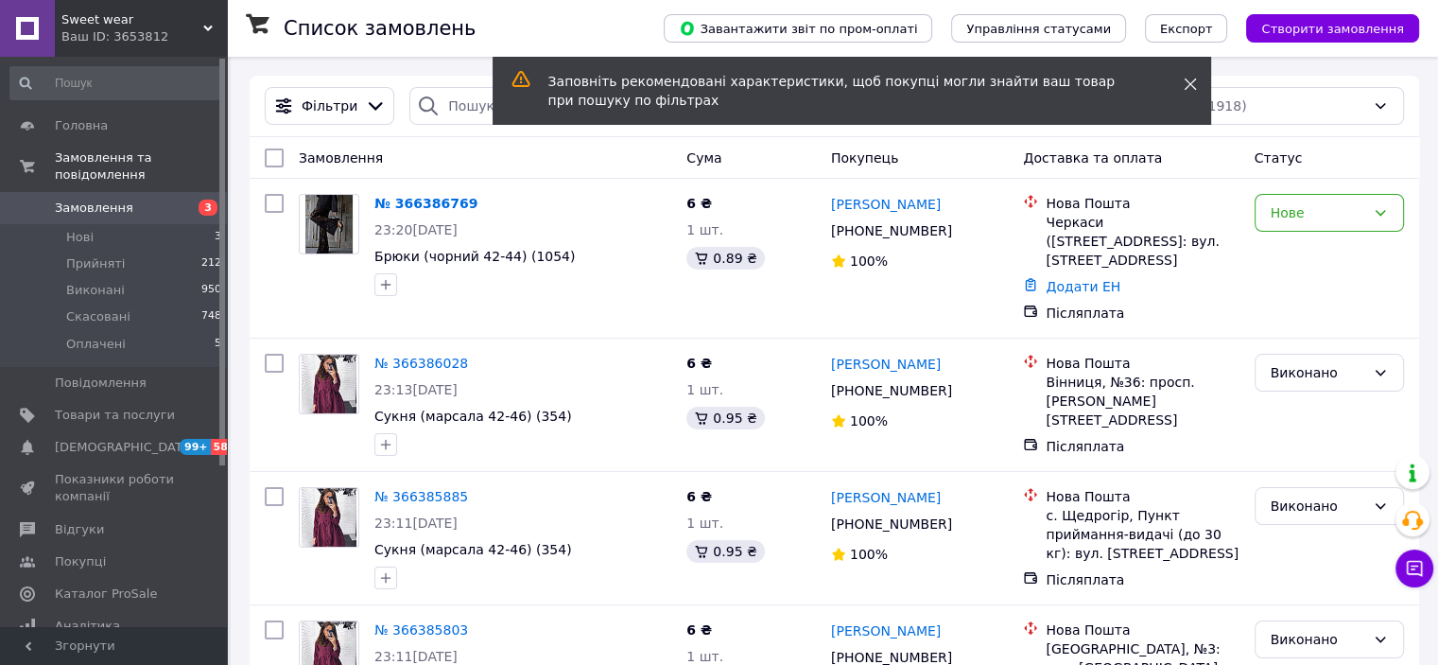
click at [1189, 83] on use at bounding box center [1190, 84] width 12 height 12
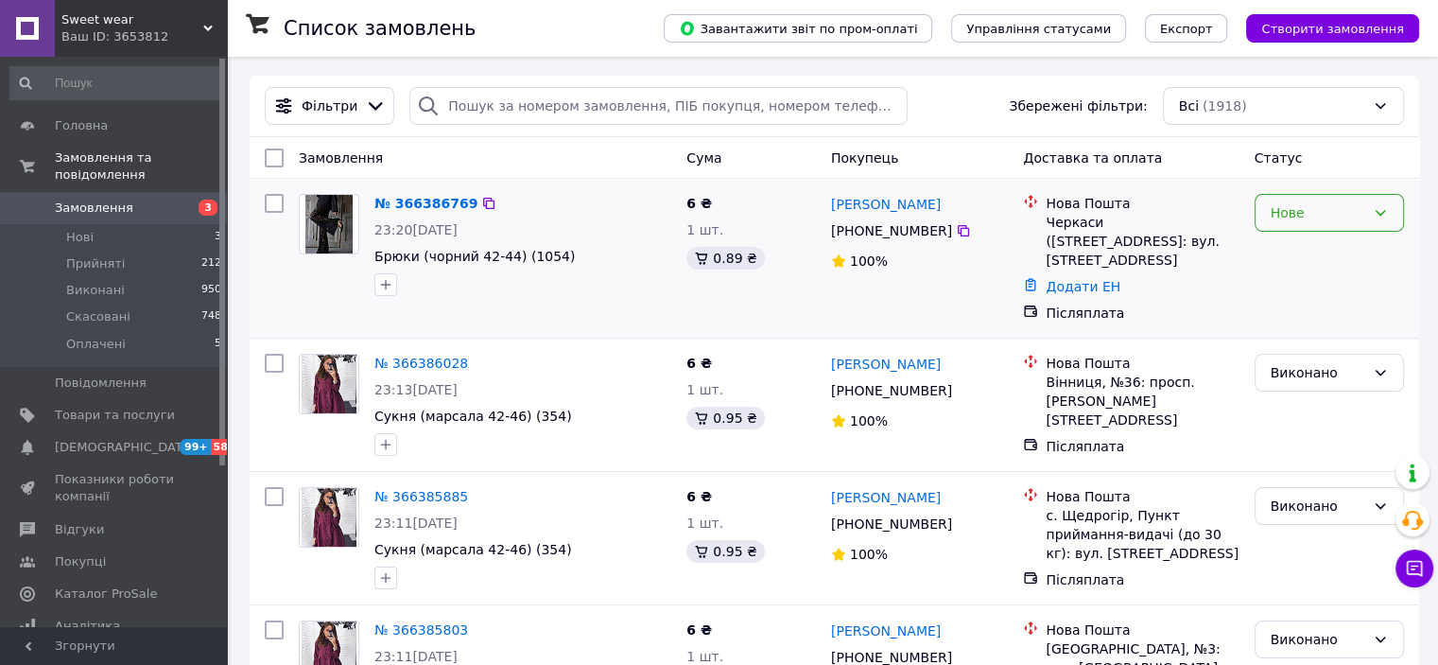
click at [1335, 209] on div "Нове" at bounding box center [1318, 212] width 95 height 21
click at [1308, 283] on li "Виконано" at bounding box center [1328, 288] width 147 height 34
